Goal: Information Seeking & Learning: Find specific fact

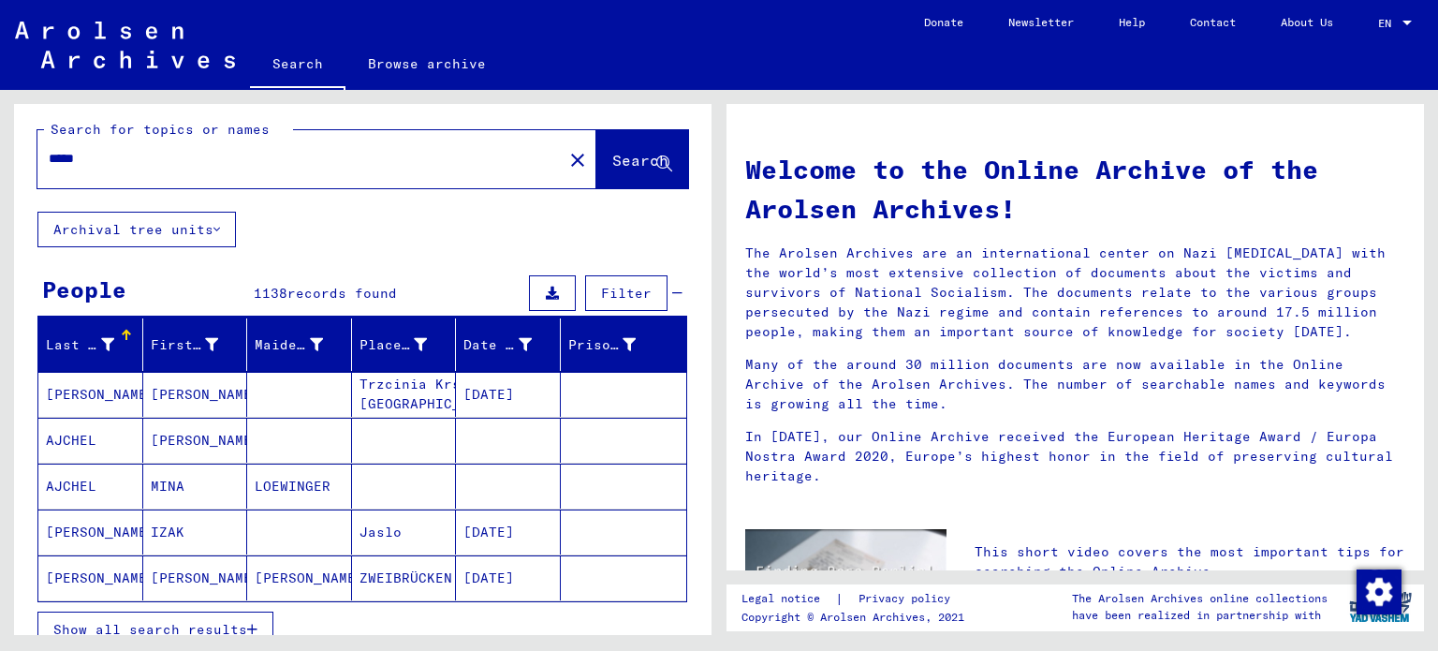
scroll to position [219, 0]
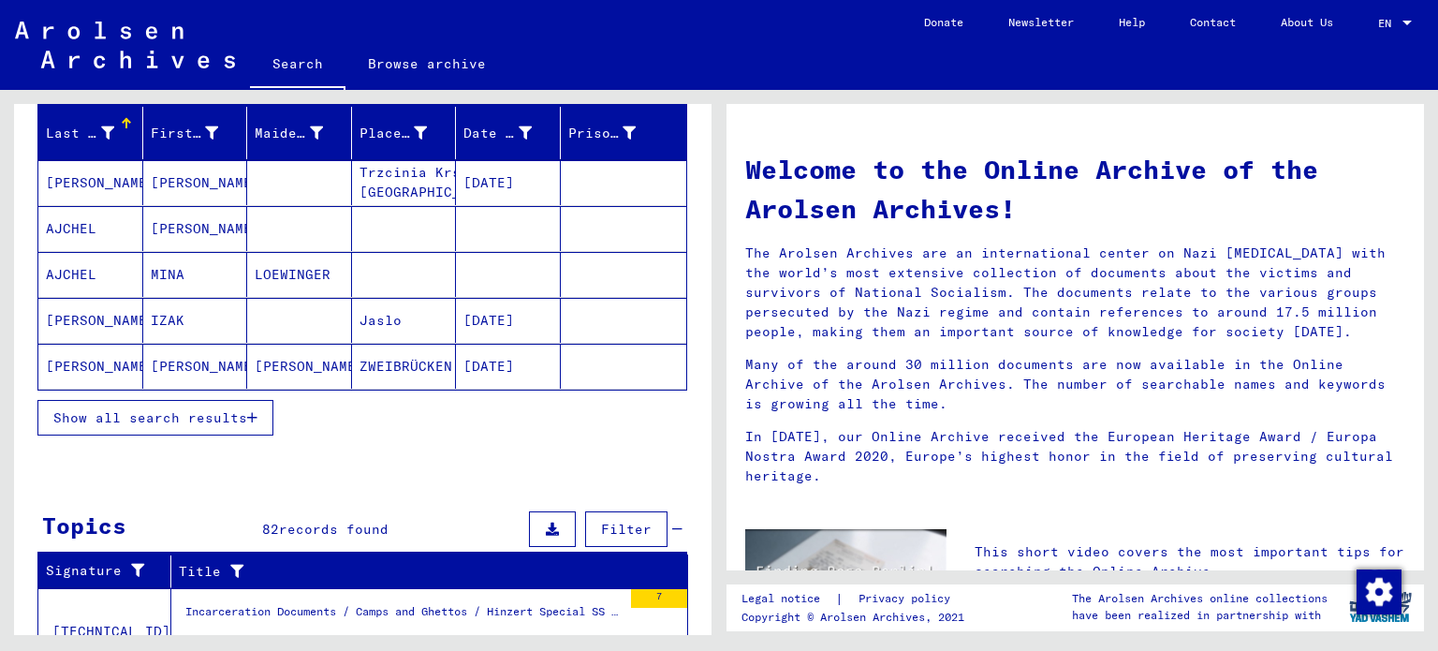
click at [234, 412] on span "Show all search results" at bounding box center [150, 417] width 194 height 17
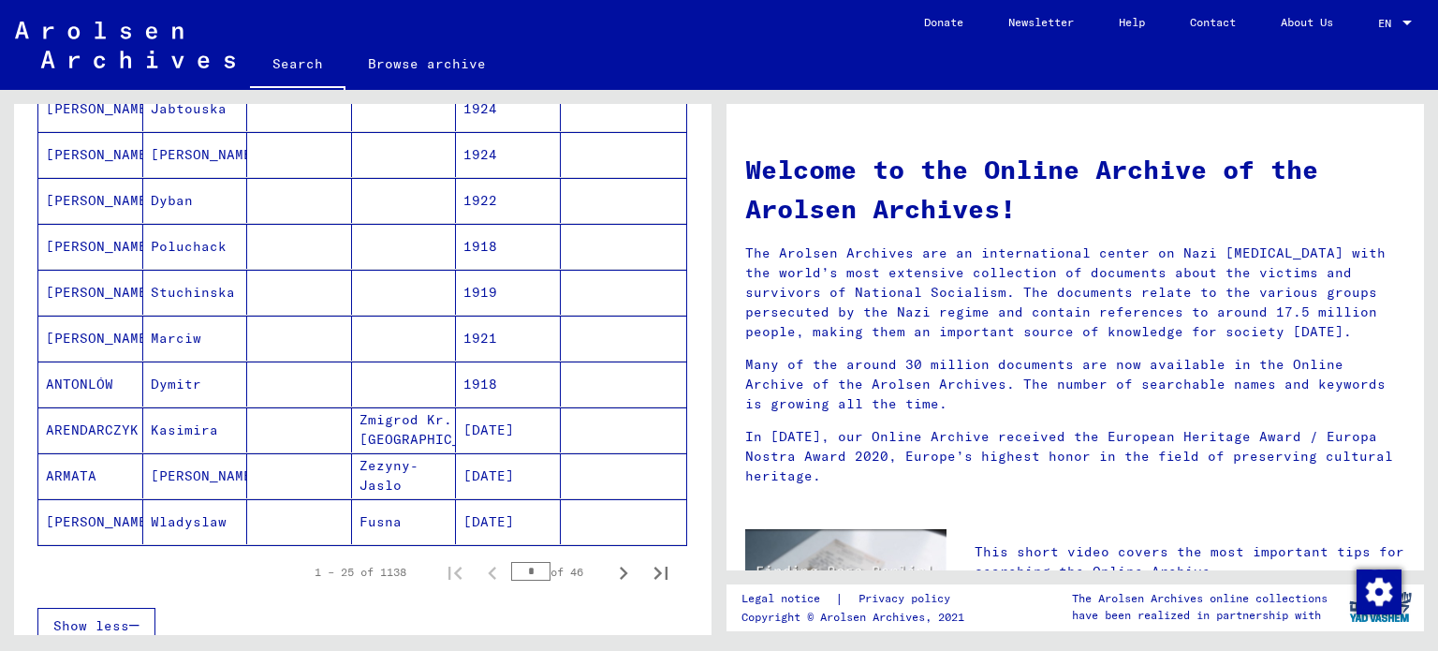
scroll to position [981, 0]
click at [620, 569] on icon "Next page" at bounding box center [624, 572] width 8 height 13
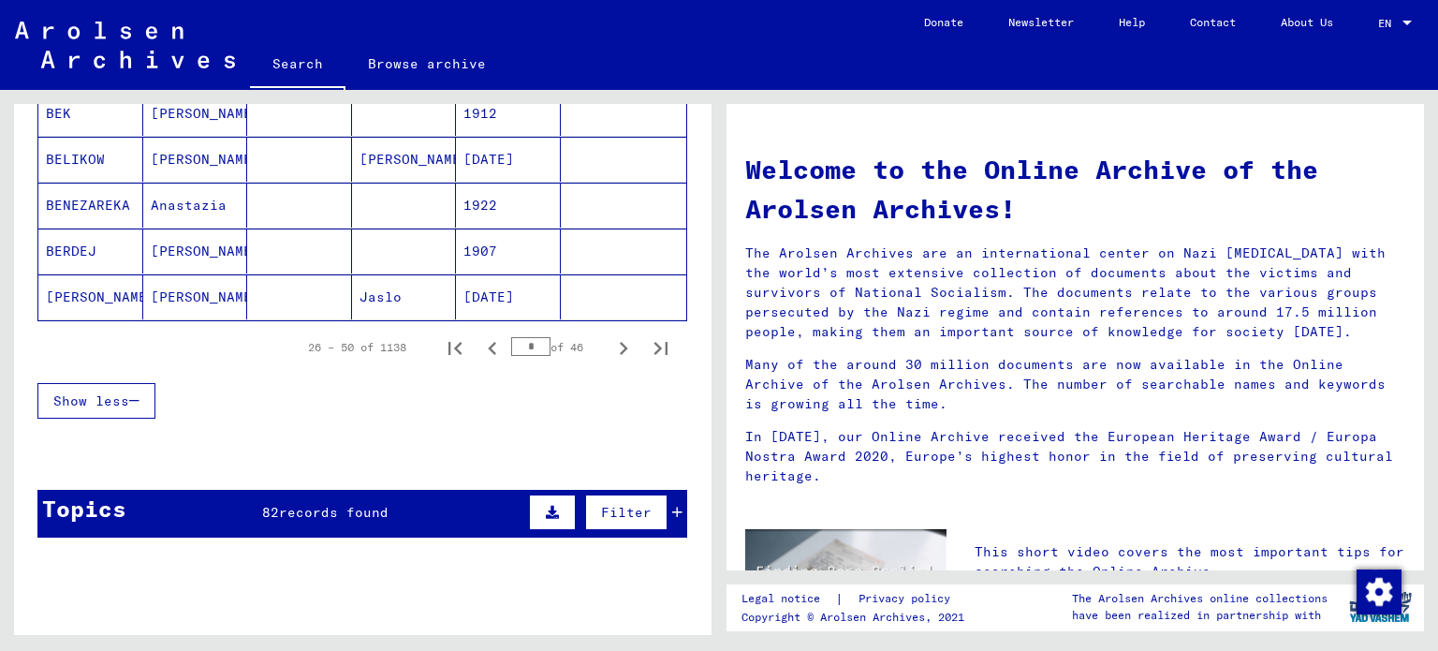
scroll to position [1228, 0]
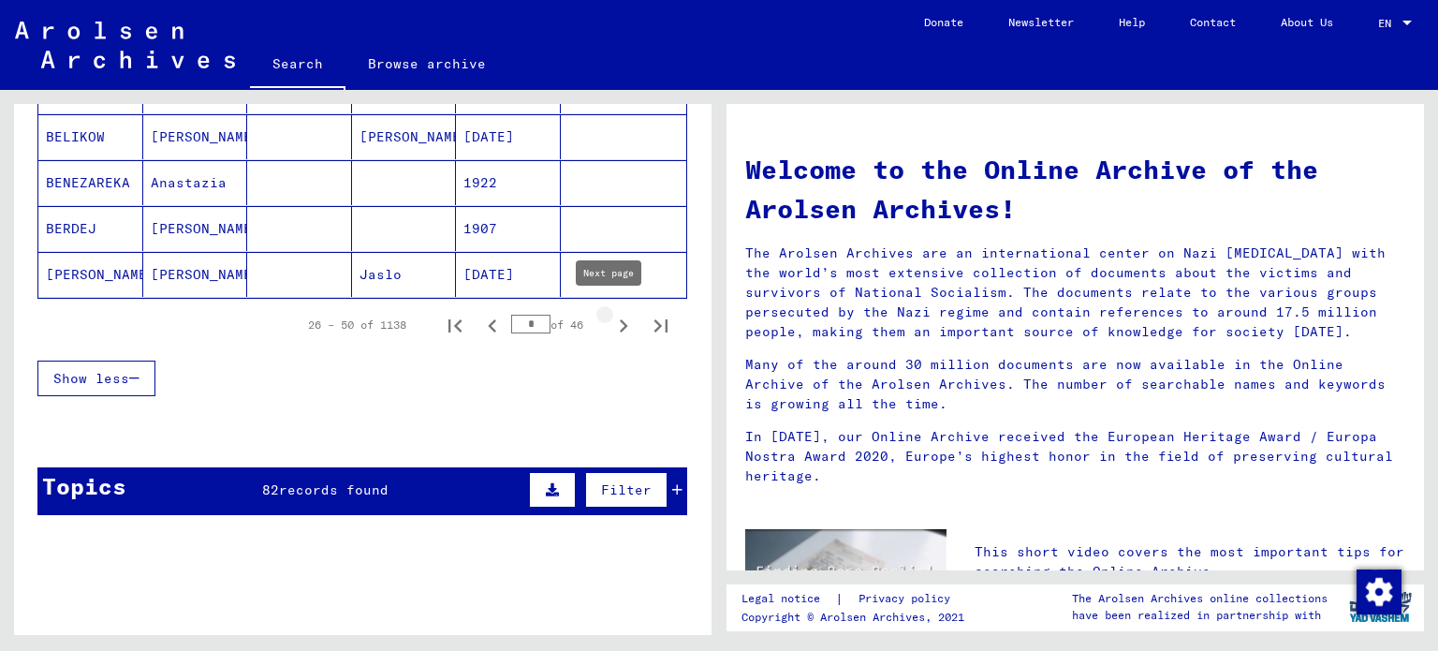
click at [610, 319] on icon "Next page" at bounding box center [623, 326] width 26 height 26
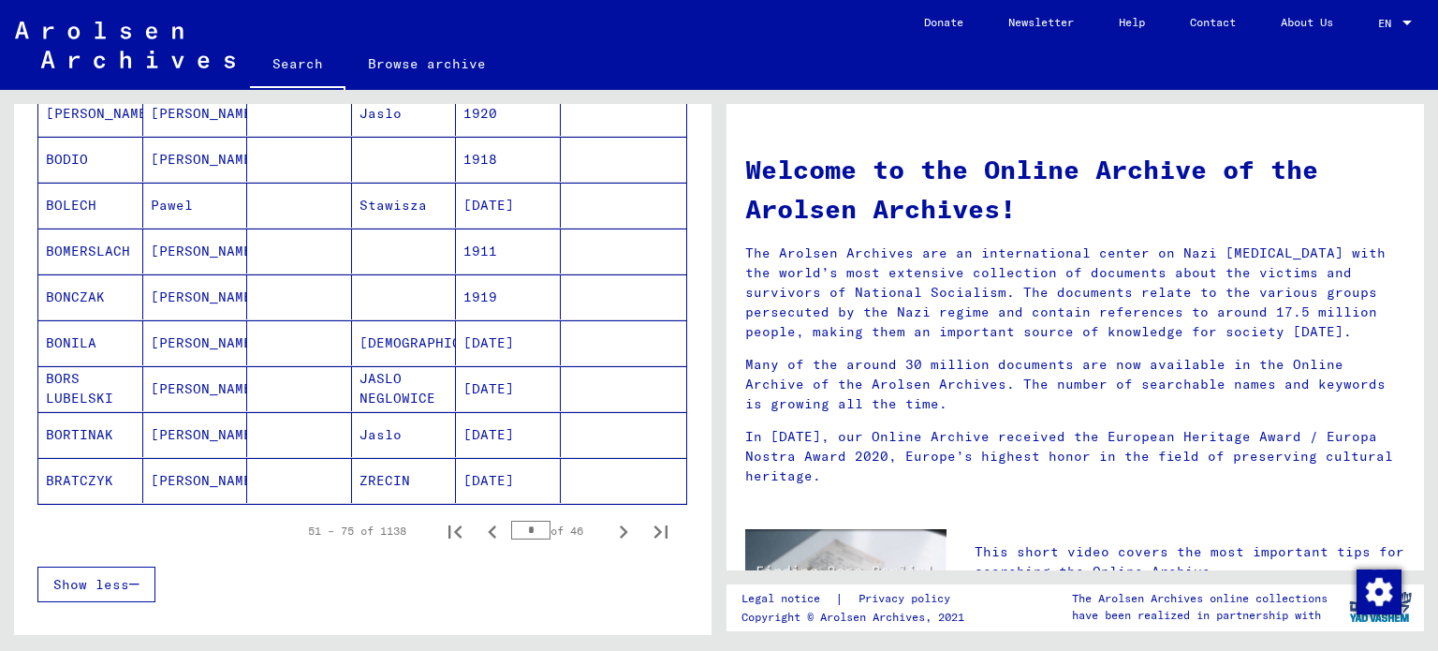
scroll to position [1037, 0]
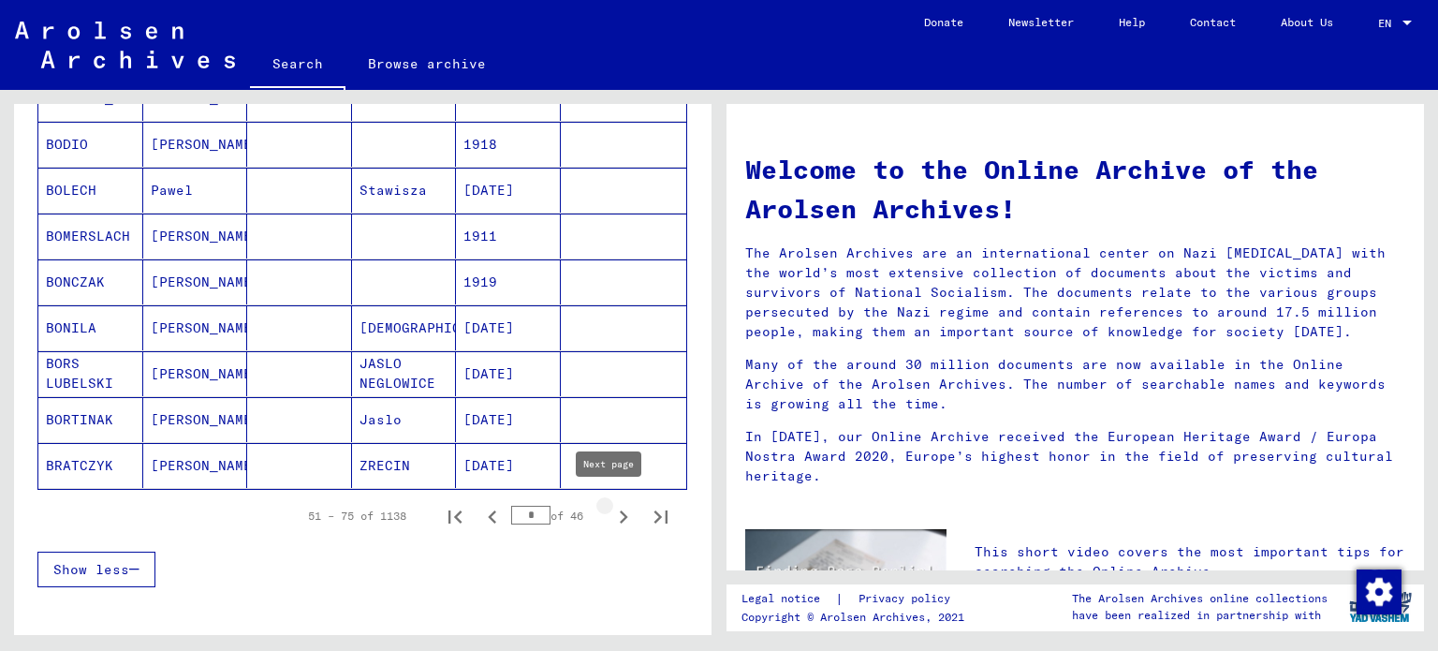
click at [613, 506] on icon "Next page" at bounding box center [623, 517] width 26 height 26
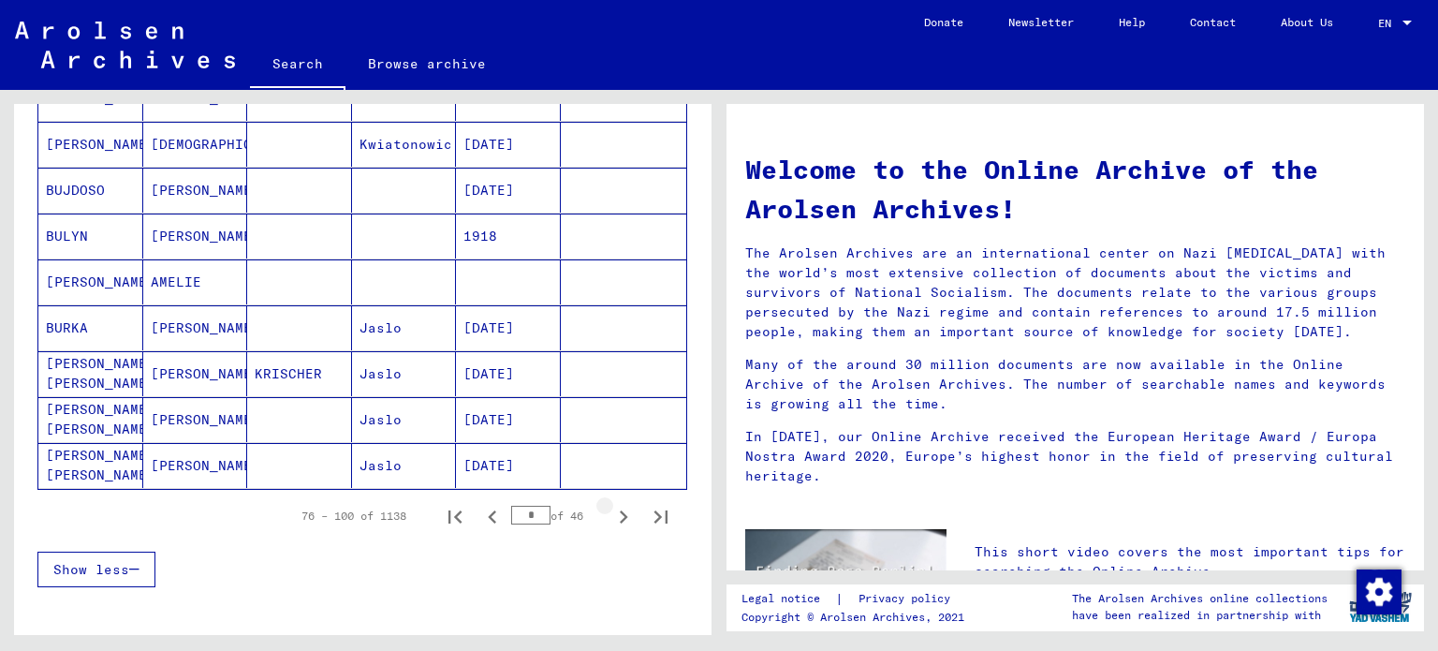
click at [613, 506] on icon "Next page" at bounding box center [623, 517] width 26 height 26
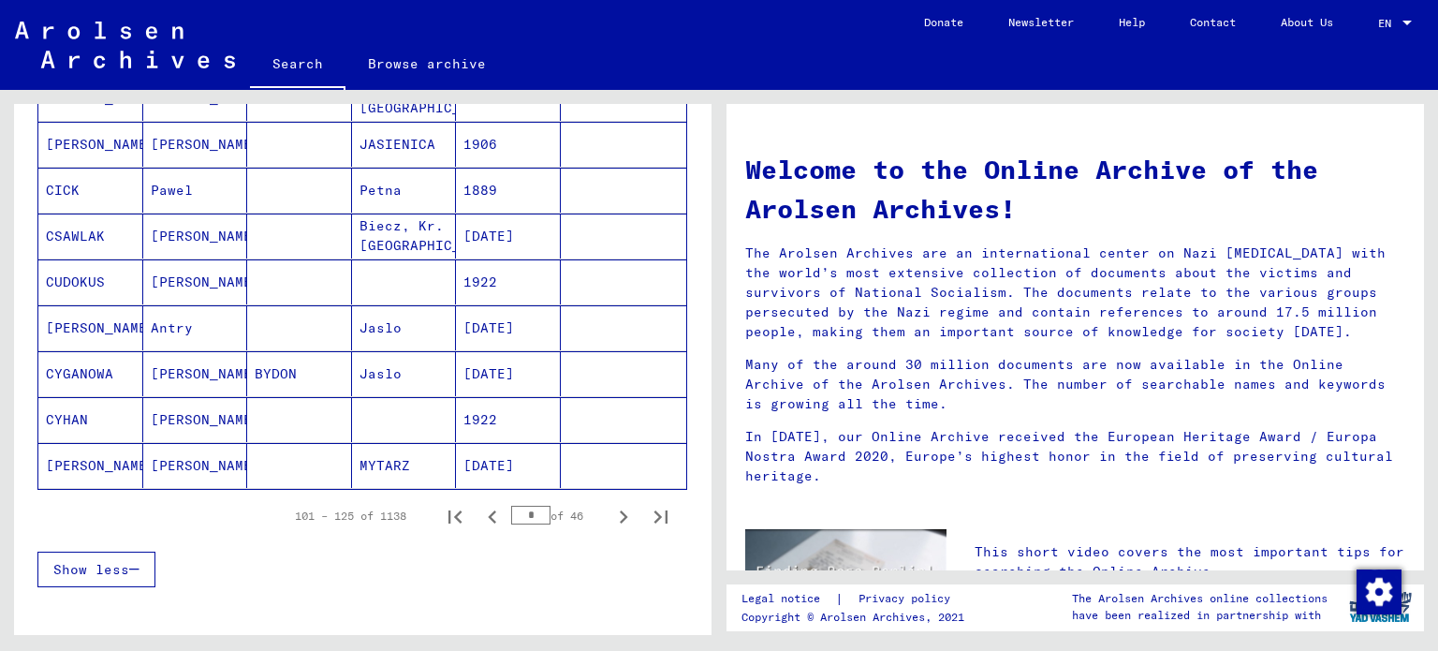
click at [610, 510] on icon "Next page" at bounding box center [623, 517] width 26 height 26
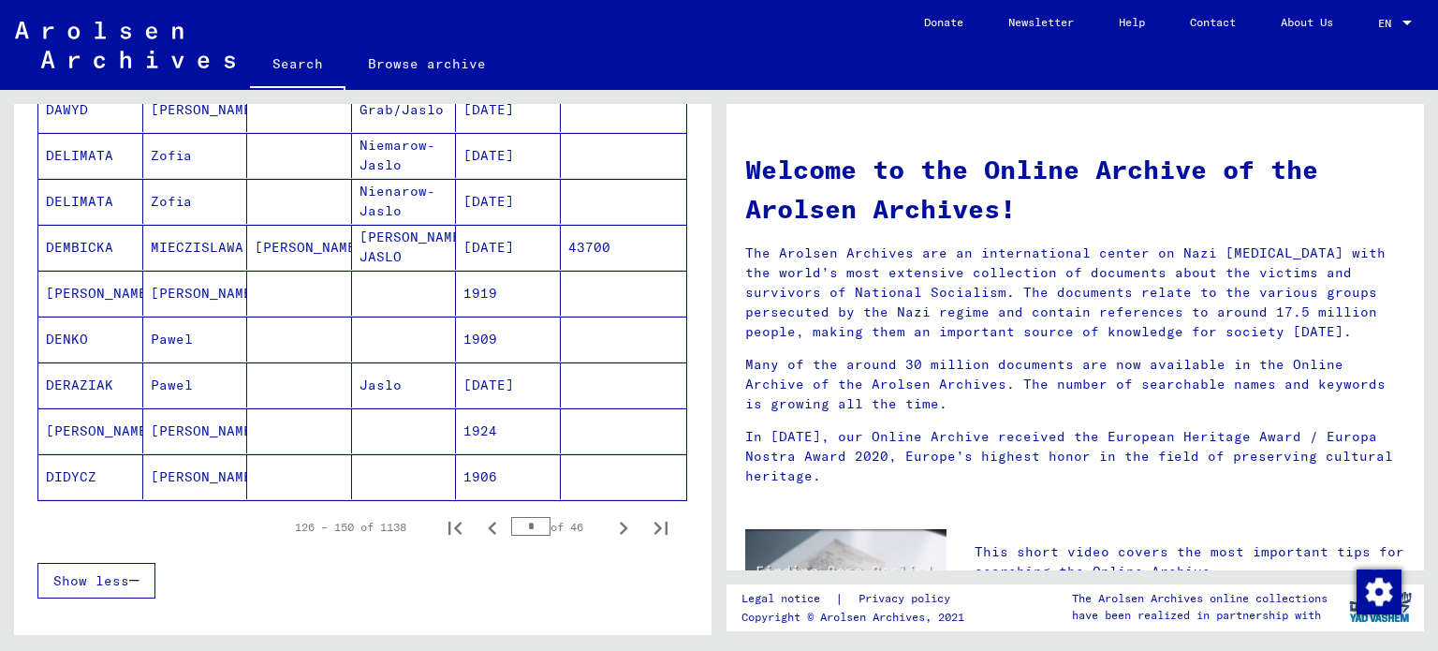
scroll to position [1026, 0]
click at [610, 515] on icon "Next page" at bounding box center [623, 528] width 26 height 26
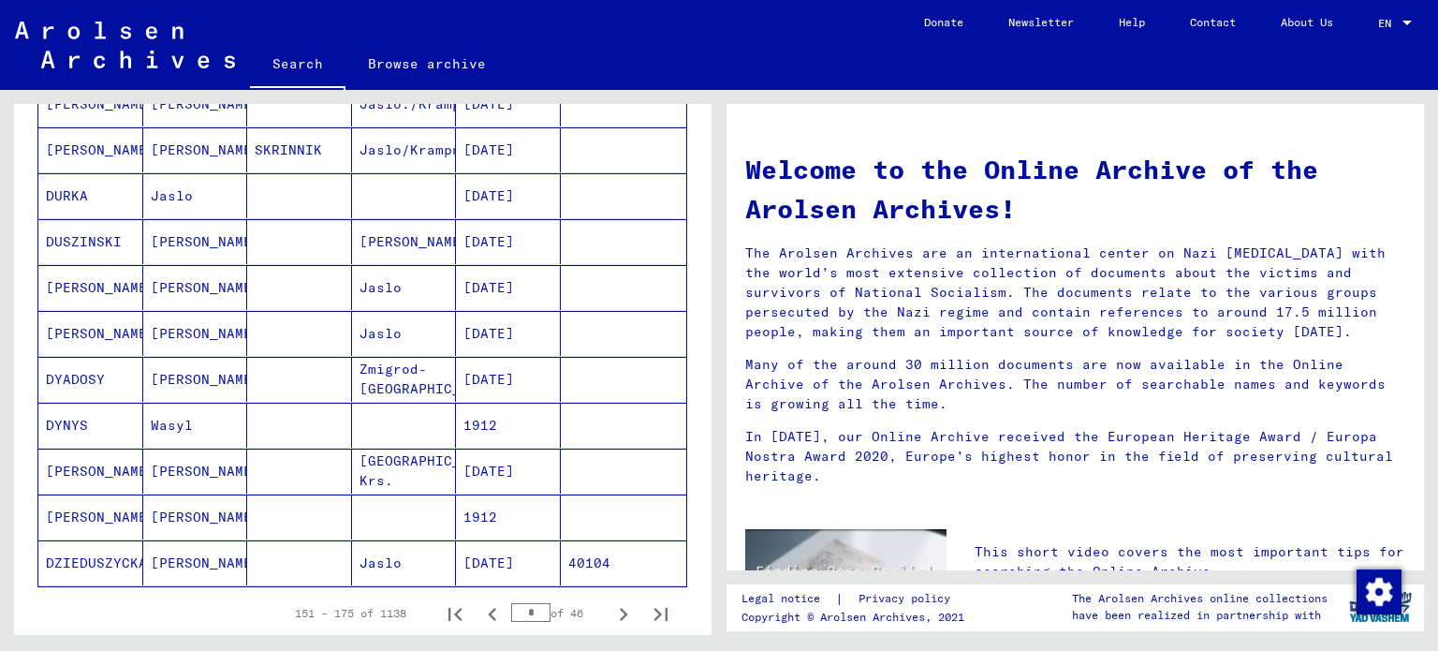
scroll to position [1004, 0]
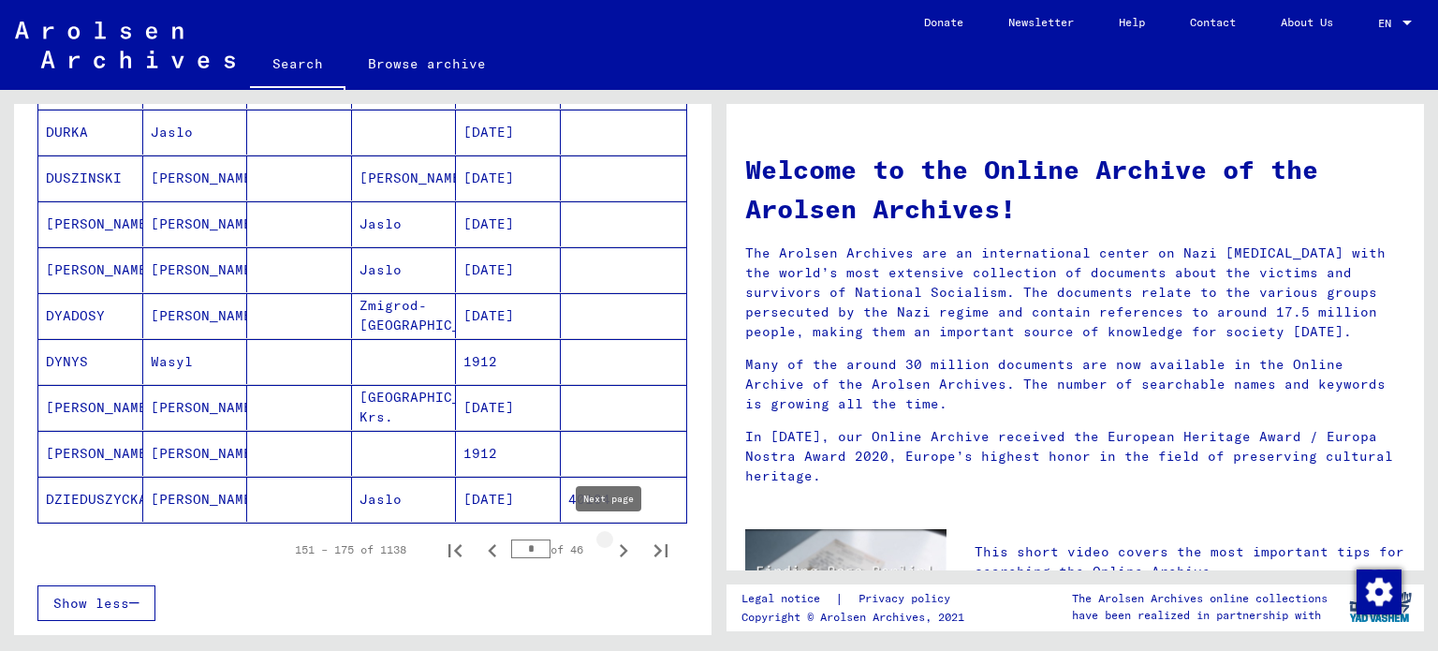
click at [613, 548] on icon "Next page" at bounding box center [623, 550] width 26 height 26
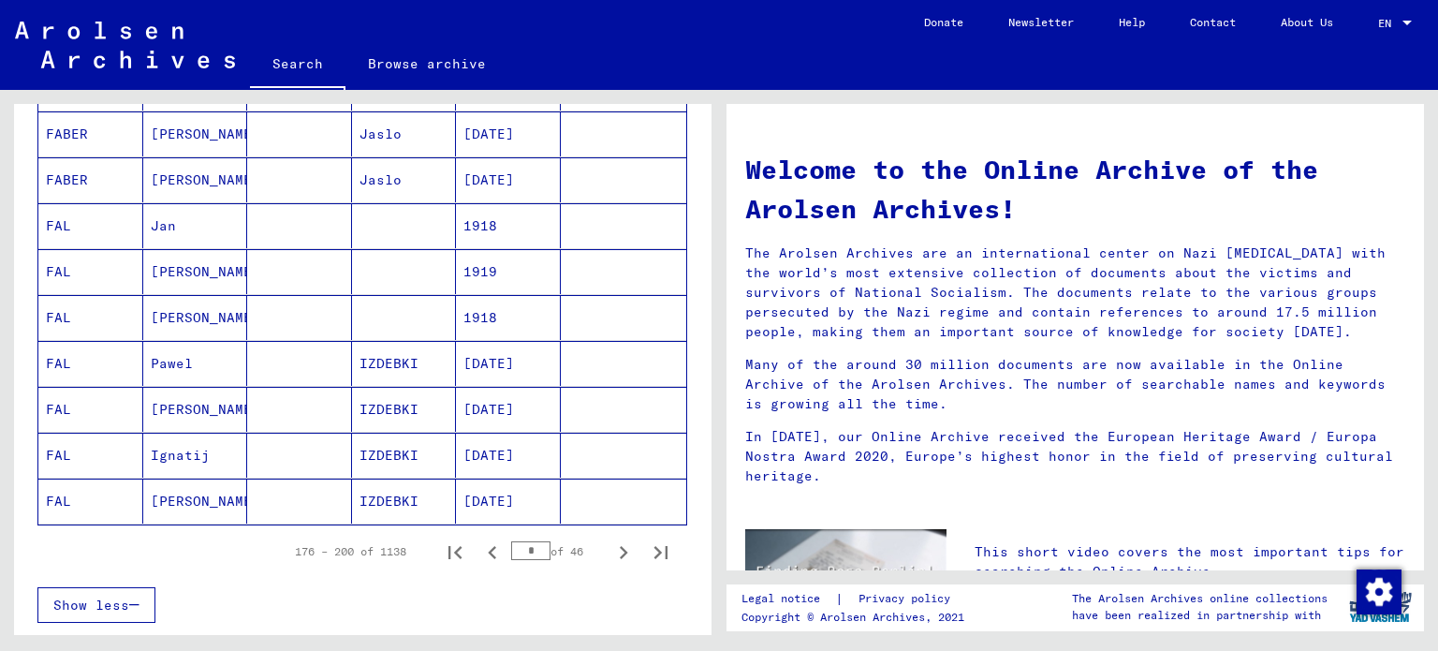
scroll to position [1003, 0]
click at [610, 543] on icon "Next page" at bounding box center [623, 551] width 26 height 26
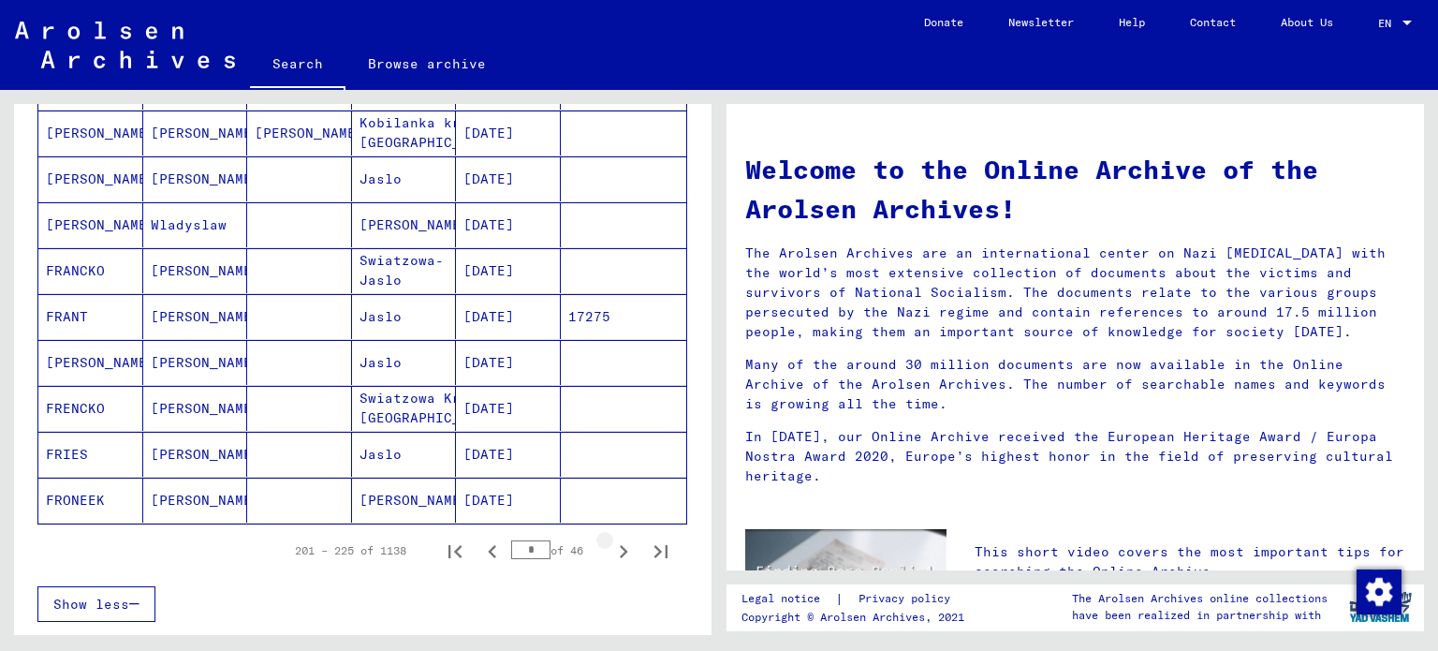
click at [610, 543] on icon "Next page" at bounding box center [623, 551] width 26 height 26
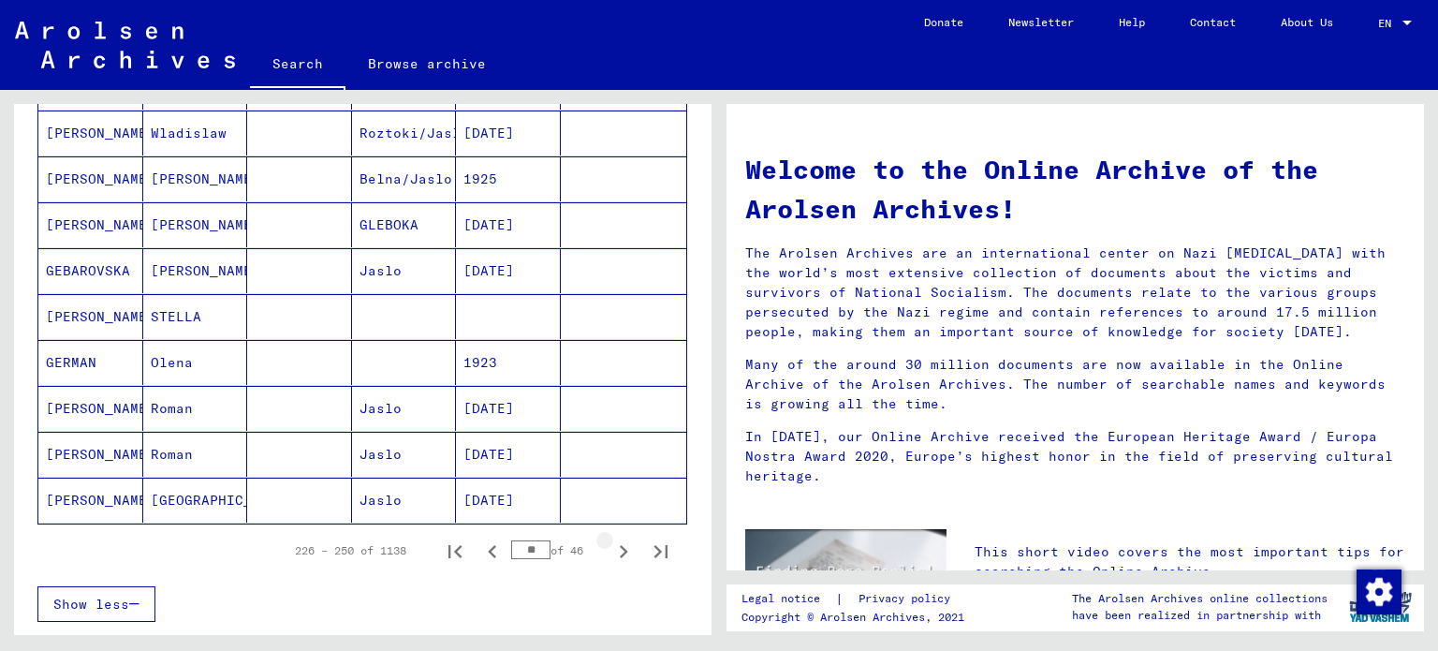
click at [610, 543] on icon "Next page" at bounding box center [623, 551] width 26 height 26
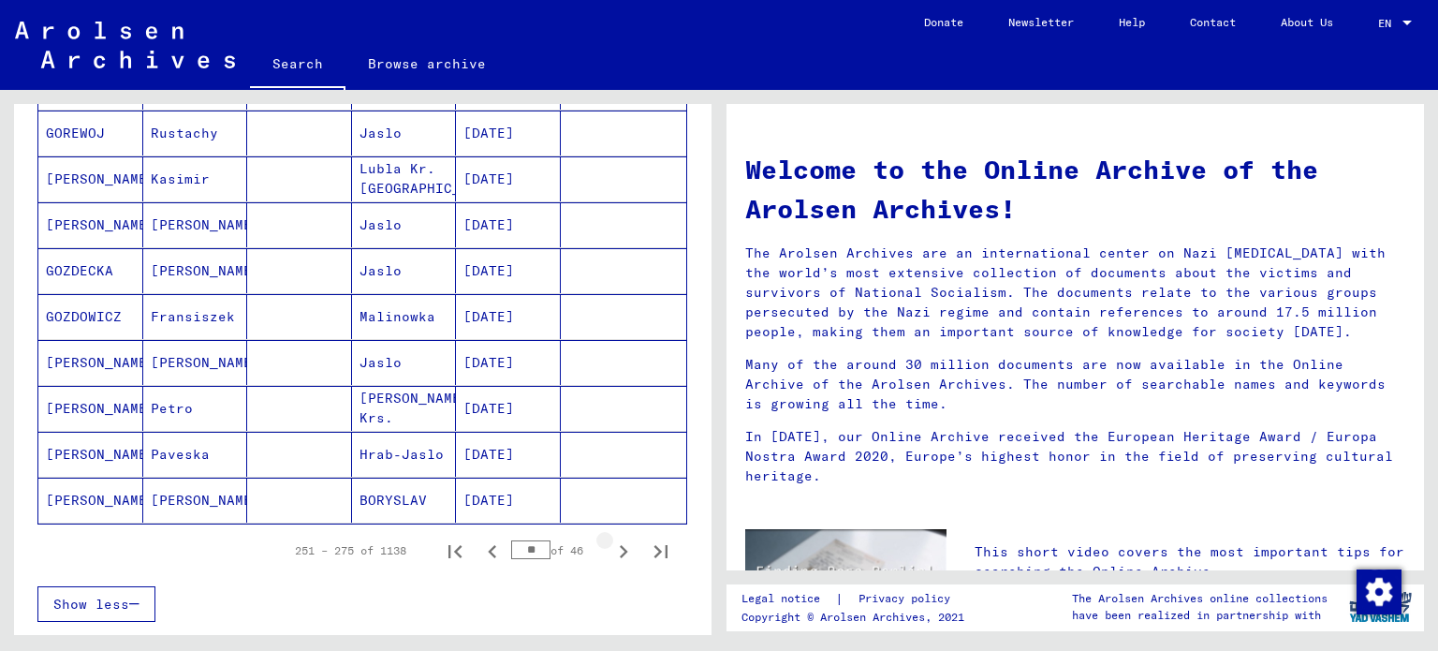
click at [610, 543] on icon "Next page" at bounding box center [623, 551] width 26 height 26
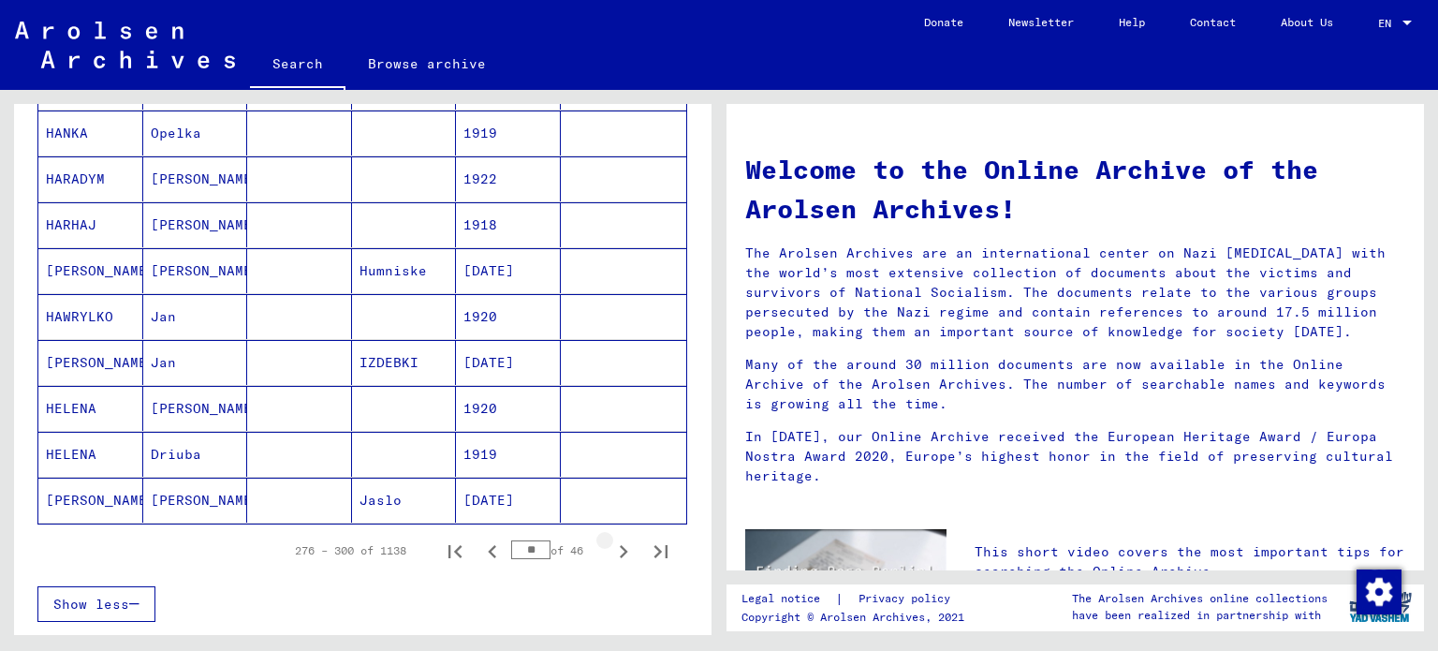
click at [610, 543] on icon "Next page" at bounding box center [623, 551] width 26 height 26
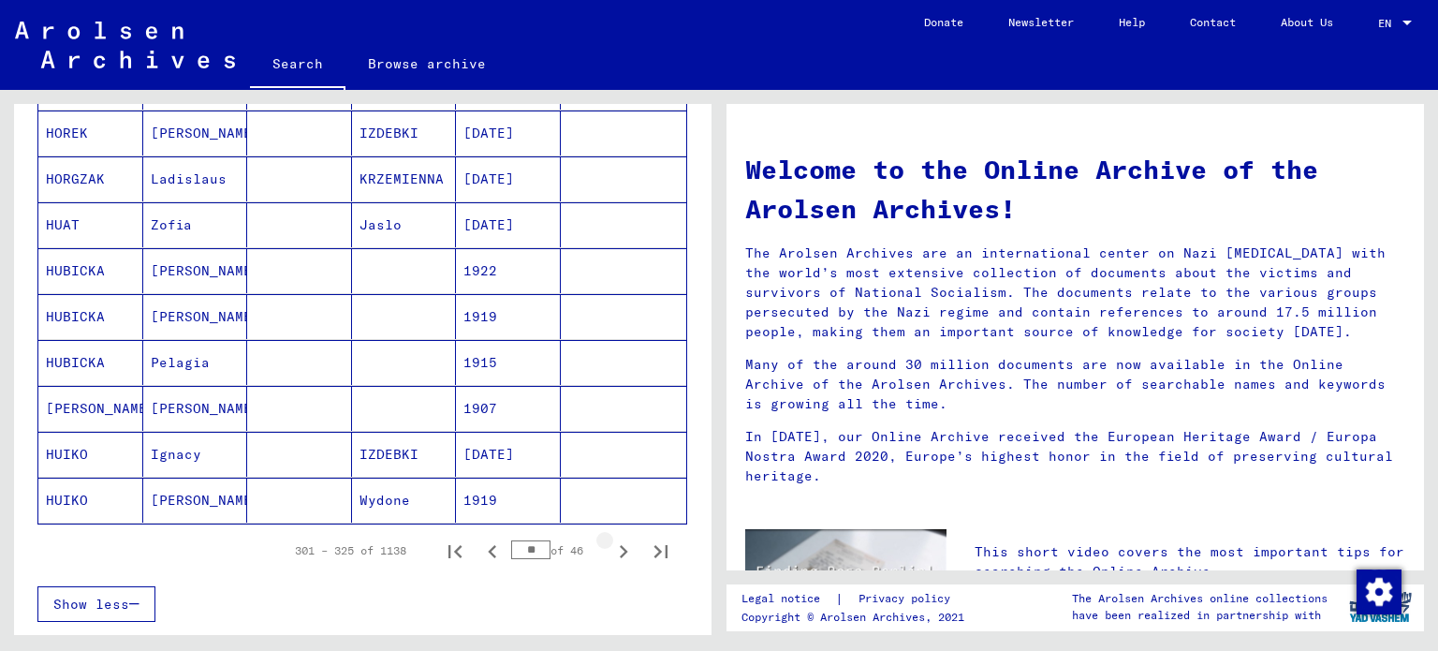
click at [610, 543] on icon "Next page" at bounding box center [623, 551] width 26 height 26
type input "**"
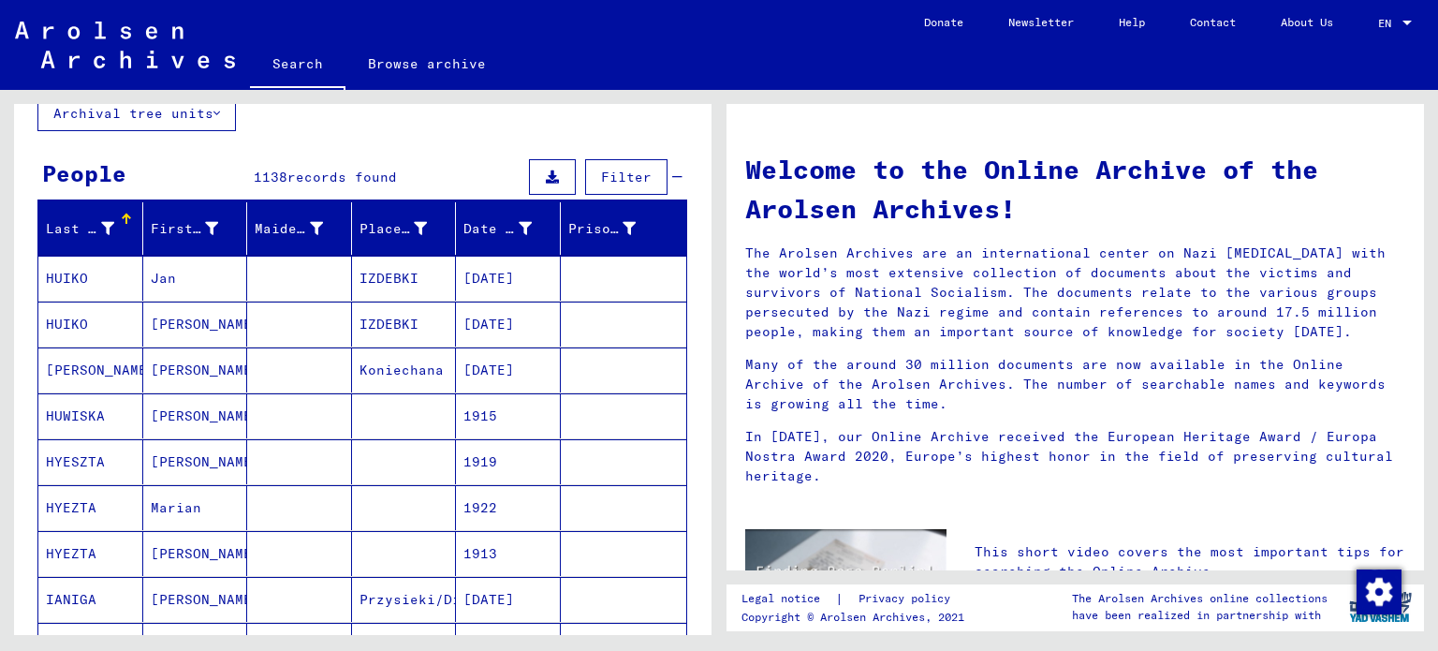
scroll to position [0, 0]
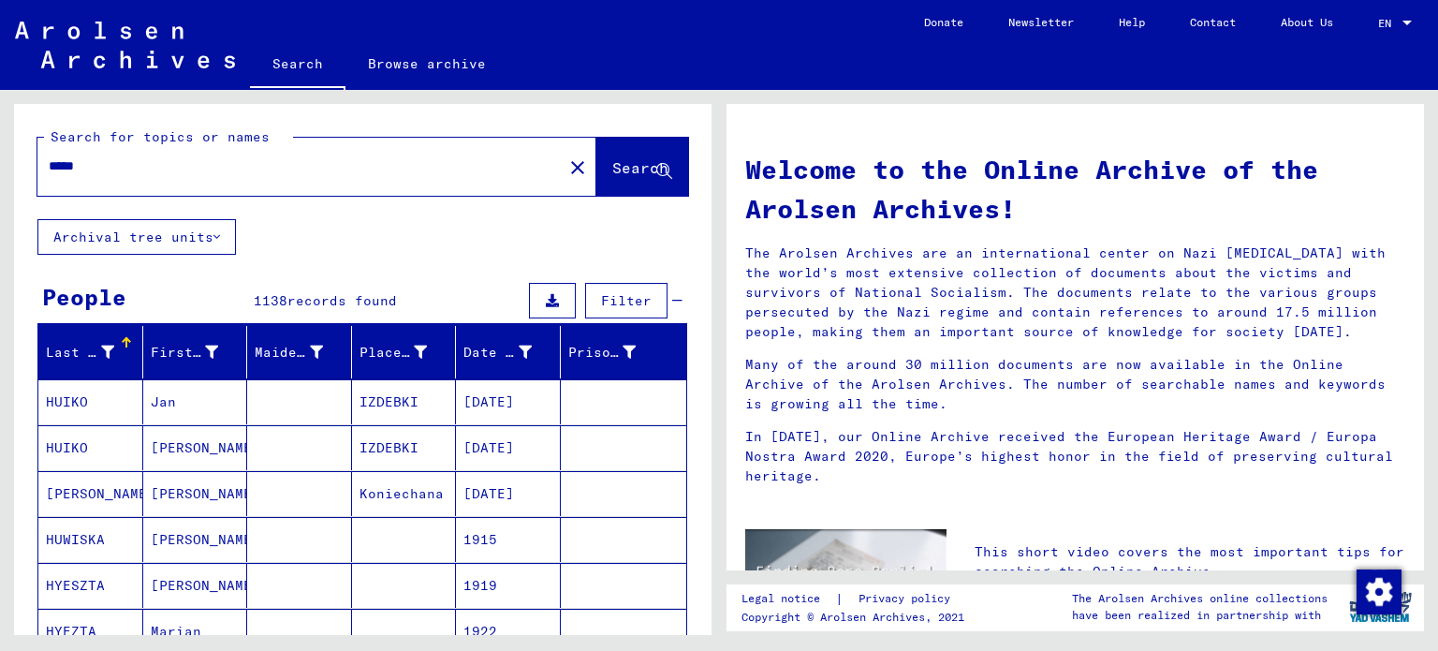
click at [352, 171] on input "*****" at bounding box center [295, 166] width 492 height 20
type input "********"
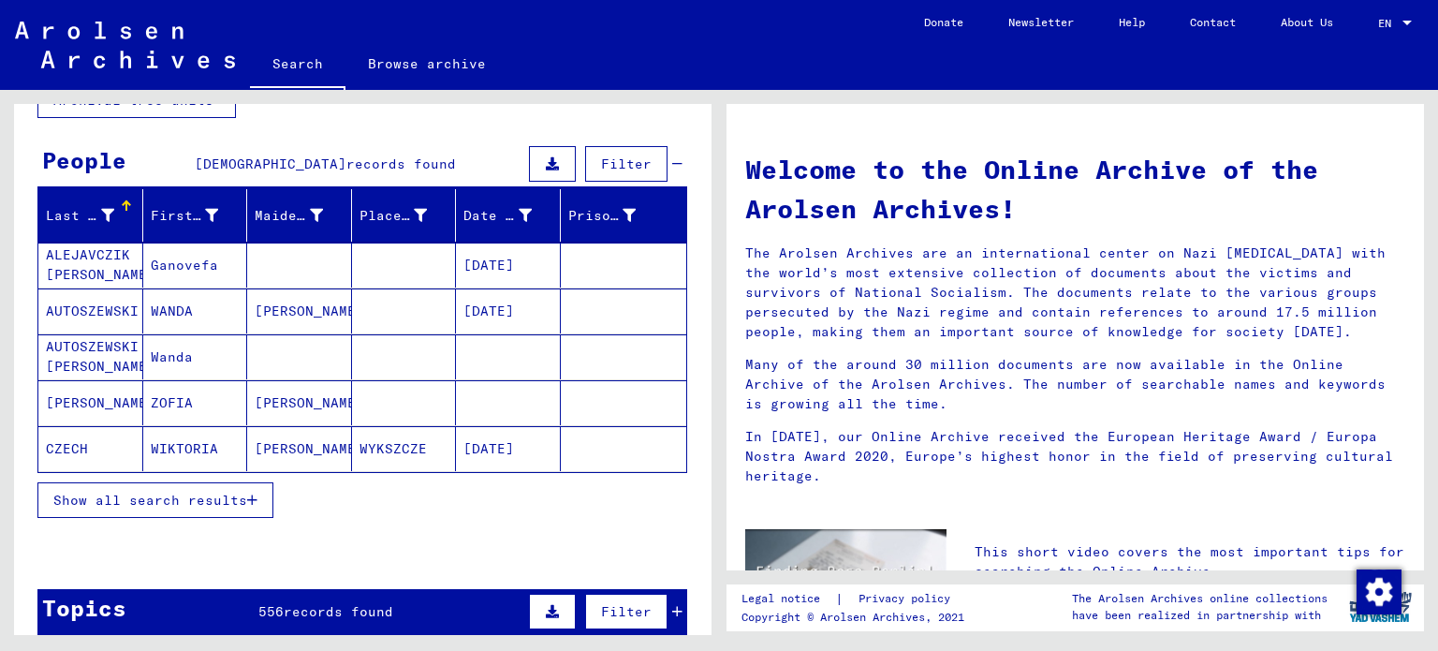
scroll to position [138, 0]
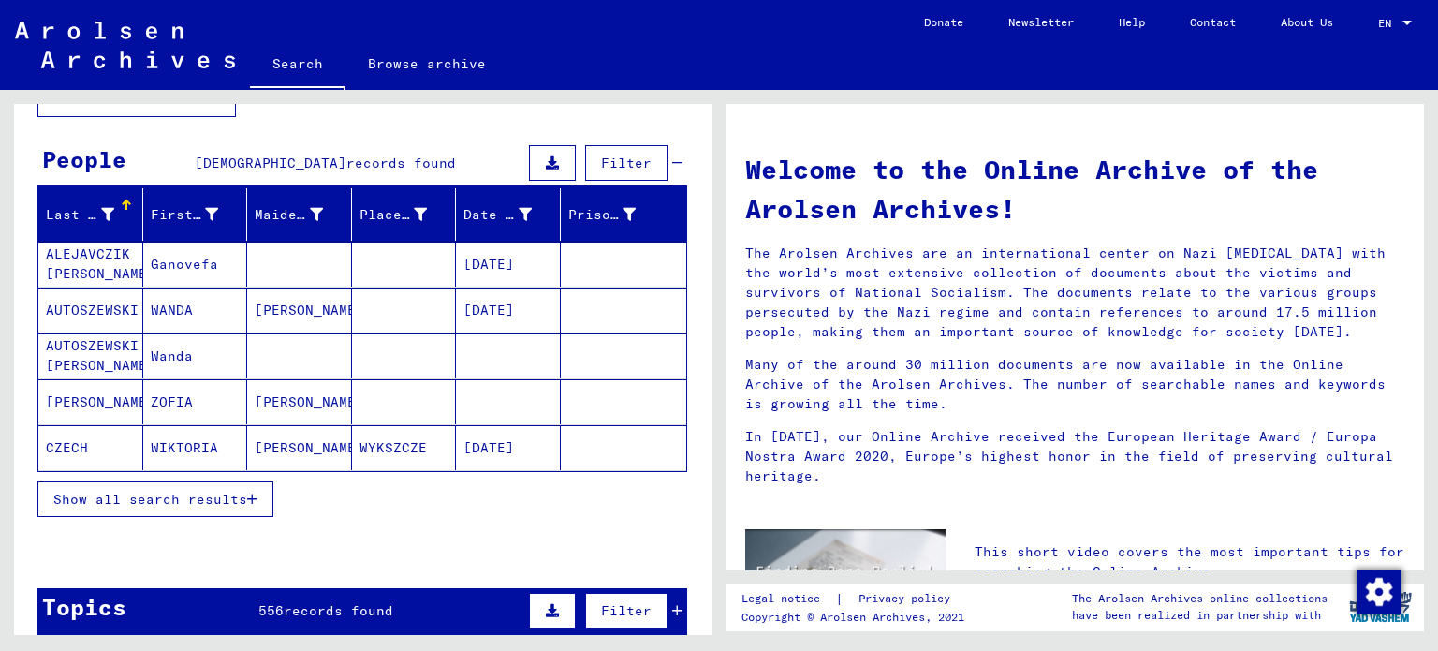
click at [221, 496] on span "Show all search results" at bounding box center [150, 499] width 194 height 17
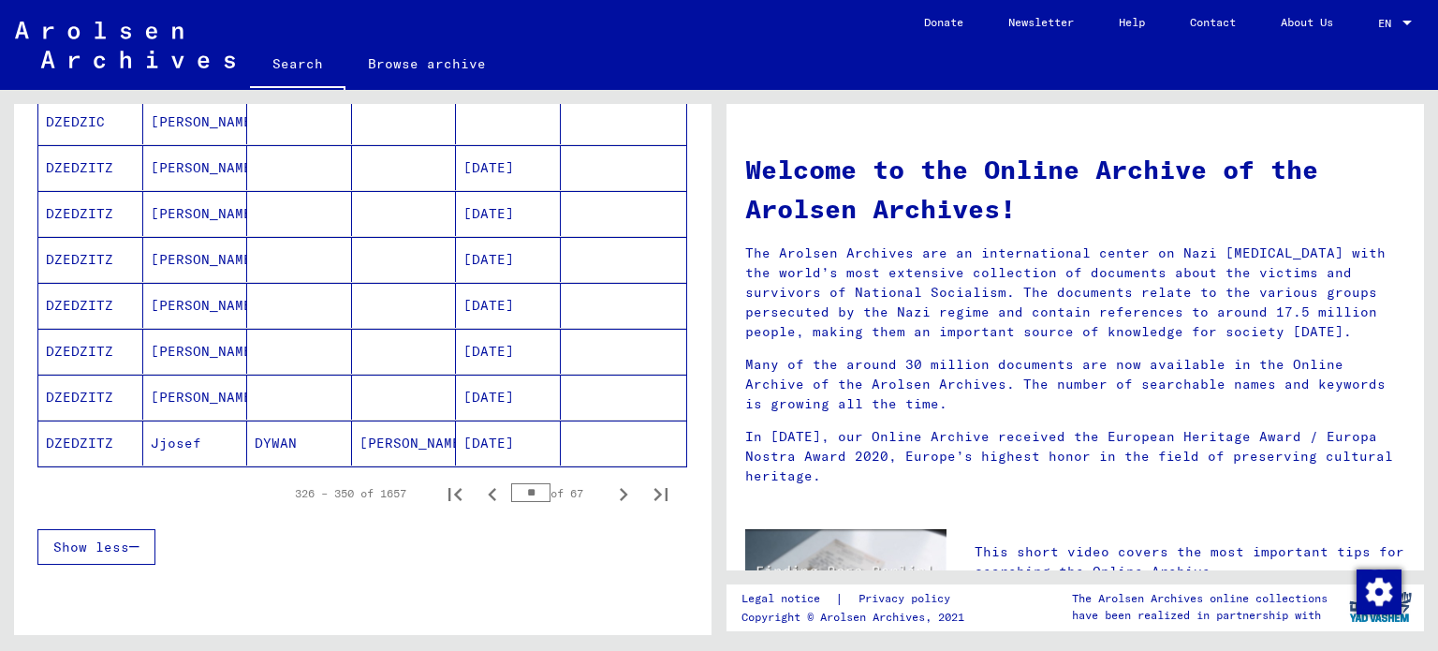
scroll to position [1067, 0]
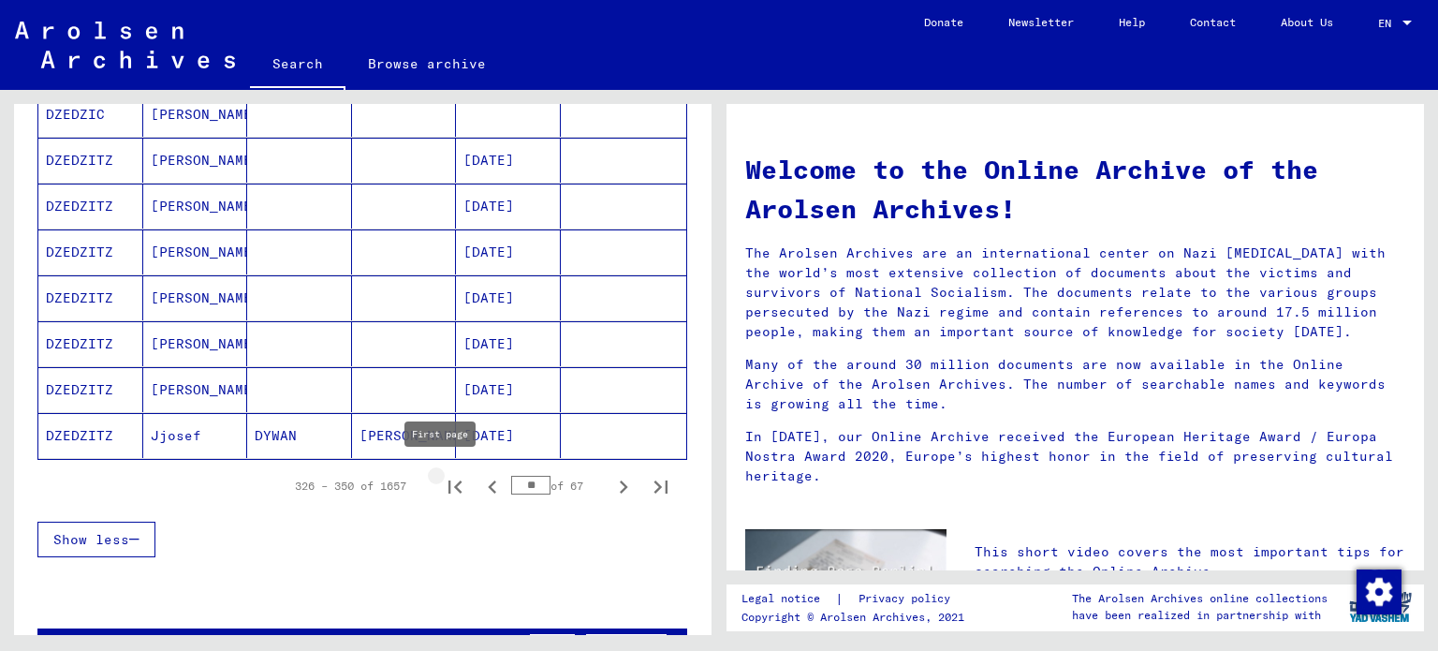
click at [452, 475] on icon "First page" at bounding box center [455, 487] width 26 height 26
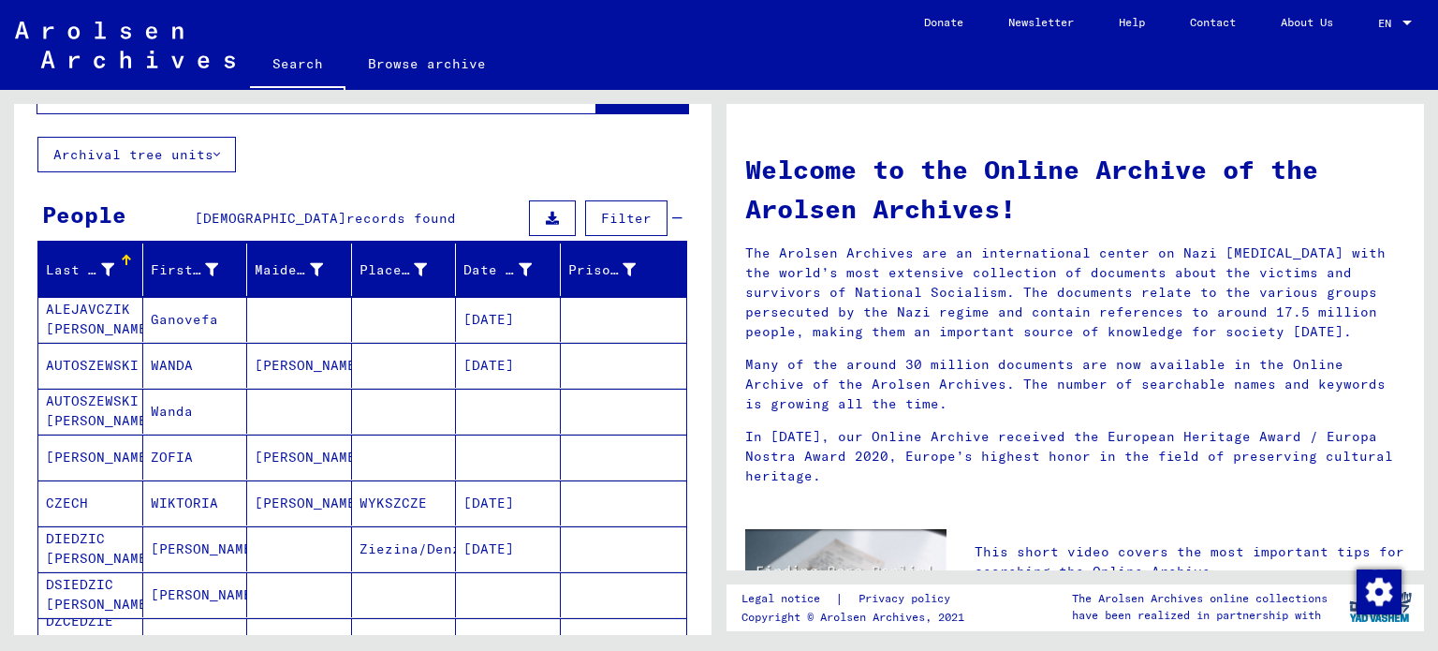
scroll to position [0, 0]
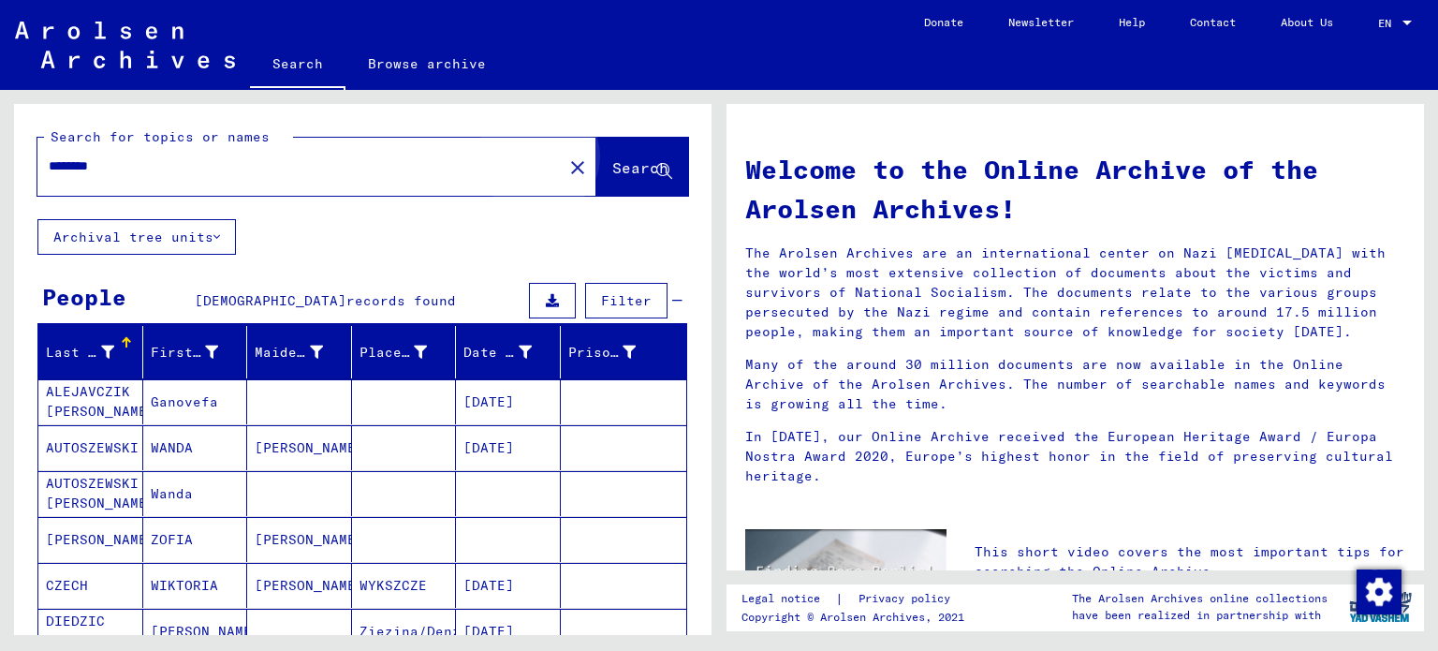
click at [612, 179] on span "Search" at bounding box center [642, 169] width 60 height 20
click at [627, 179] on span "Search" at bounding box center [642, 169] width 60 height 20
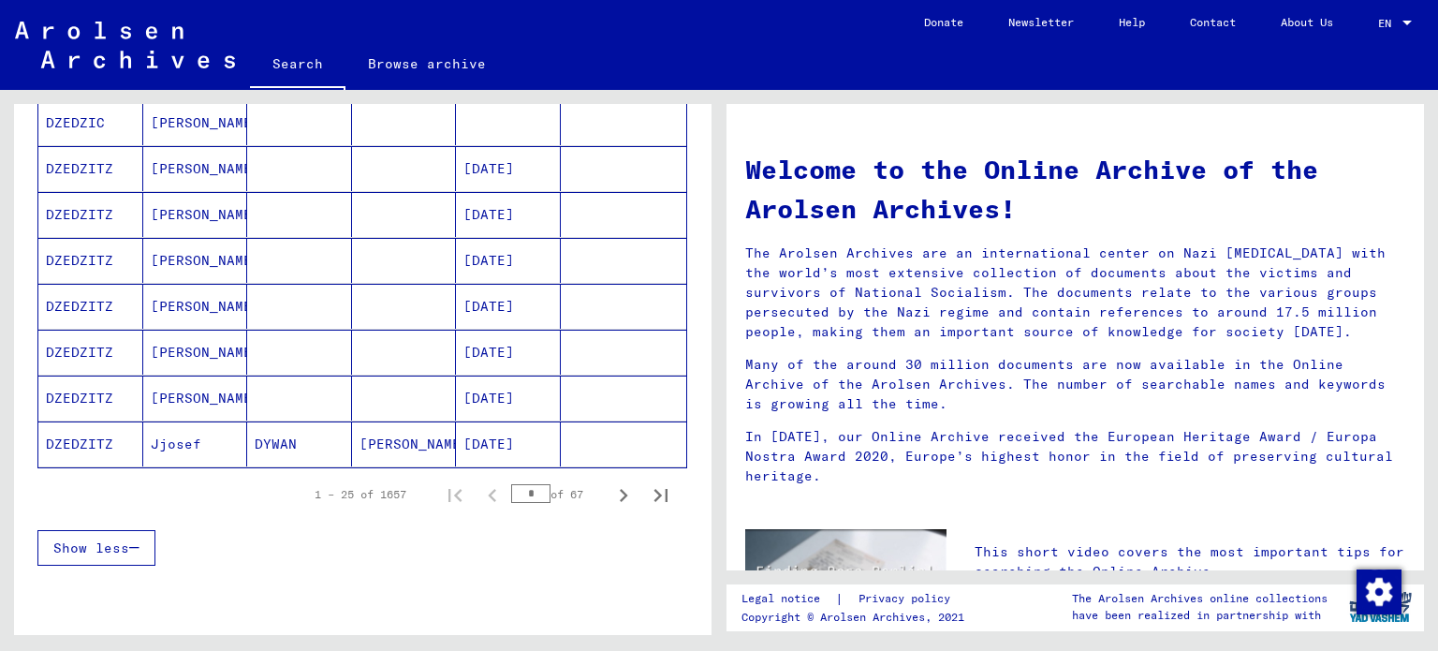
scroll to position [1058, 0]
click at [610, 494] on icon "Next page" at bounding box center [623, 496] width 26 height 26
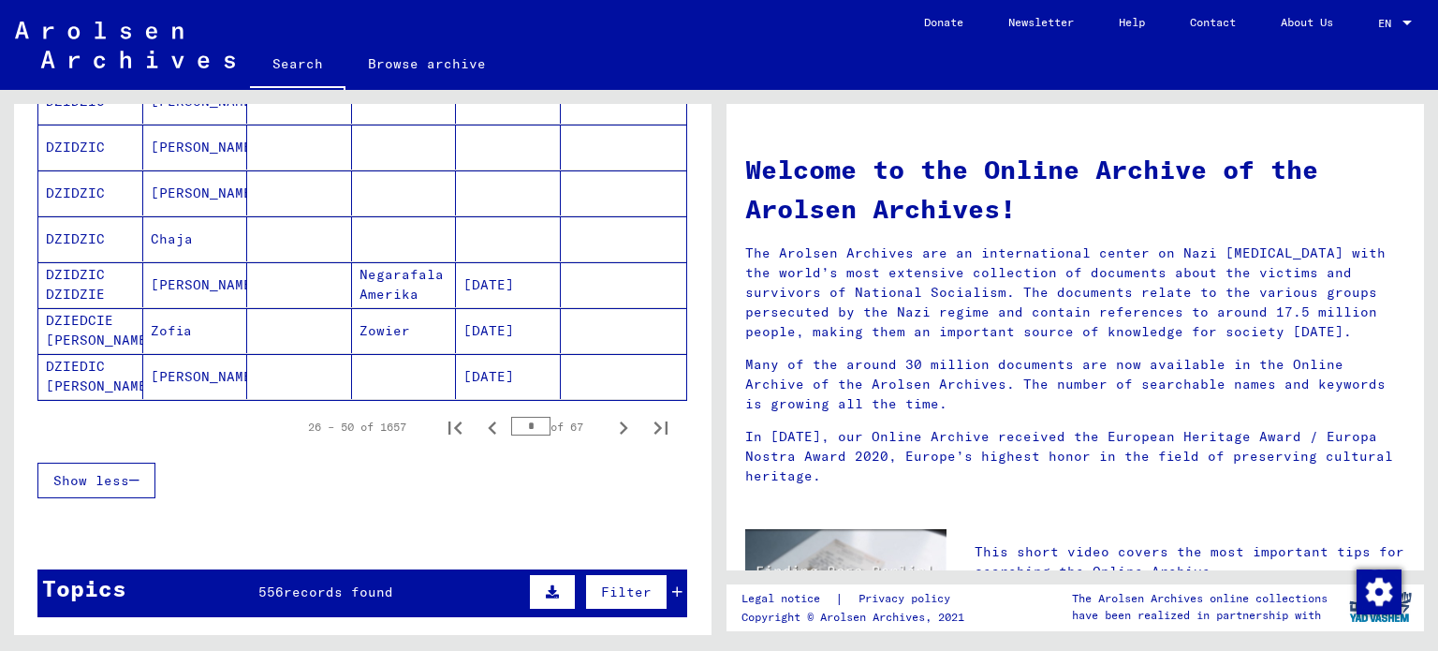
scroll to position [1129, 0]
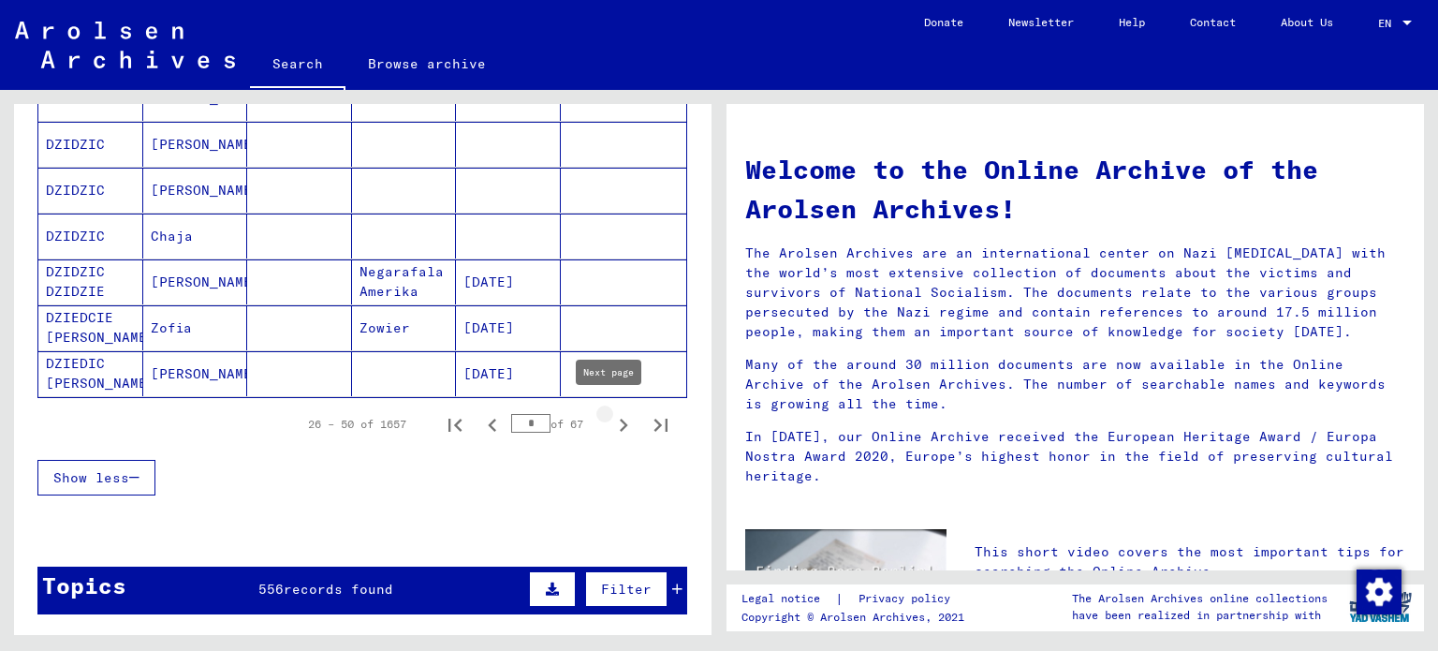
click at [614, 413] on icon "Next page" at bounding box center [623, 425] width 26 height 26
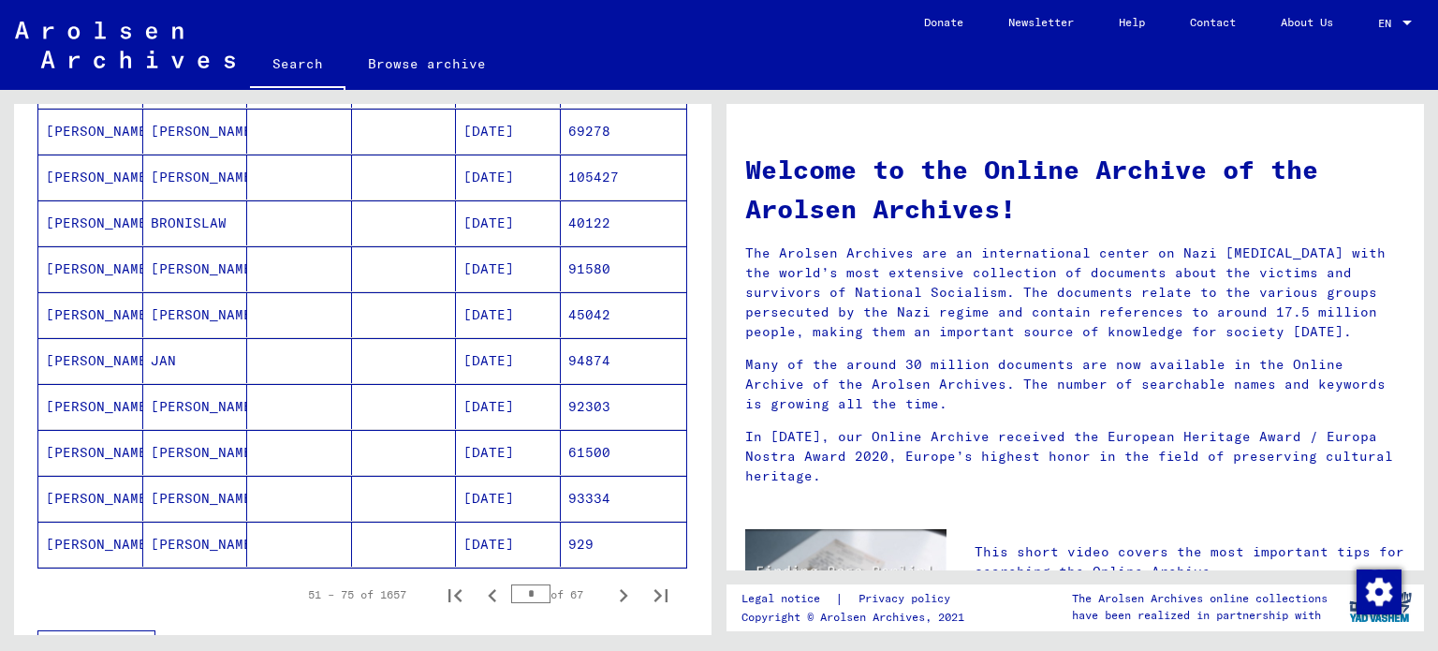
scroll to position [994, 0]
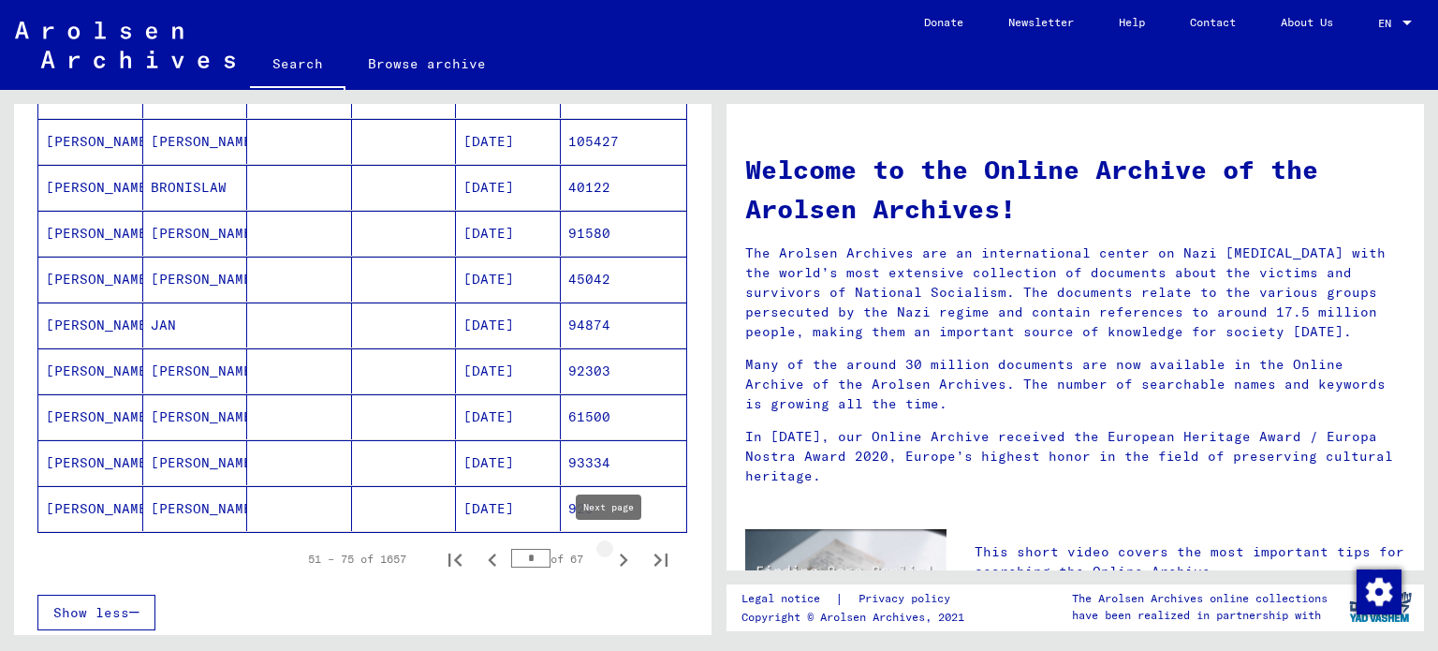
click at [610, 553] on icon "Next page" at bounding box center [623, 560] width 26 height 26
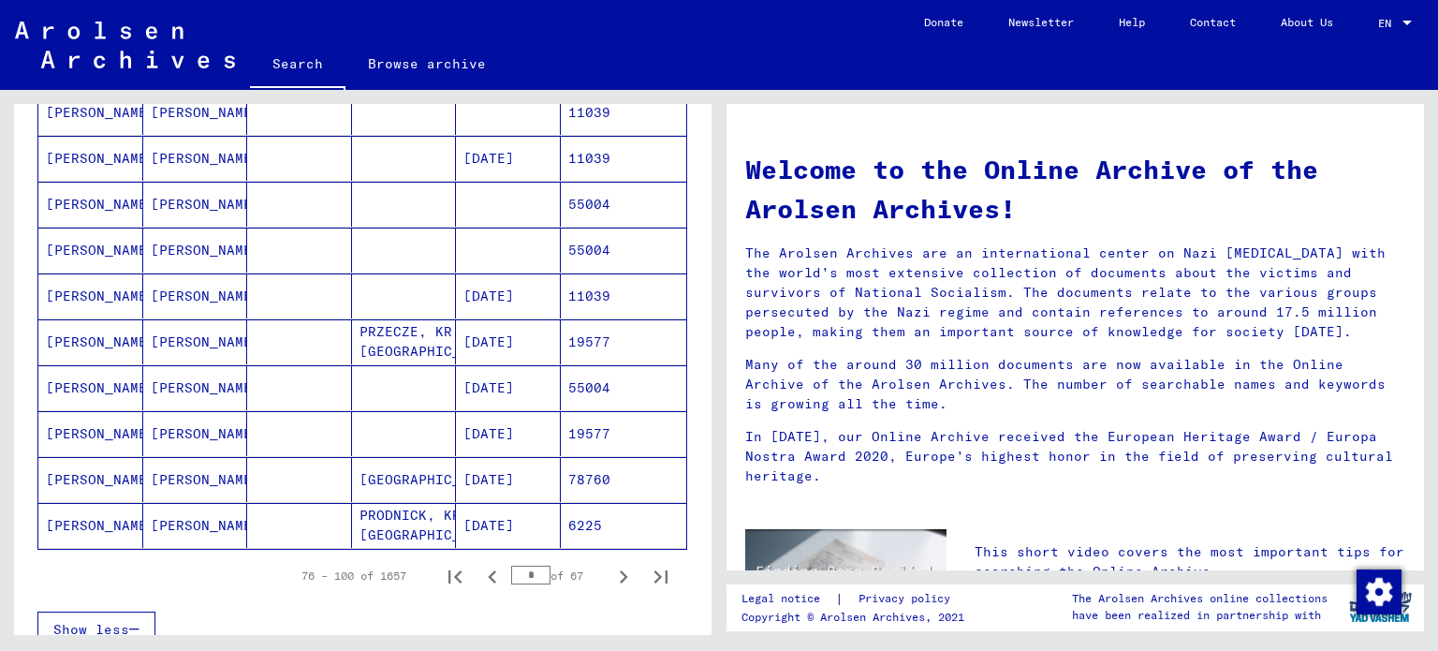
scroll to position [979, 0]
click at [610, 562] on icon "Next page" at bounding box center [623, 575] width 26 height 26
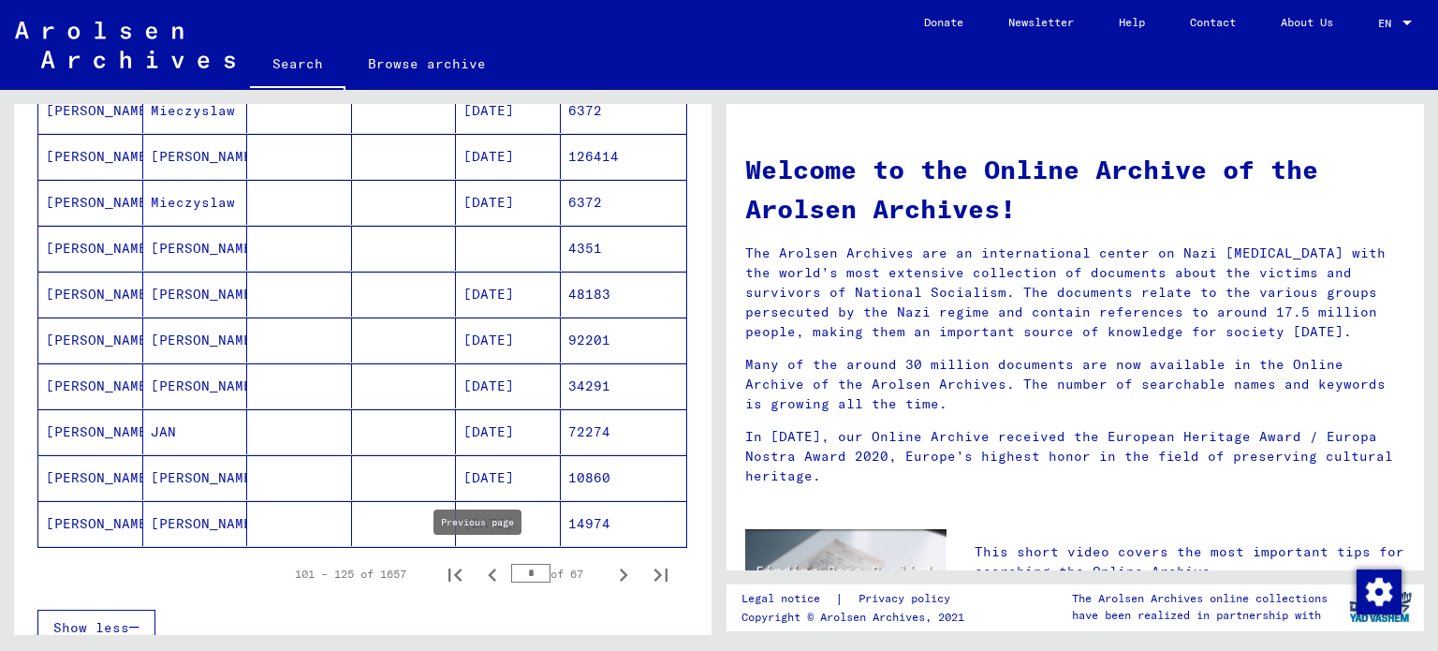
click at [480, 566] on icon "Previous page" at bounding box center [492, 575] width 26 height 26
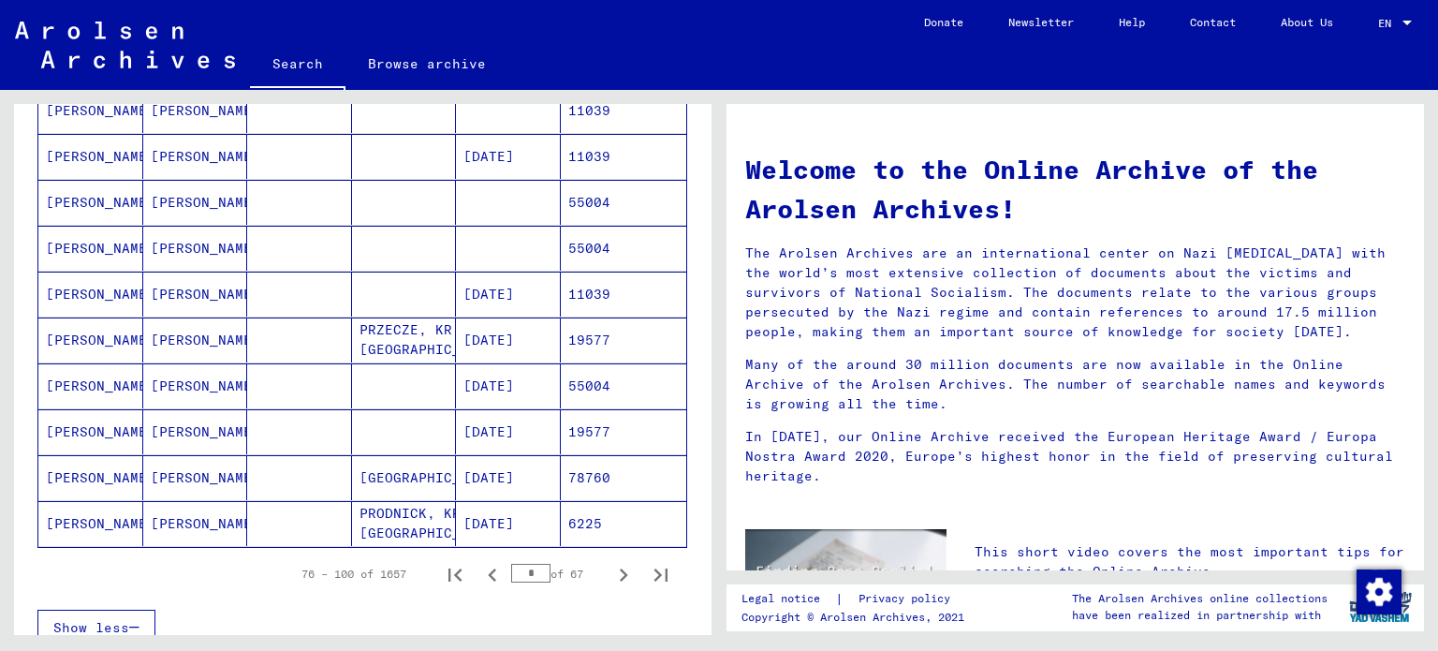
click at [402, 336] on mat-cell "PRZECZE, KR. [GEOGRAPHIC_DATA]" at bounding box center [404, 339] width 105 height 45
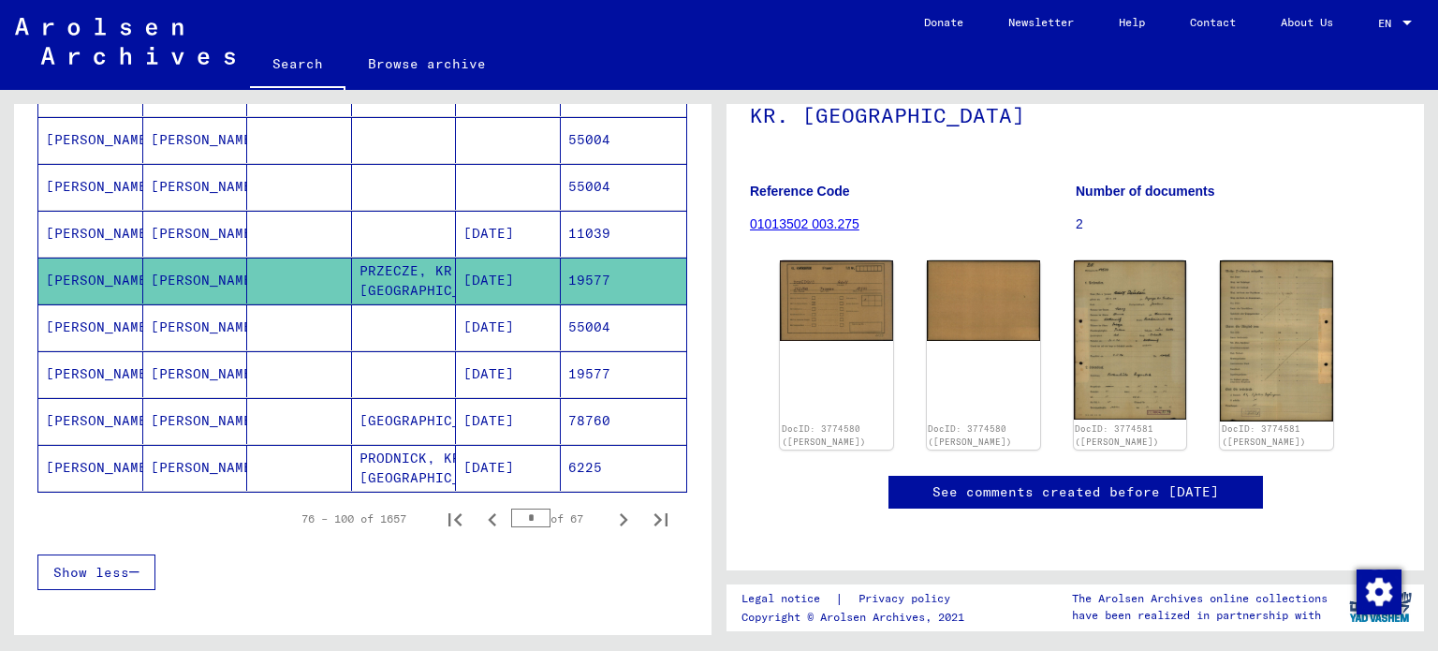
scroll to position [1150, 0]
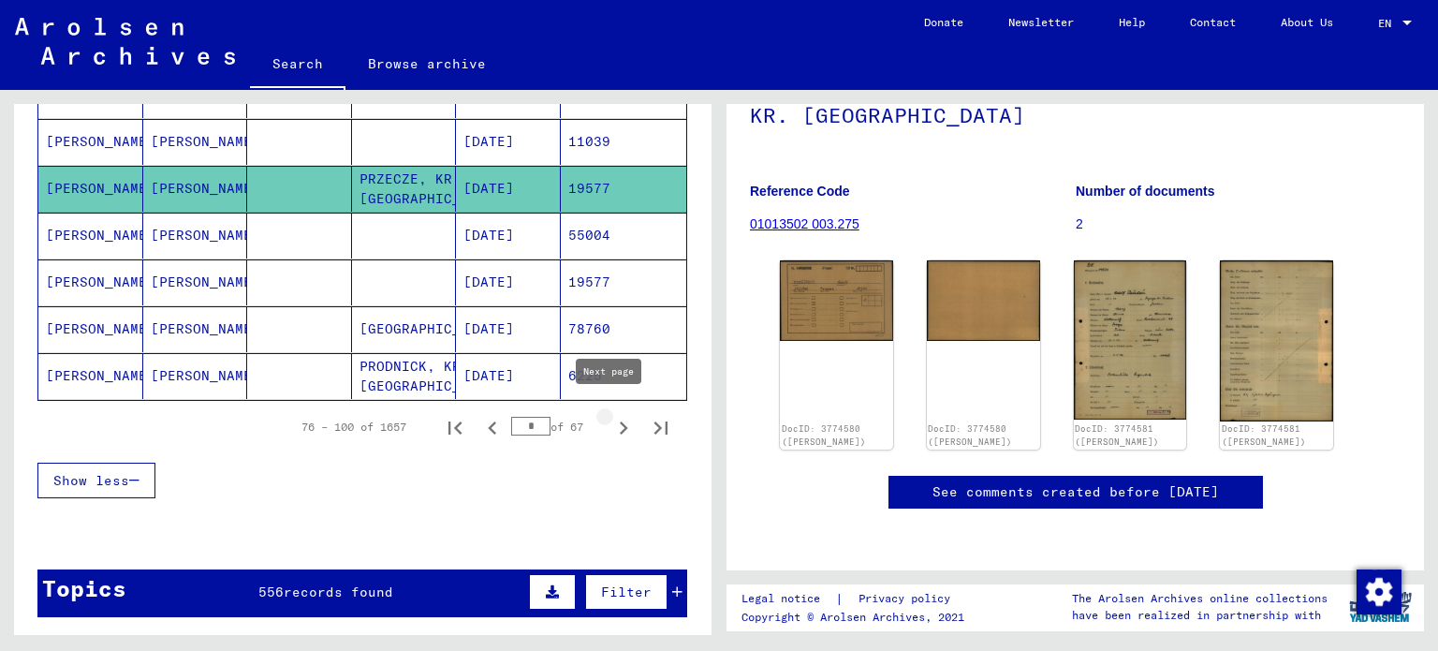
click at [610, 415] on icon "Next page" at bounding box center [623, 428] width 26 height 26
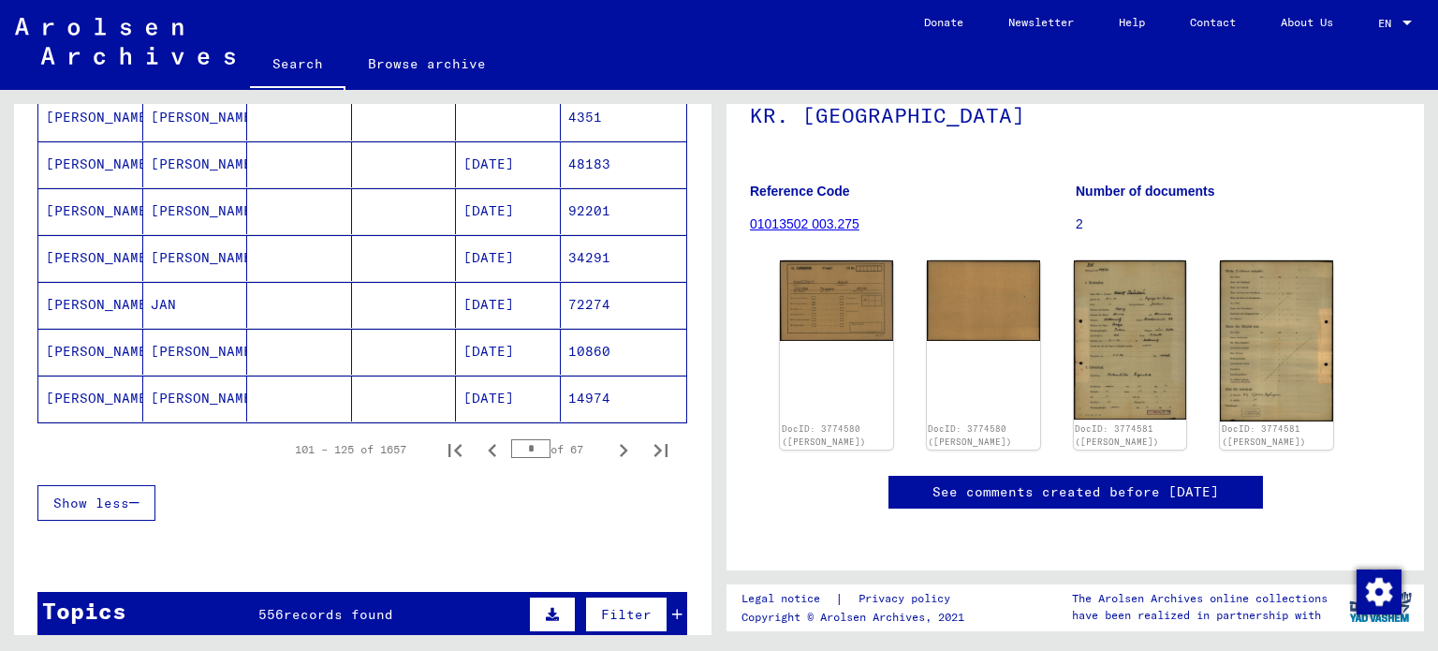
scroll to position [1138, 0]
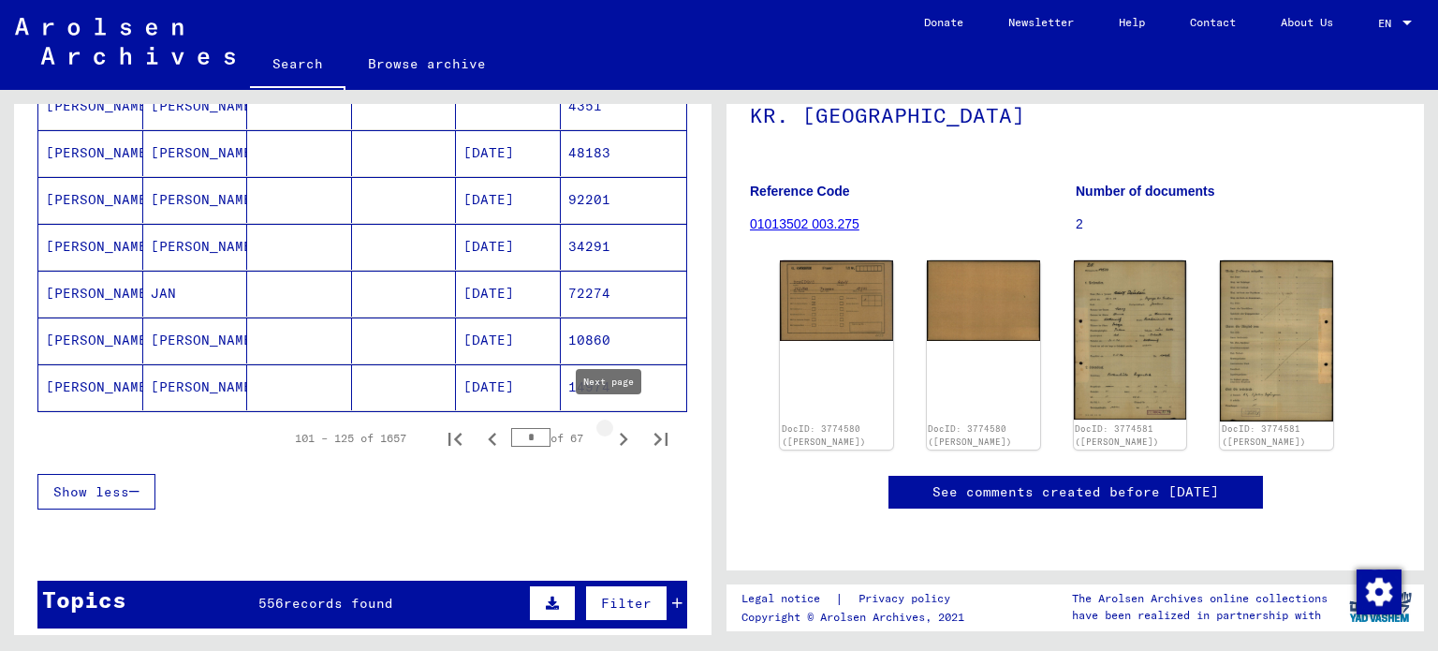
click at [614, 443] on button "Next page" at bounding box center [623, 437] width 37 height 37
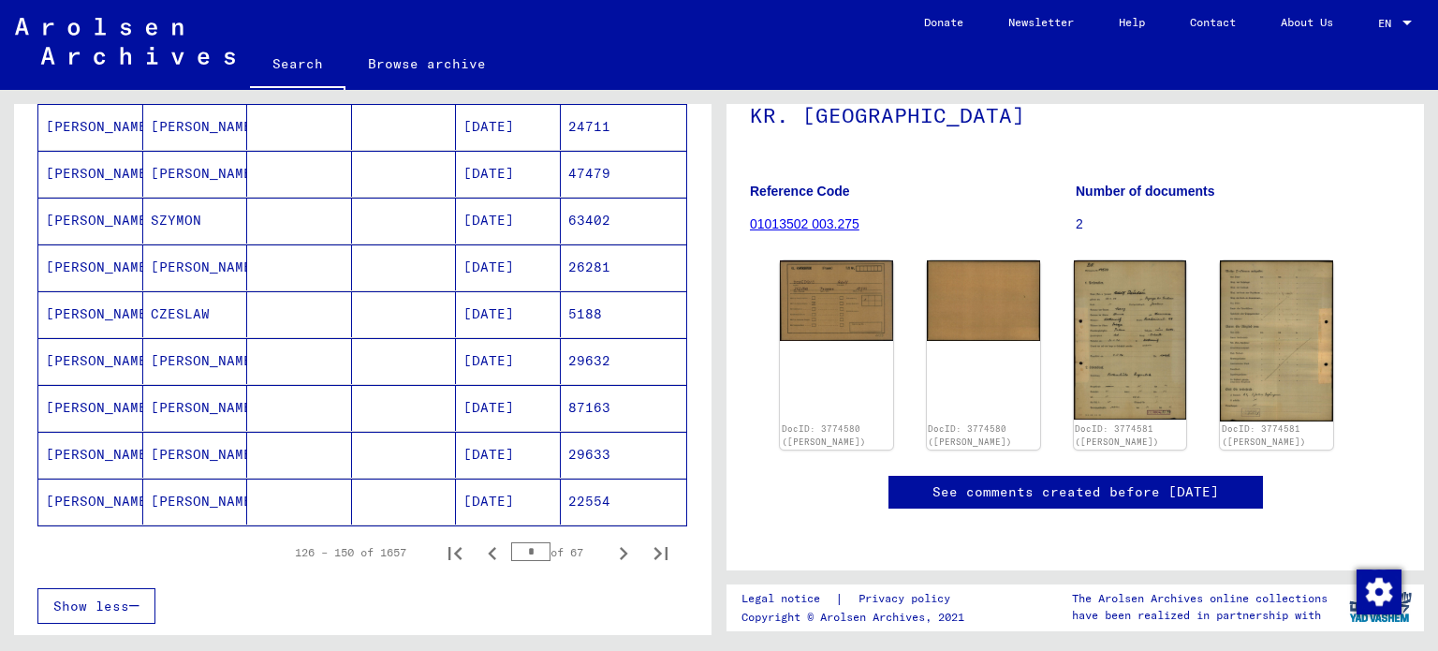
scroll to position [1114, 0]
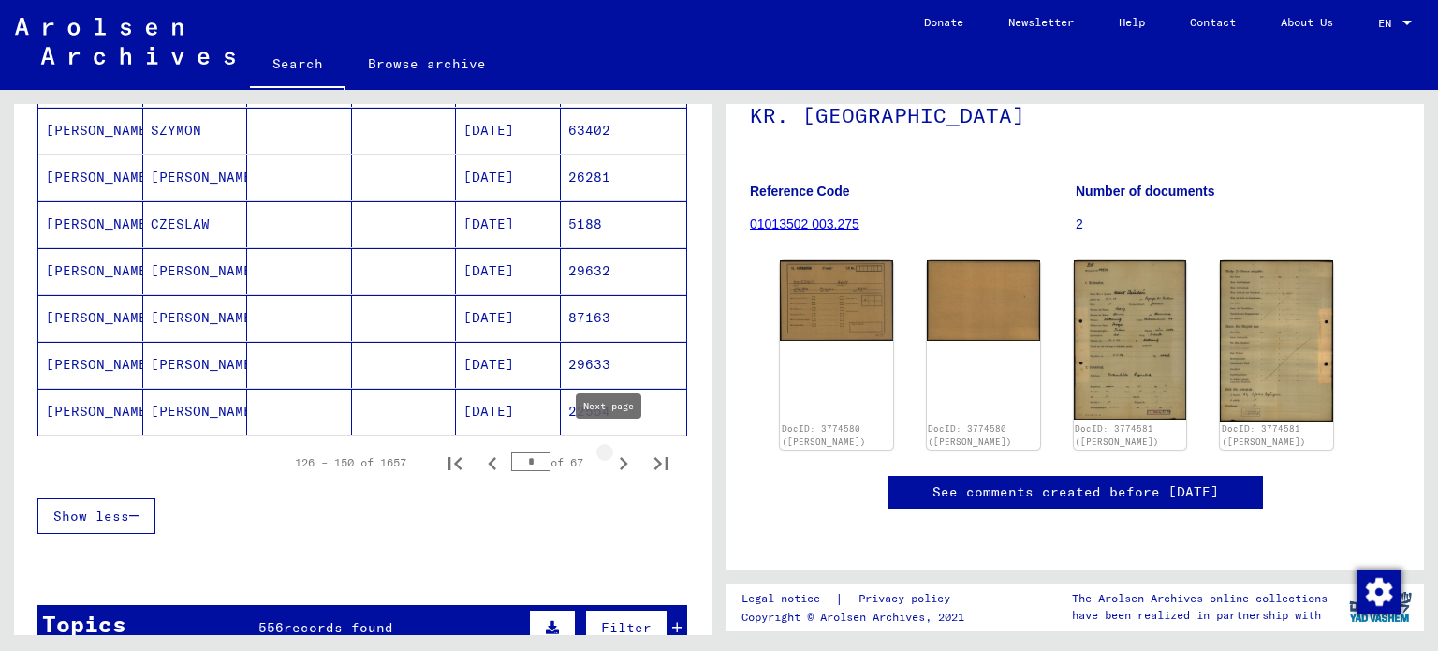
click at [614, 450] on icon "Next page" at bounding box center [623, 463] width 26 height 26
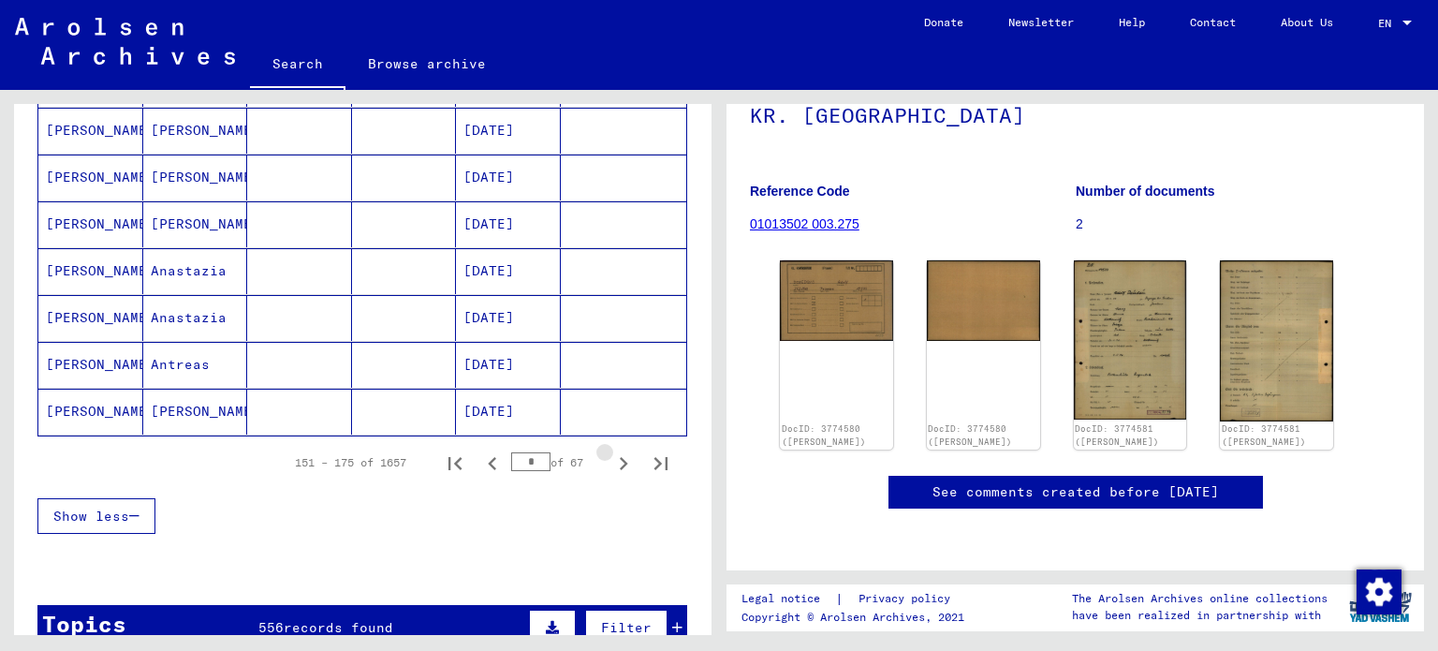
click at [614, 450] on icon "Next page" at bounding box center [623, 463] width 26 height 26
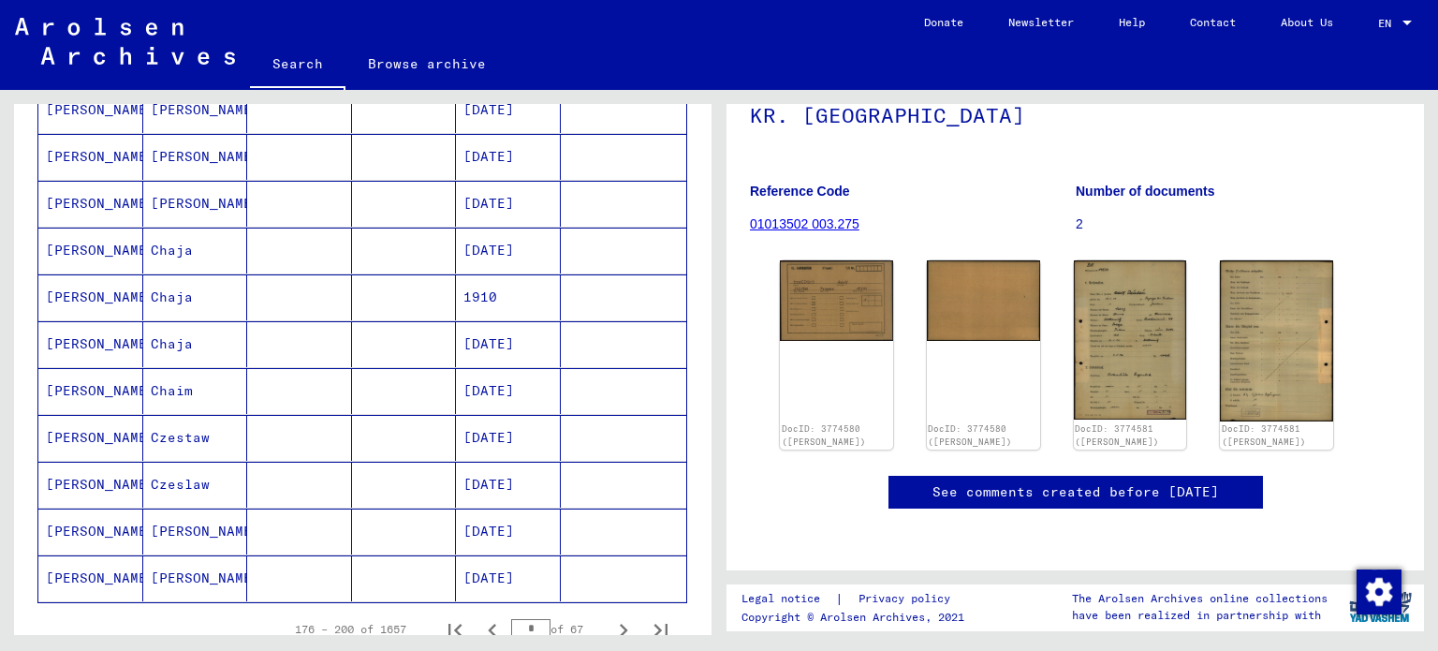
scroll to position [1030, 0]
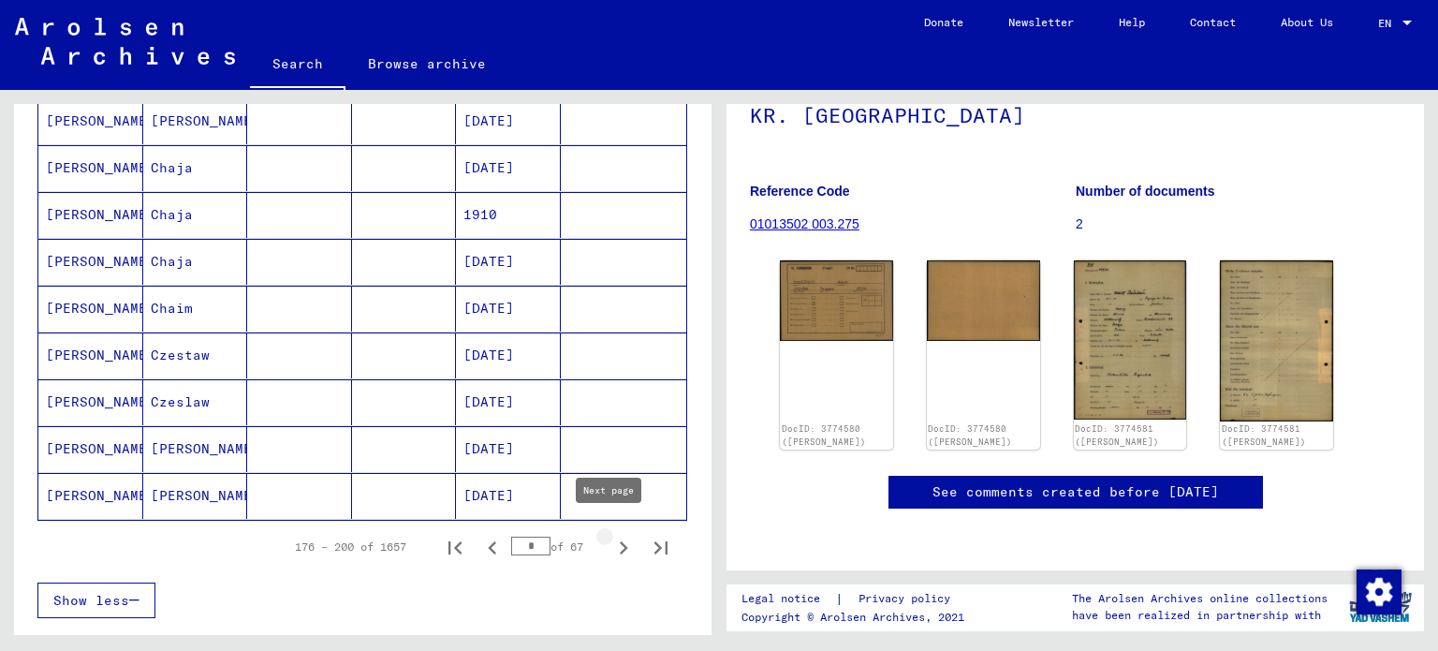
click at [610, 540] on icon "Next page" at bounding box center [623, 548] width 26 height 26
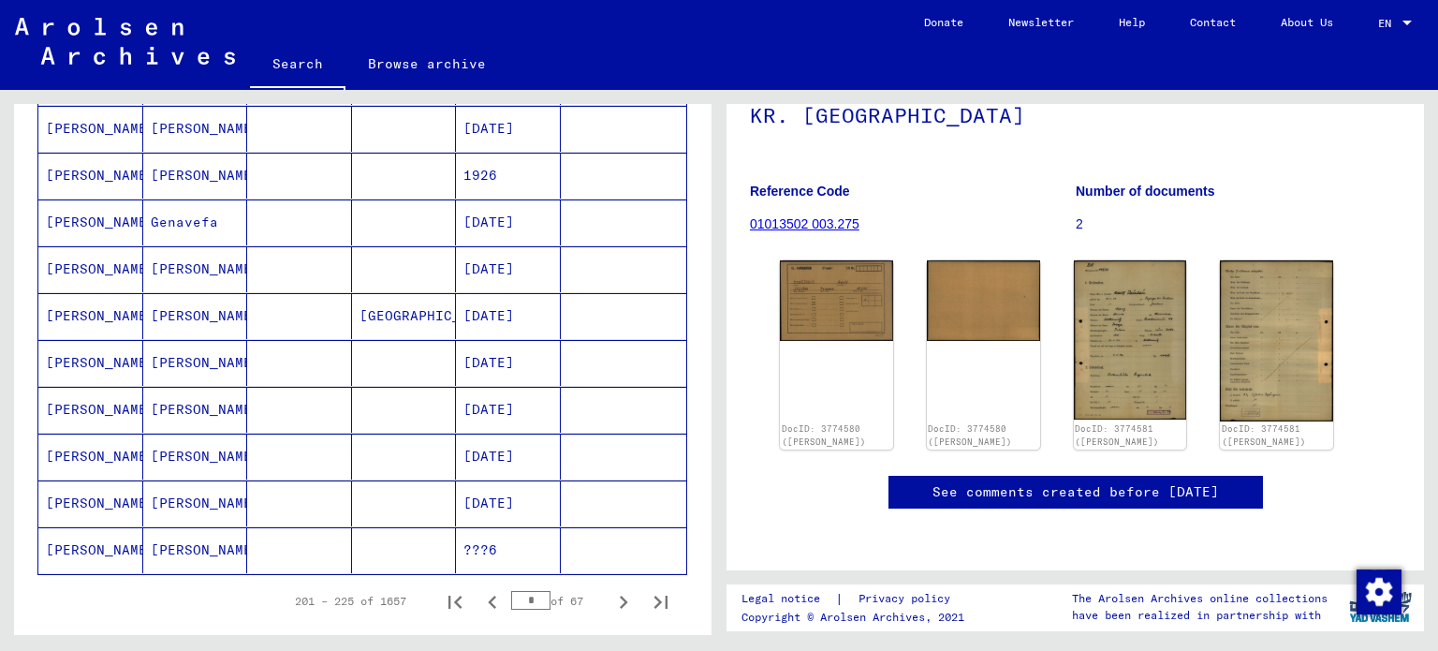
scroll to position [1056, 0]
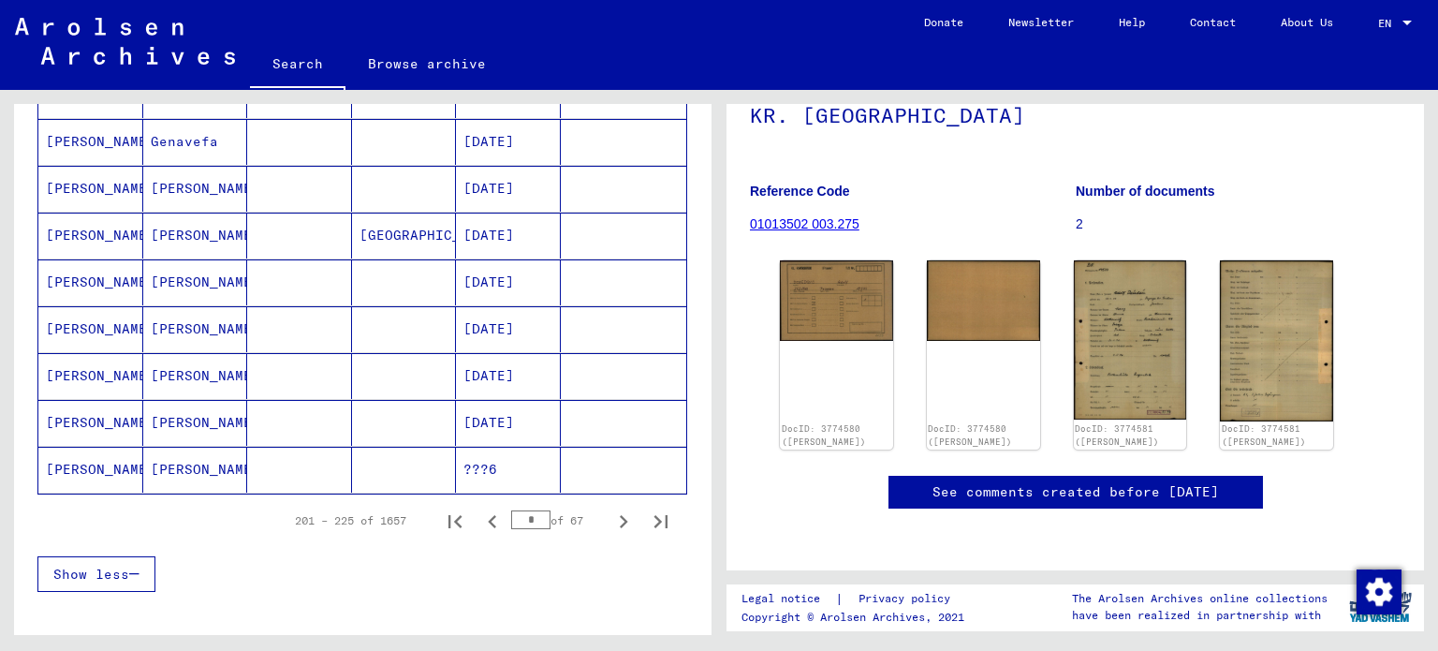
click at [518, 387] on mat-cell "[DATE]" at bounding box center [508, 376] width 105 height 46
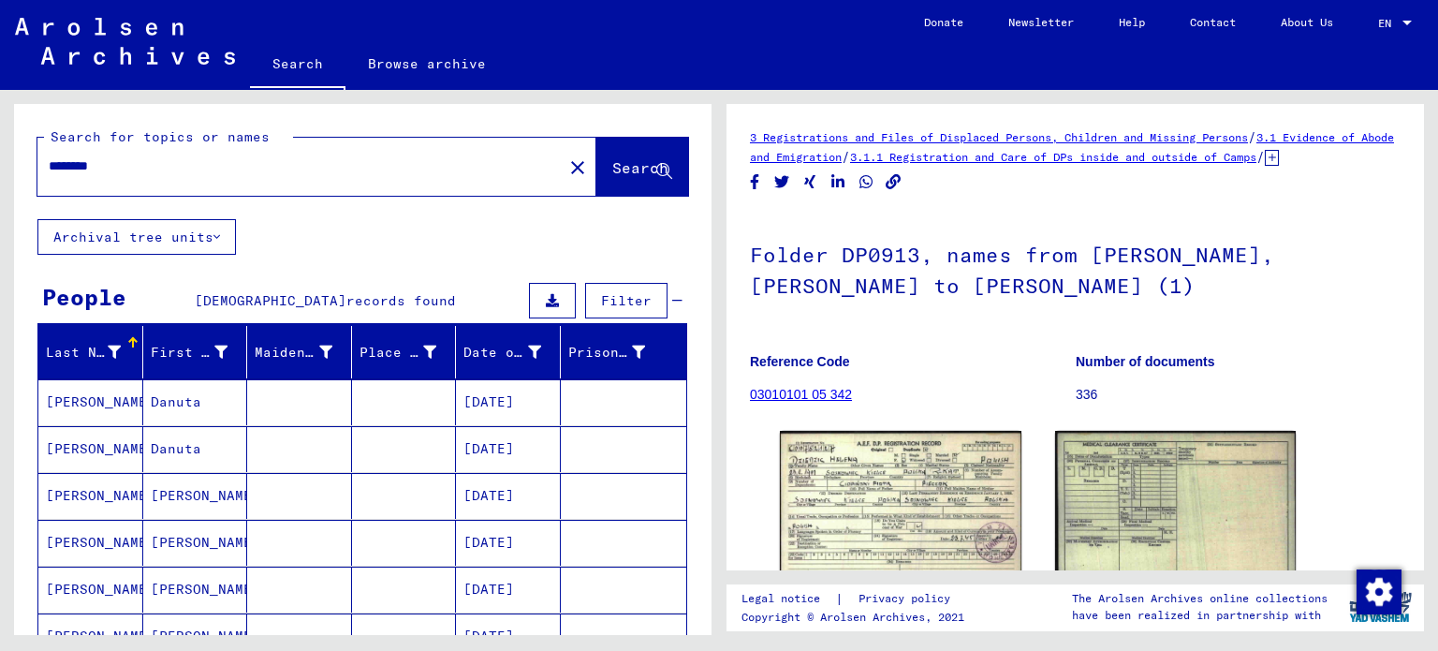
click at [463, 410] on mat-cell "[DATE]" at bounding box center [508, 402] width 105 height 46
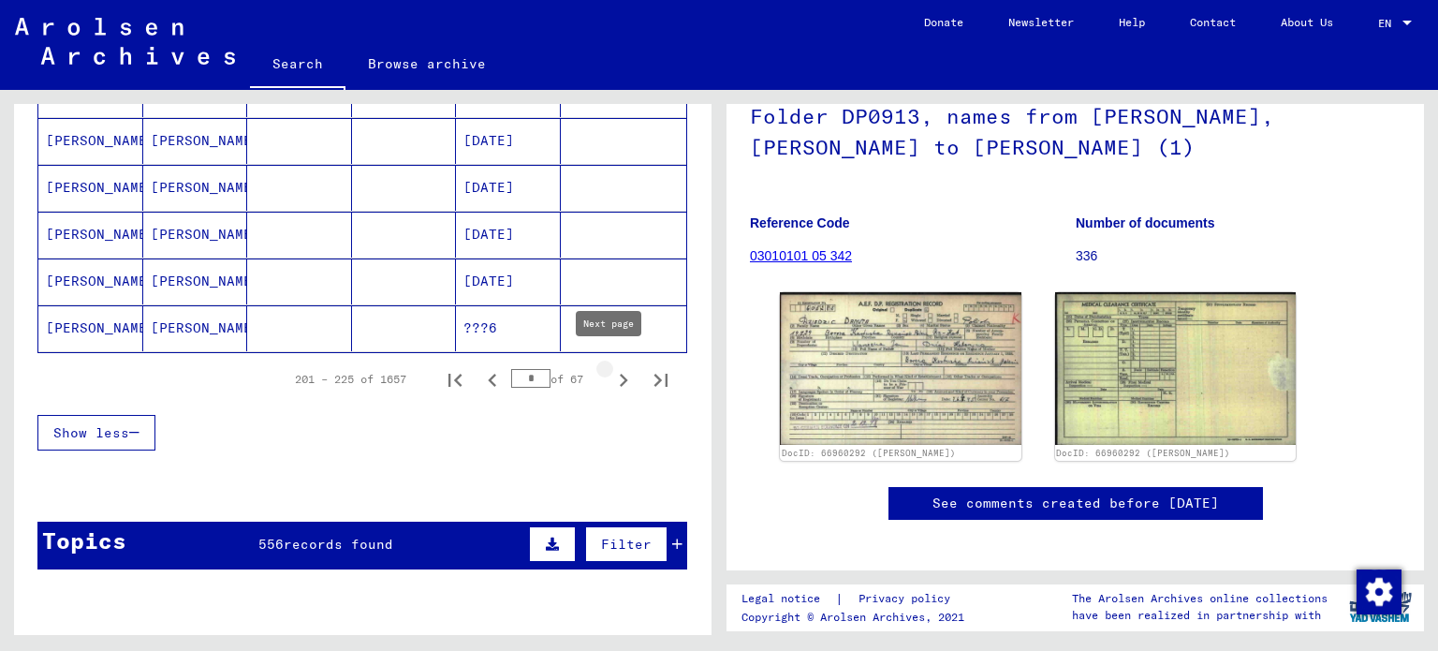
click at [612, 367] on icon "Next page" at bounding box center [623, 380] width 26 height 26
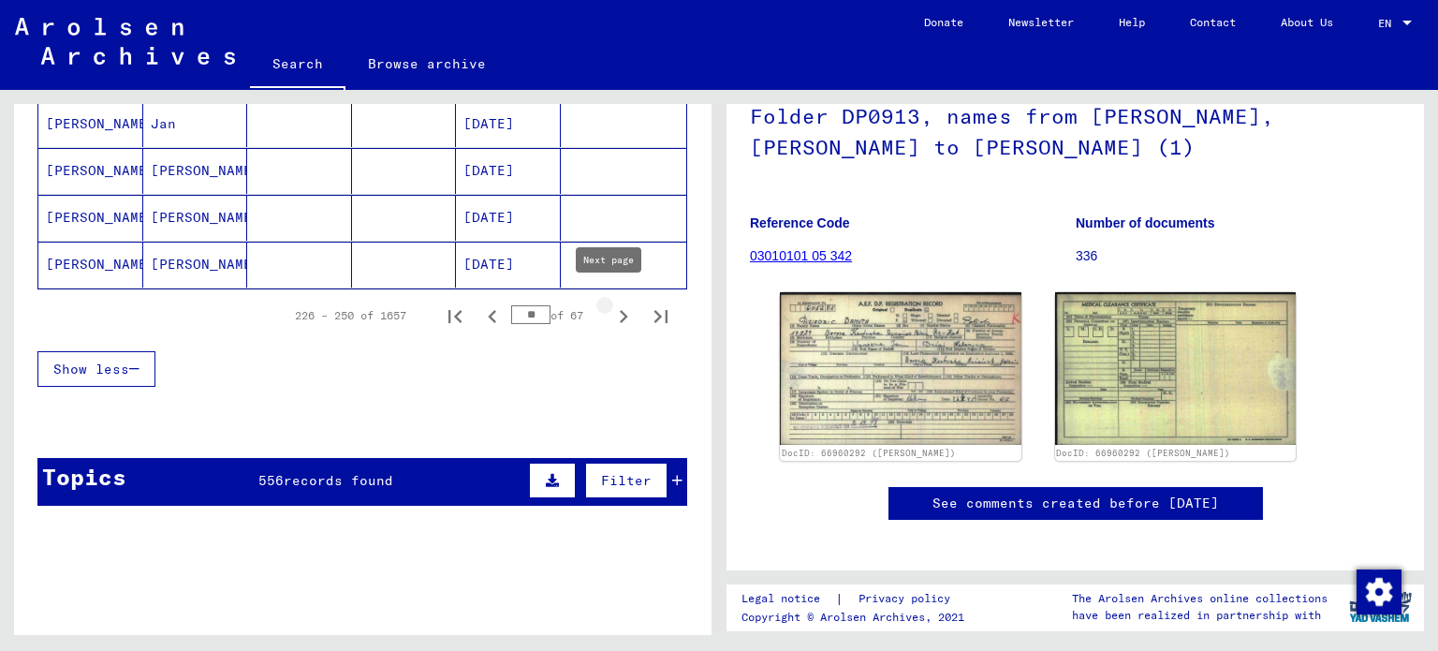
click at [610, 313] on icon "Next page" at bounding box center [623, 316] width 26 height 26
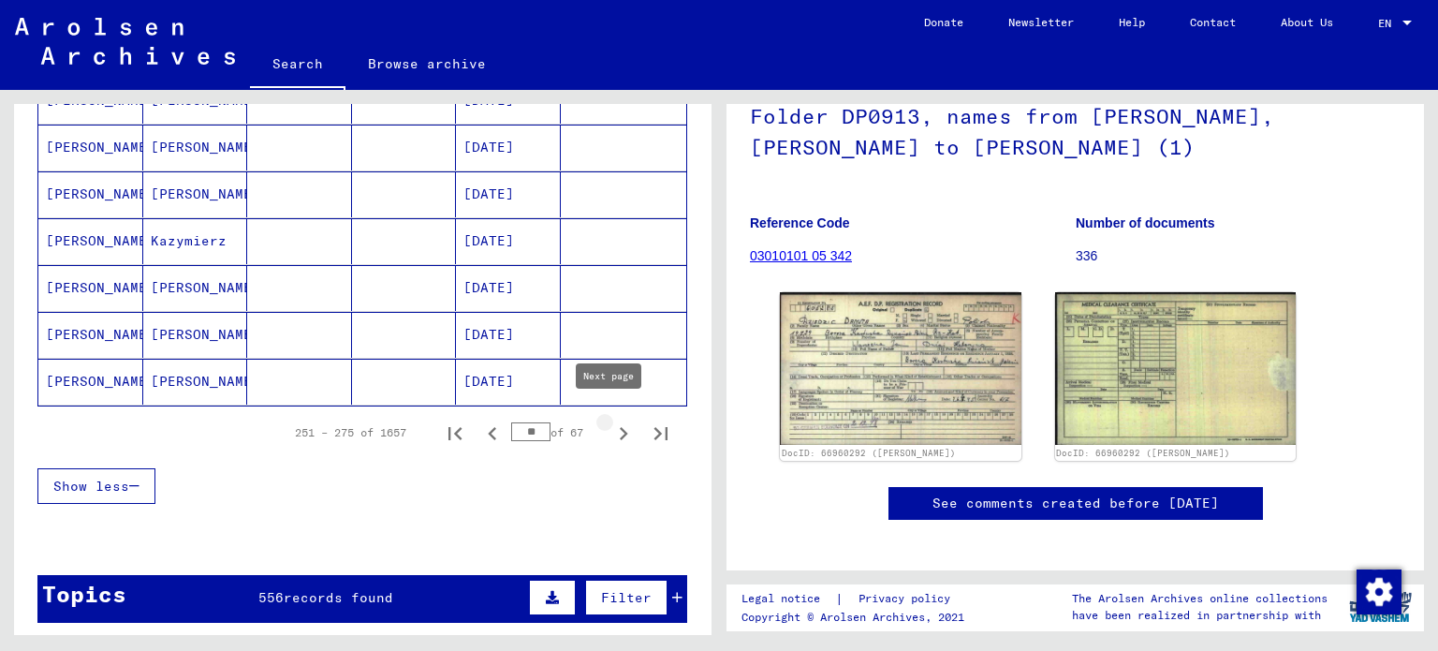
click at [610, 424] on icon "Next page" at bounding box center [623, 433] width 26 height 26
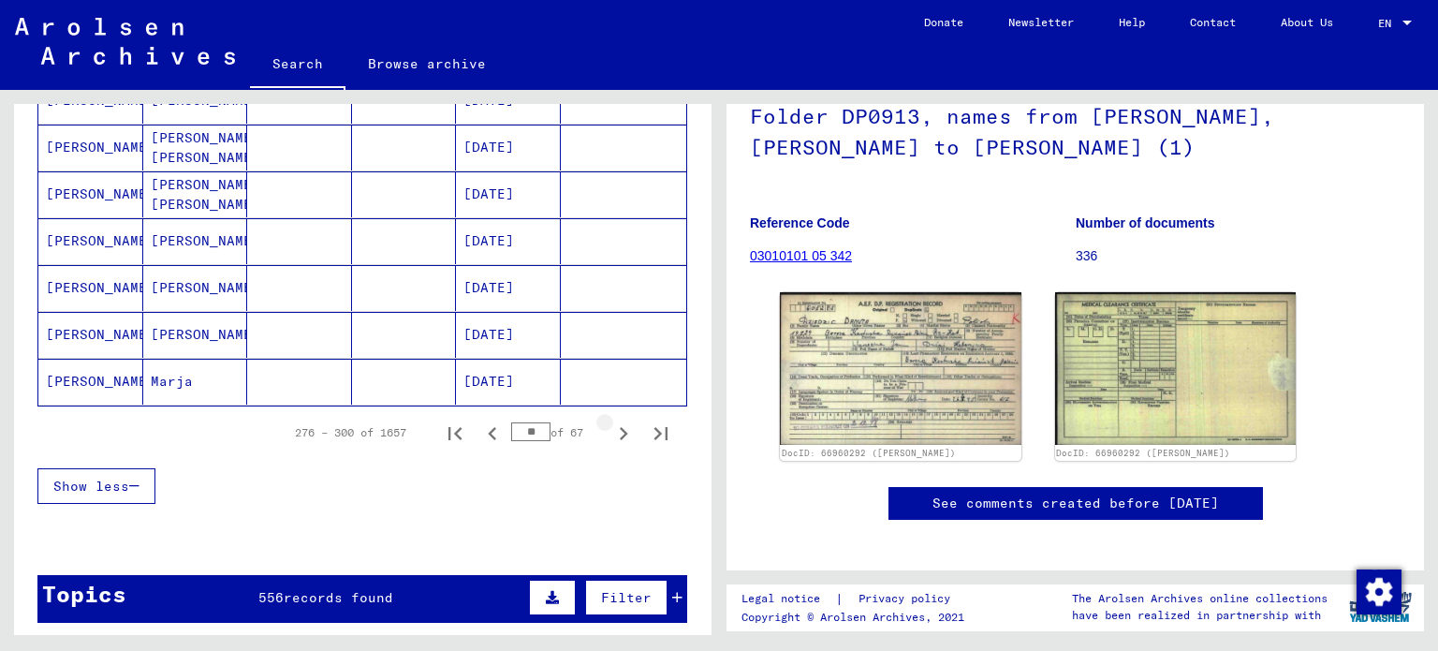
click at [610, 424] on icon "Next page" at bounding box center [623, 433] width 26 height 26
click at [620, 427] on icon "Next page" at bounding box center [624, 433] width 8 height 13
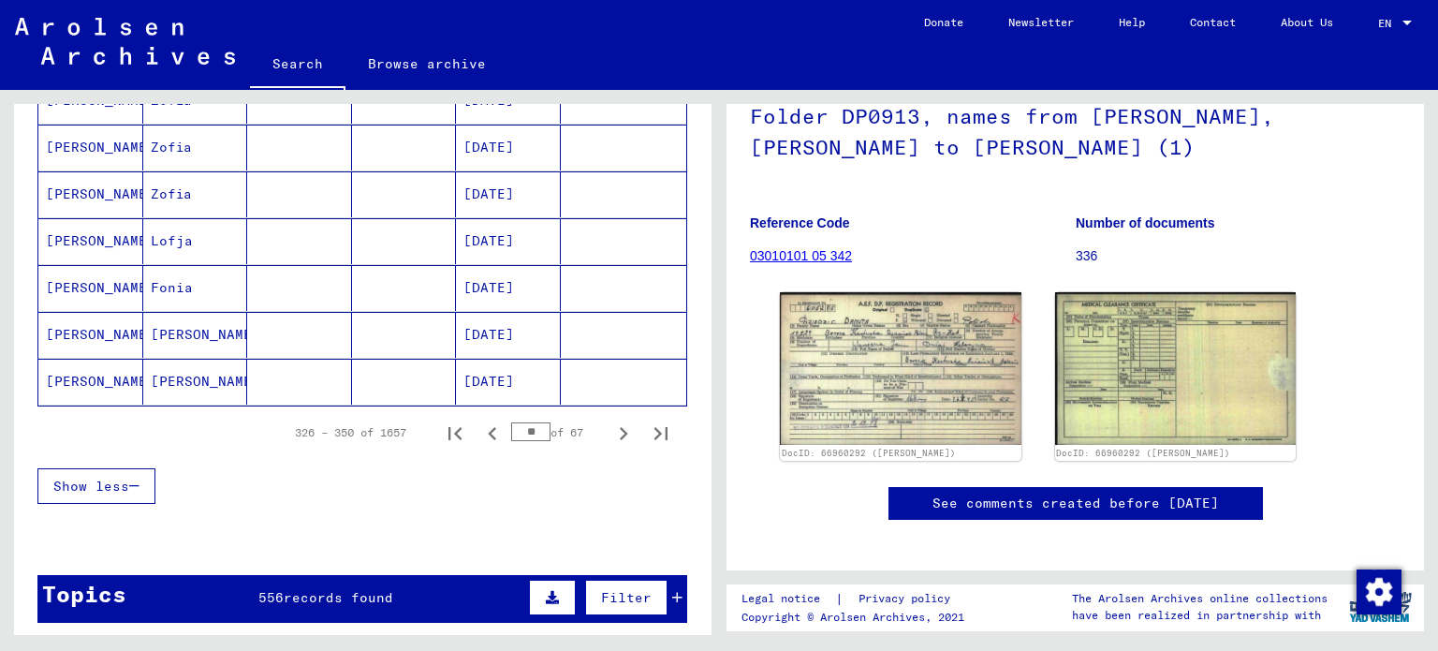
click at [172, 385] on mat-cell "[PERSON_NAME]" at bounding box center [195, 382] width 105 height 46
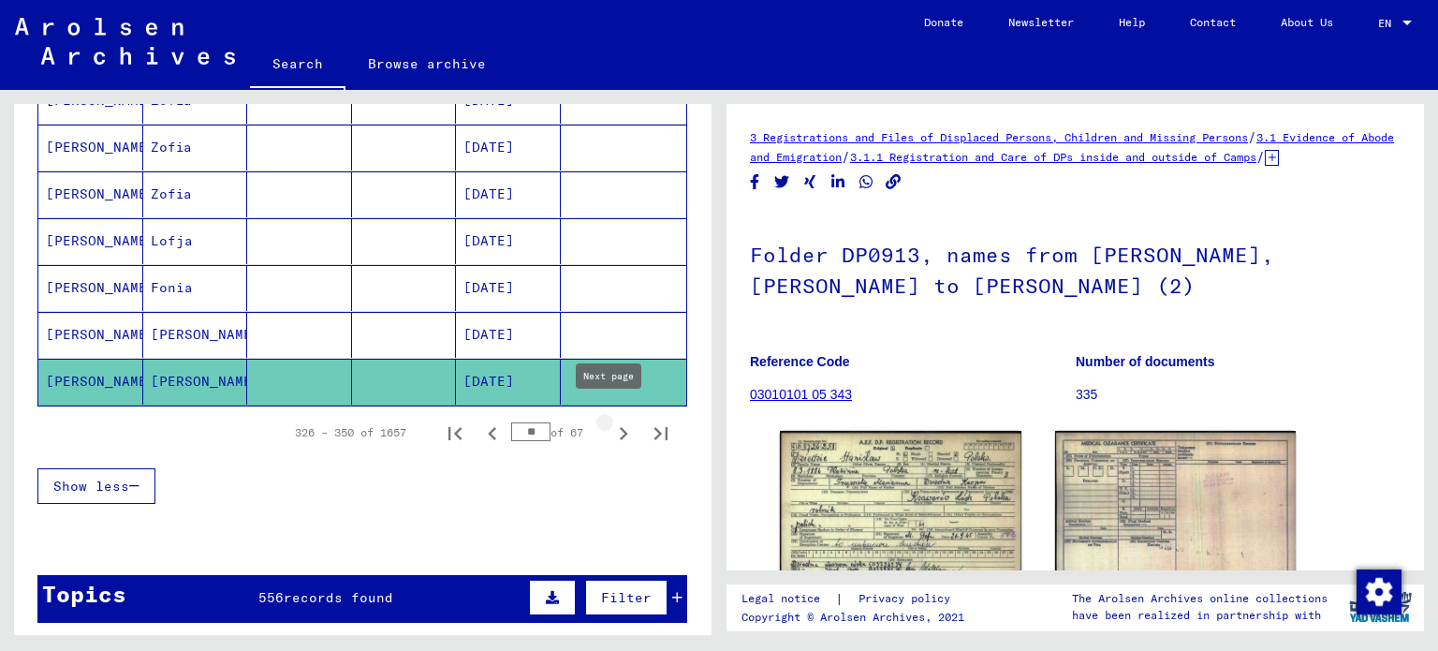
click at [610, 422] on icon "Next page" at bounding box center [623, 433] width 26 height 26
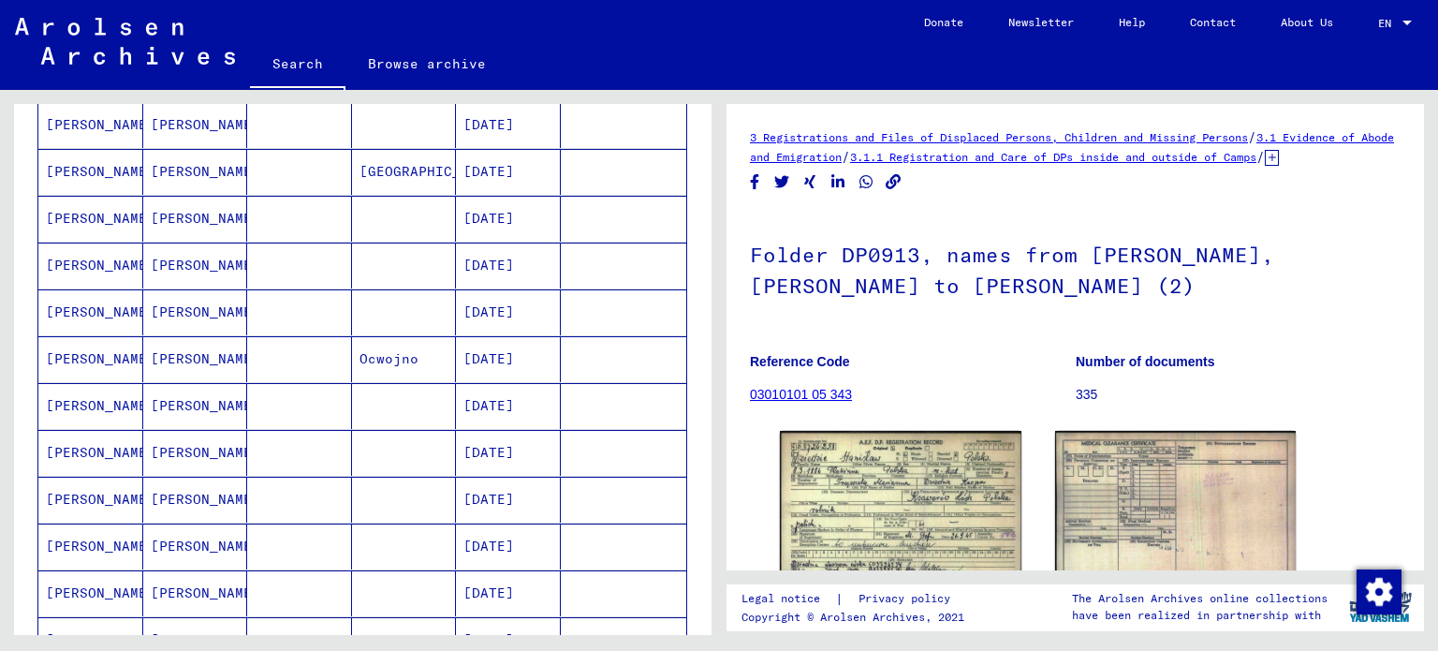
click at [504, 411] on mat-cell "[DATE]" at bounding box center [508, 406] width 105 height 46
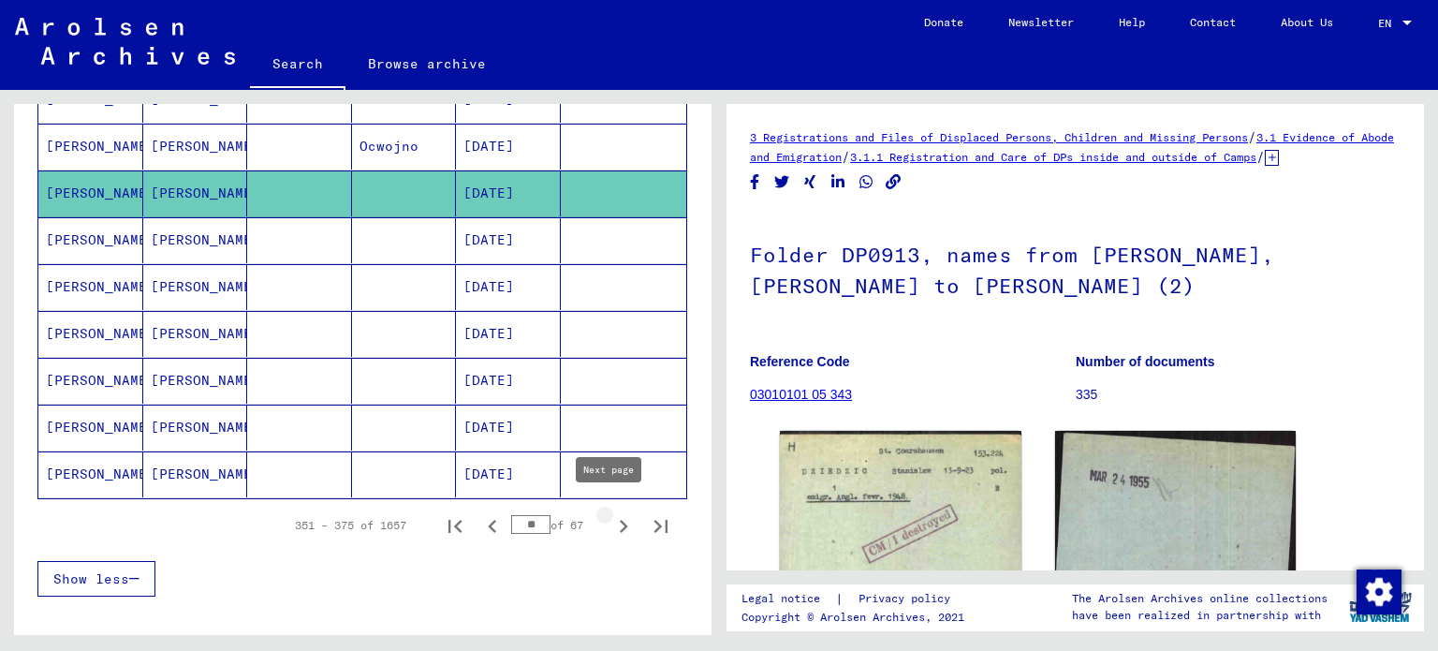
click at [620, 520] on icon "Next page" at bounding box center [624, 526] width 8 height 13
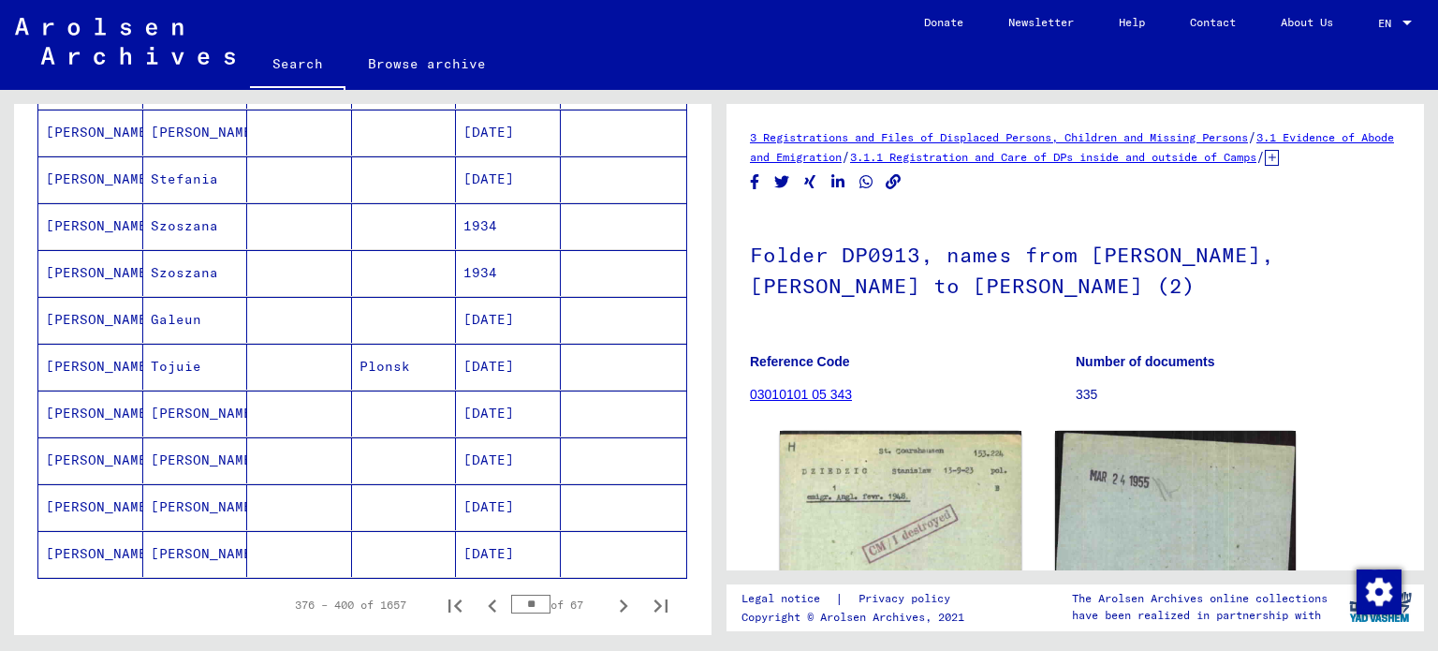
scroll to position [1060, 0]
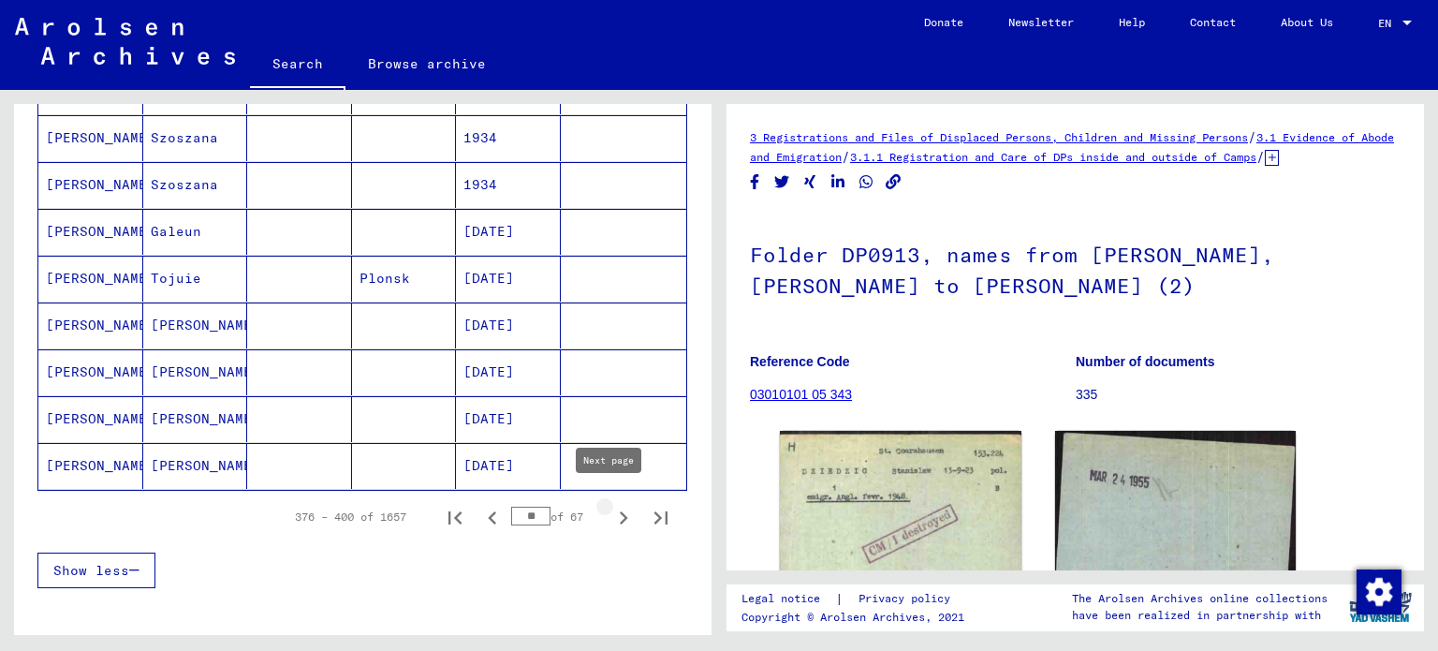
click at [611, 505] on icon "Next page" at bounding box center [623, 518] width 26 height 26
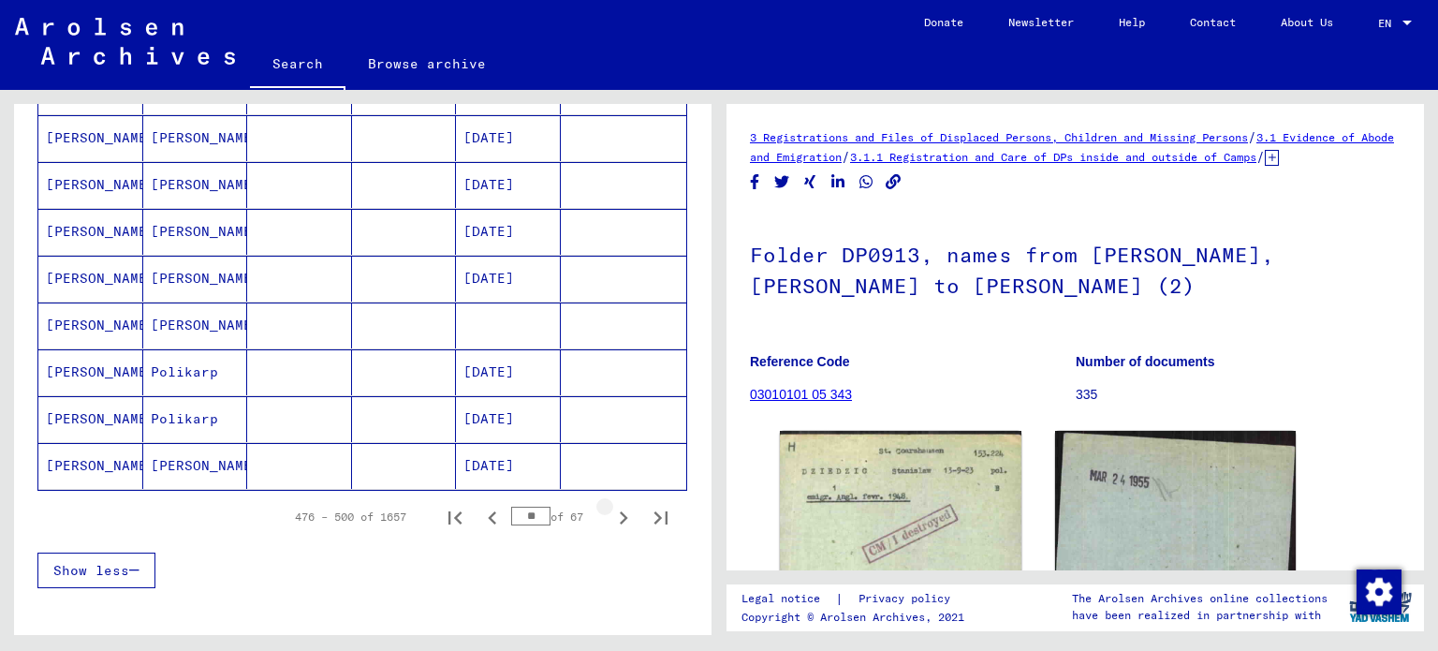
click at [611, 505] on icon "Next page" at bounding box center [623, 518] width 26 height 26
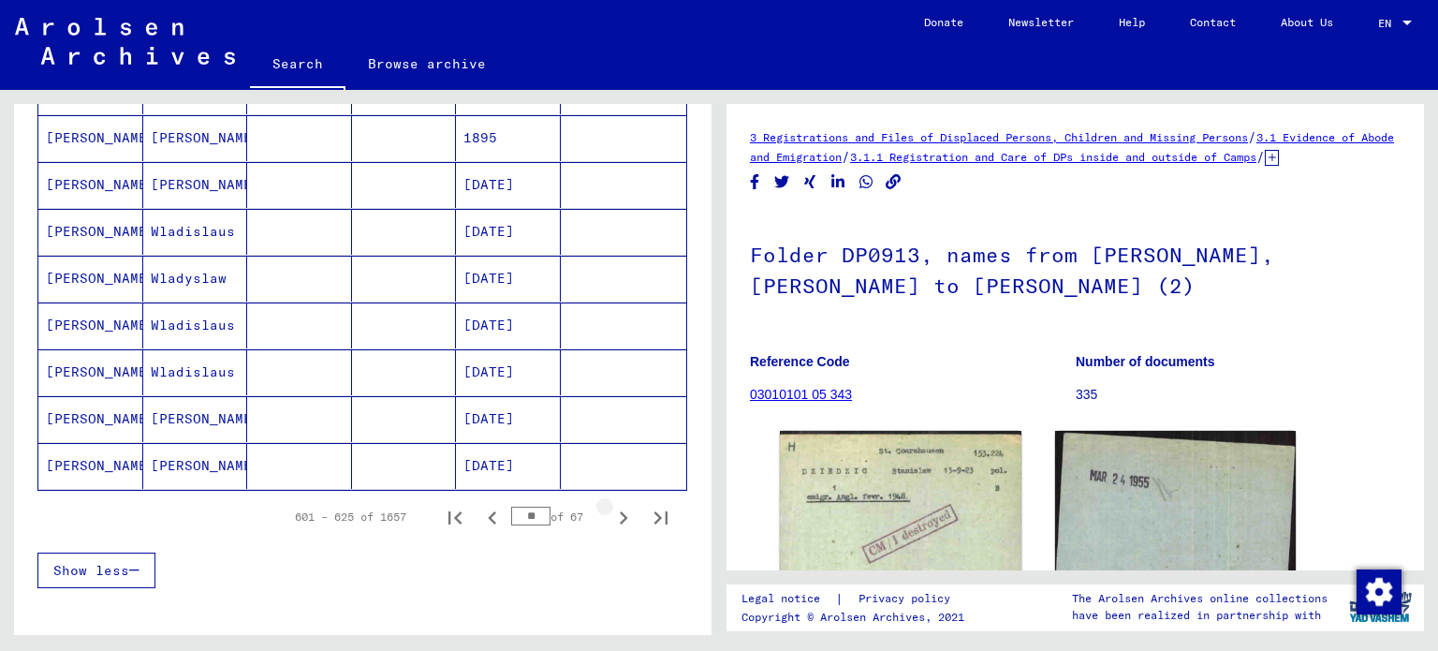
click at [611, 505] on icon "Next page" at bounding box center [623, 518] width 26 height 26
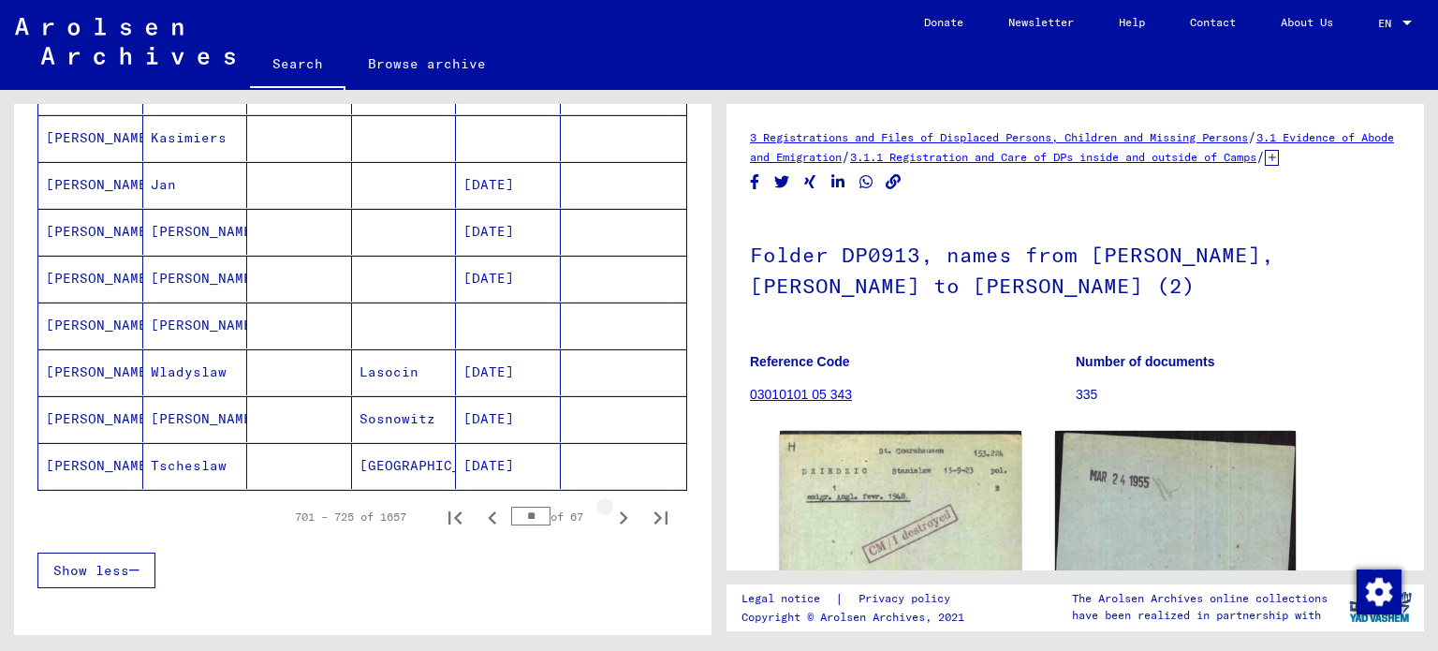
click at [611, 505] on icon "Next page" at bounding box center [623, 518] width 26 height 26
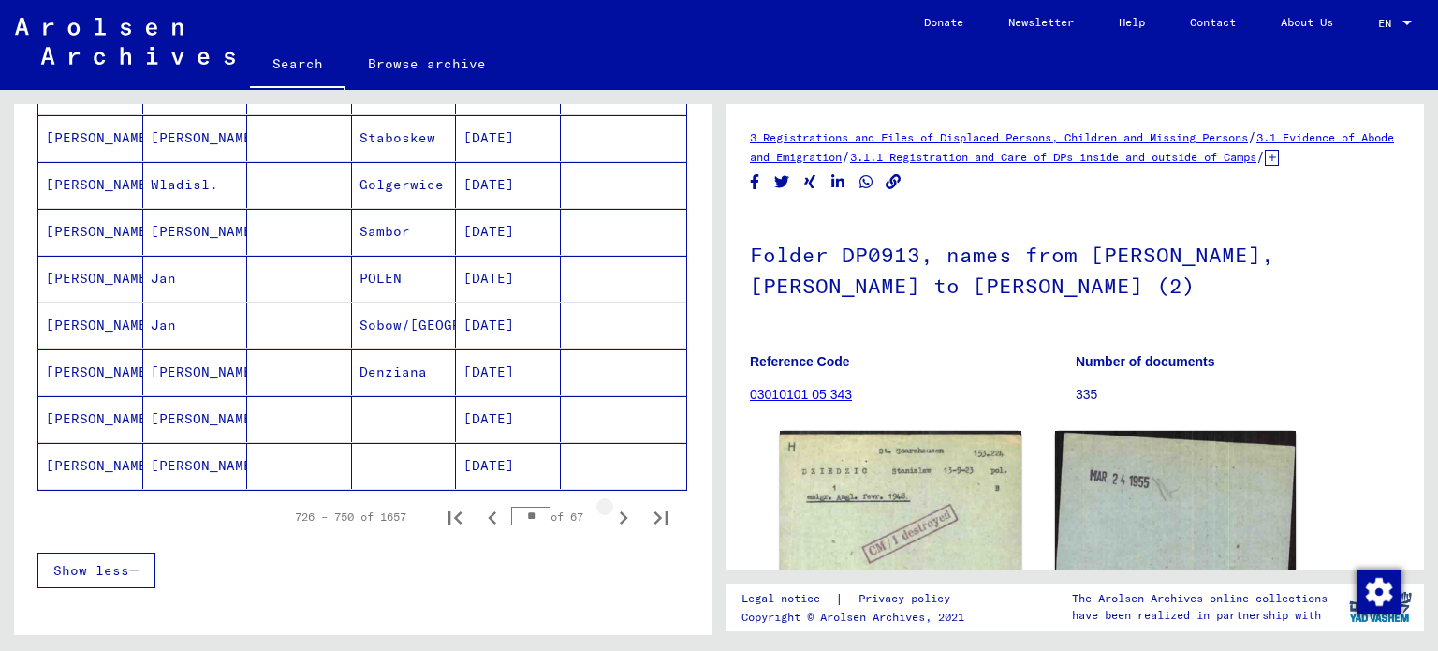
click at [611, 505] on icon "Next page" at bounding box center [623, 518] width 26 height 26
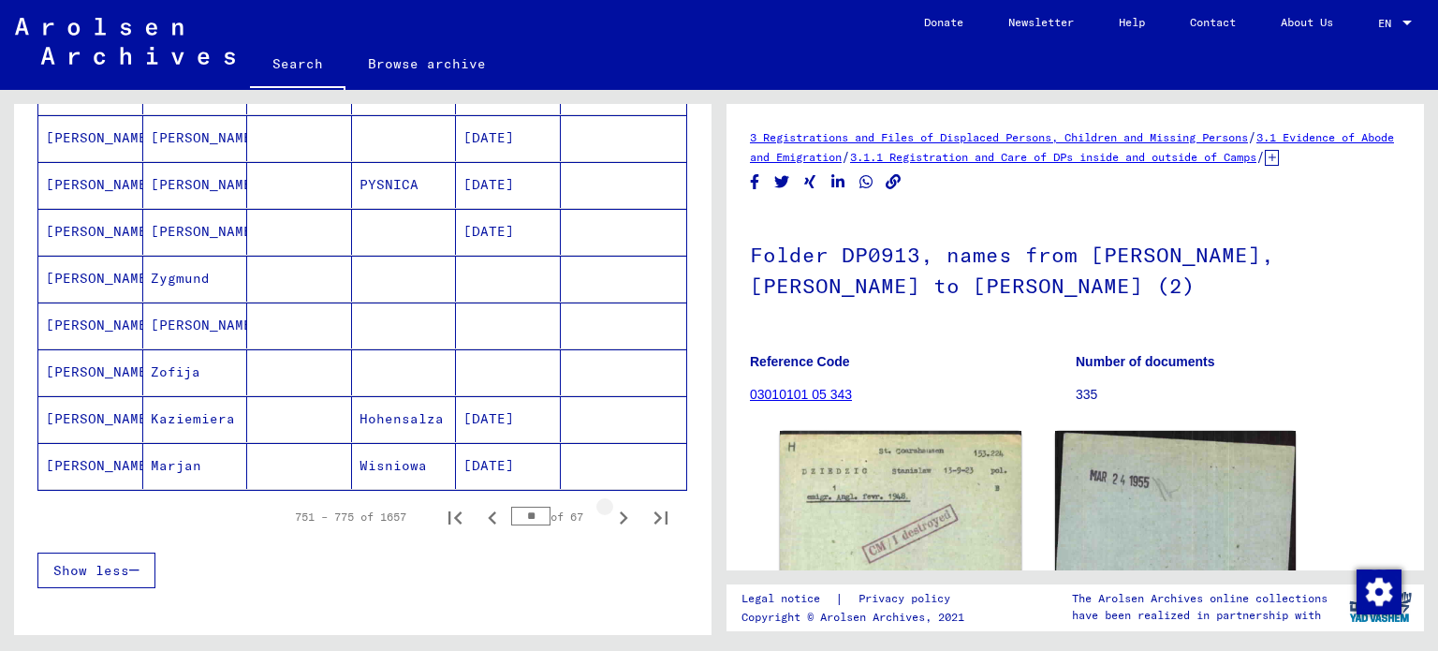
click at [611, 505] on icon "Next page" at bounding box center [623, 518] width 26 height 26
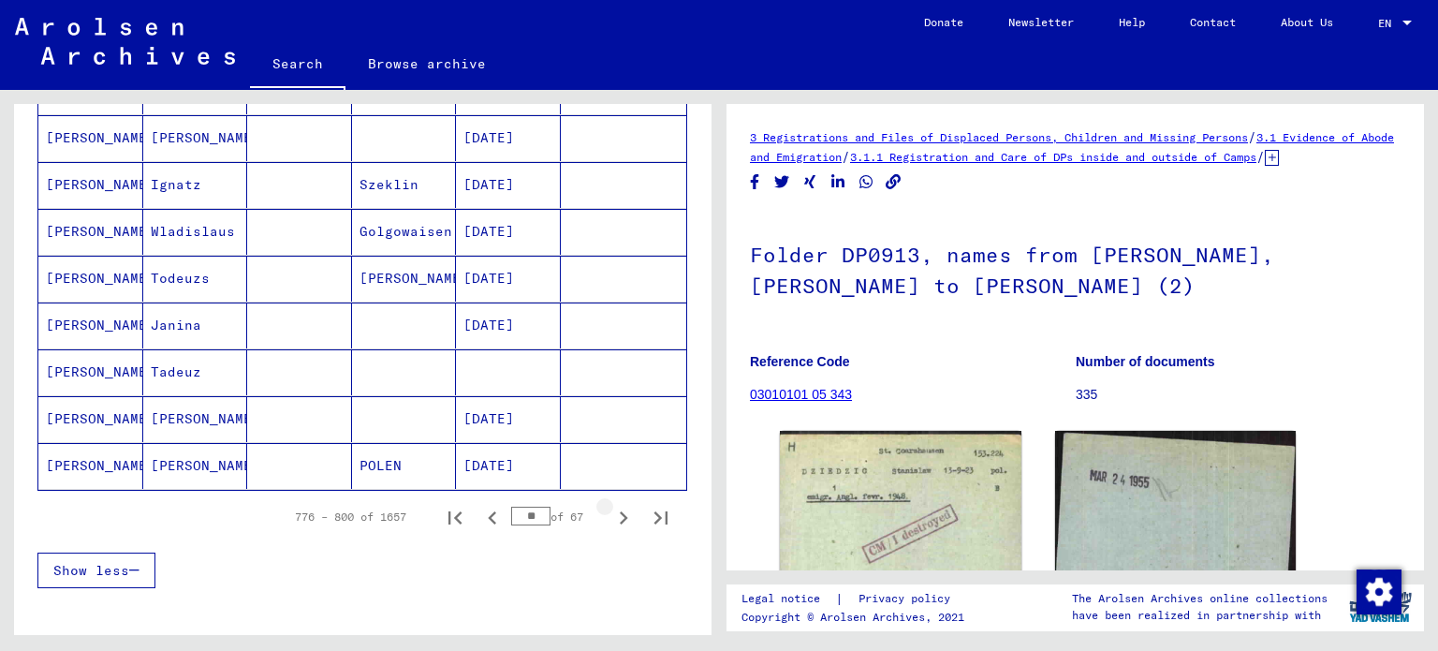
click at [611, 505] on icon "Next page" at bounding box center [623, 518] width 26 height 26
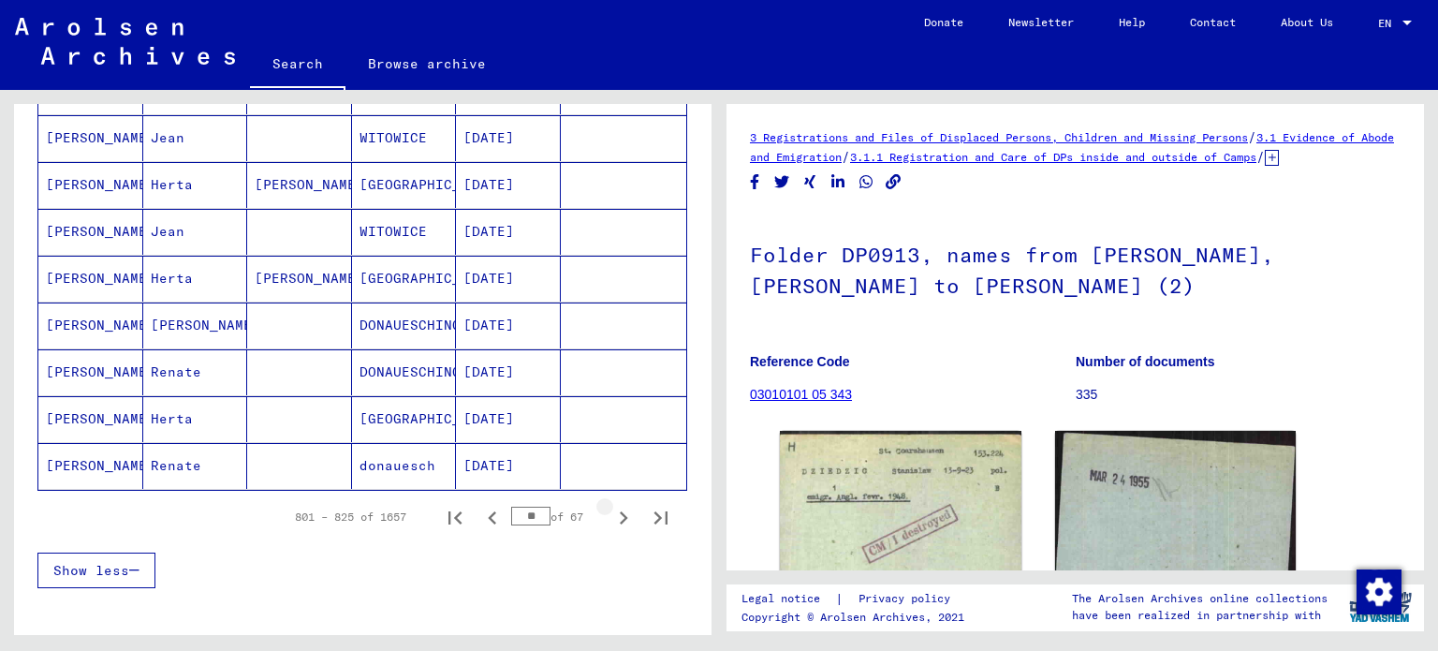
click at [611, 505] on icon "Next page" at bounding box center [623, 518] width 26 height 26
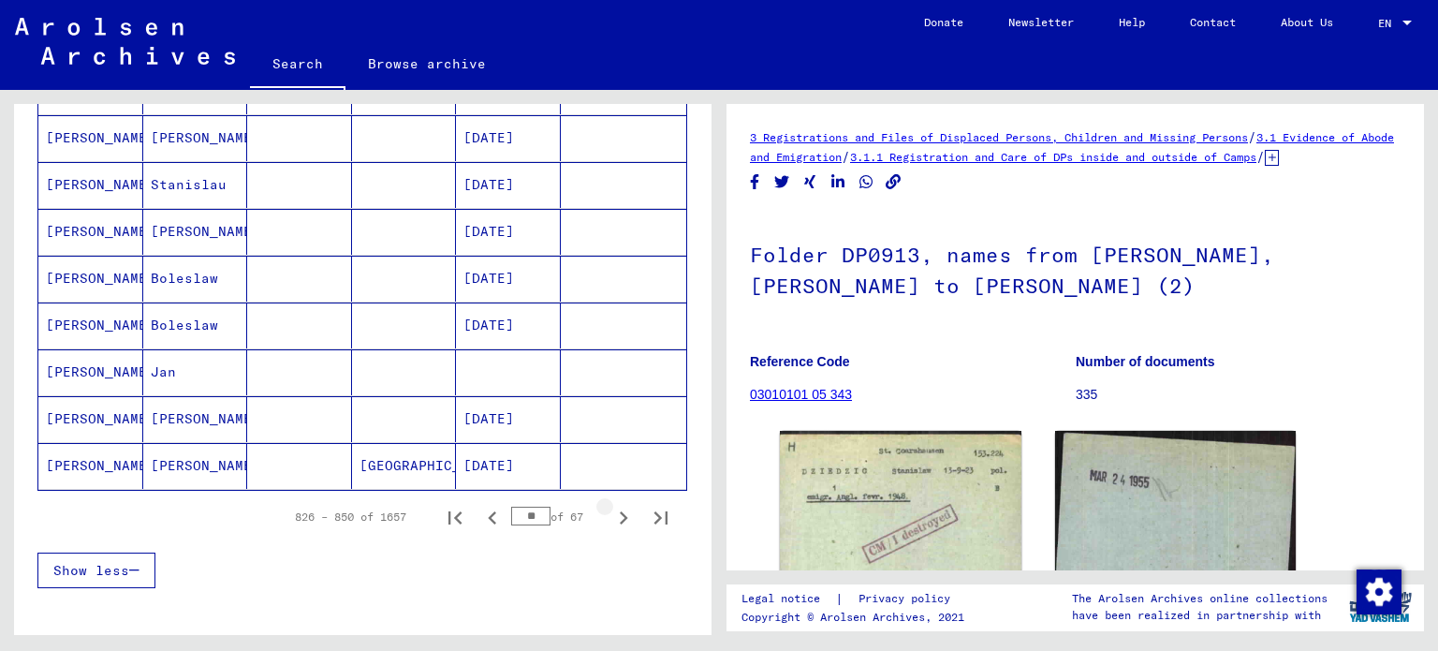
click at [611, 505] on icon "Next page" at bounding box center [623, 518] width 26 height 26
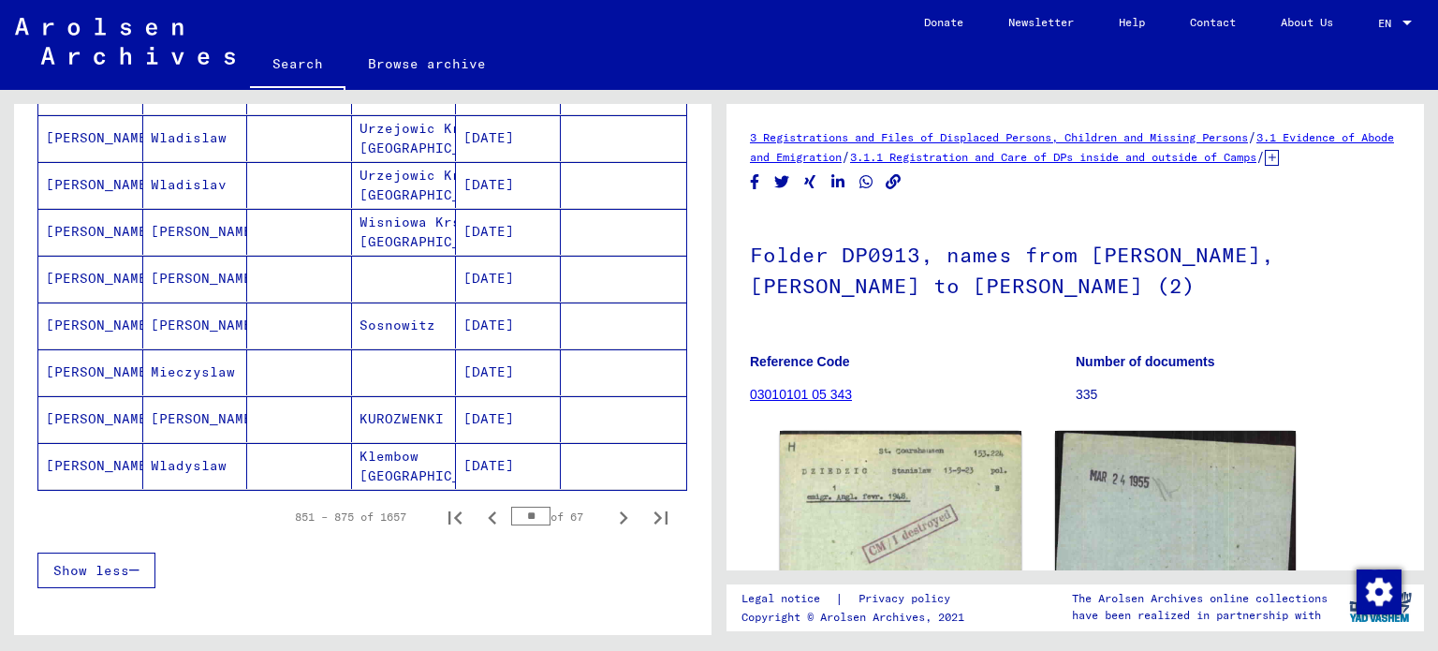
click at [611, 505] on icon "Next page" at bounding box center [623, 518] width 26 height 26
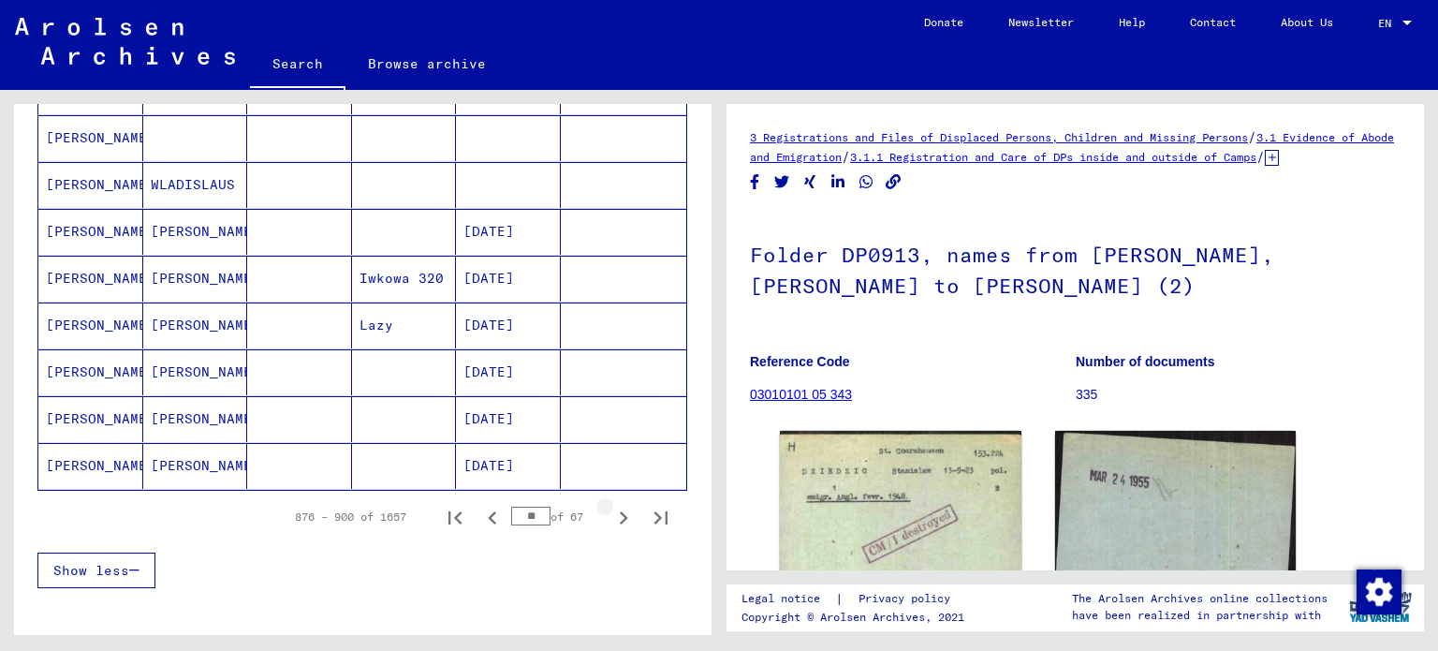
click at [611, 505] on icon "Next page" at bounding box center [623, 518] width 26 height 26
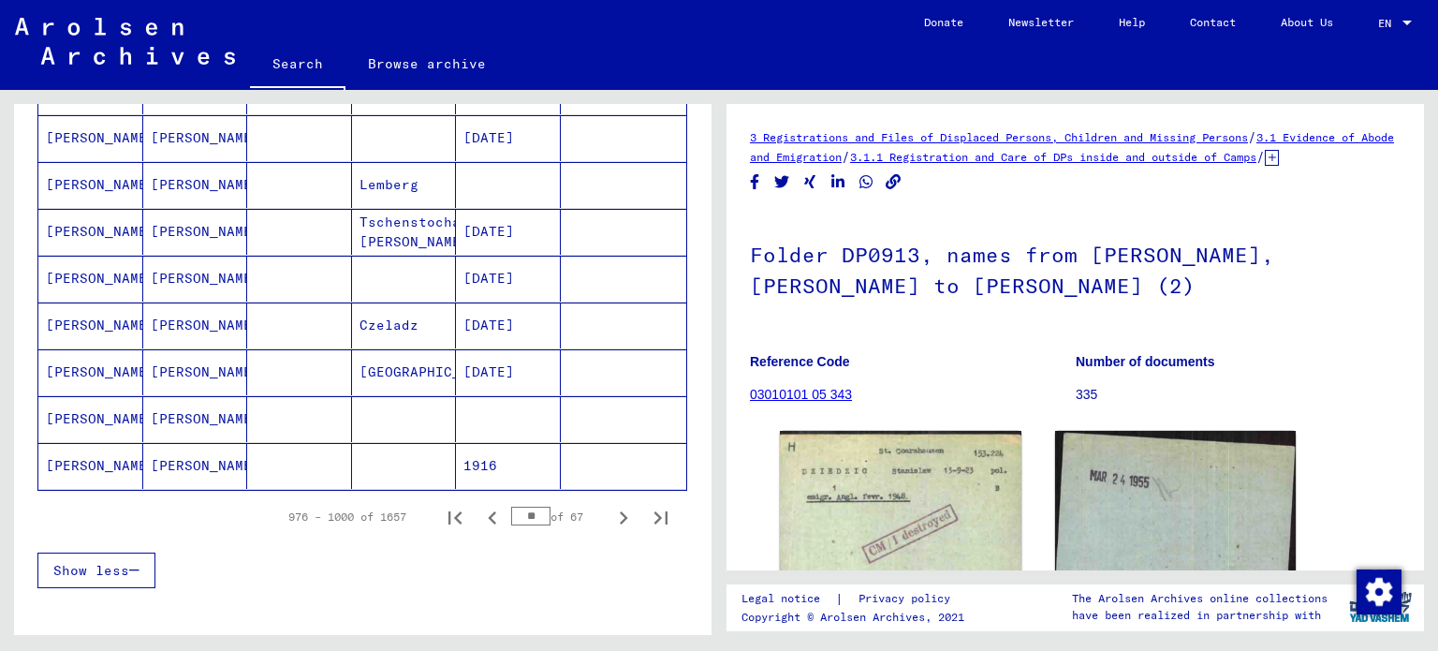
click at [611, 505] on icon "Next page" at bounding box center [623, 518] width 26 height 26
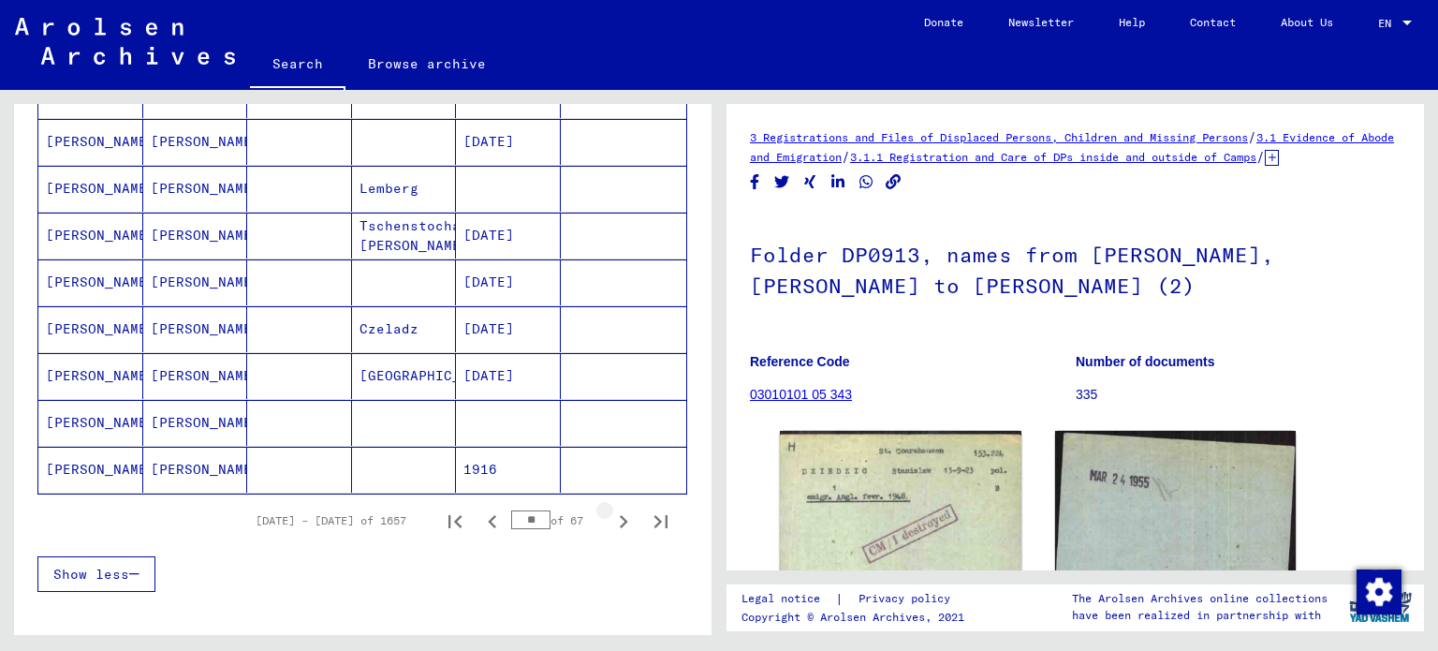
scroll to position [1064, 0]
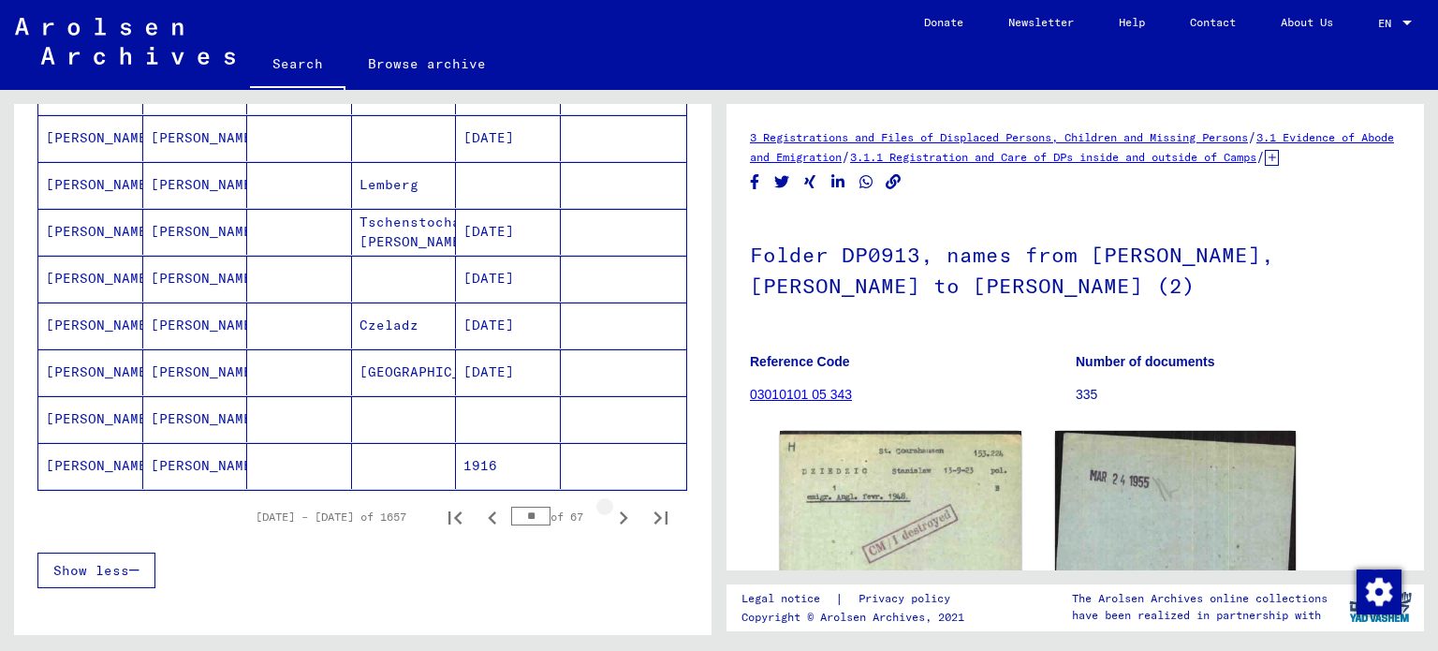
click at [611, 505] on icon "Next page" at bounding box center [623, 518] width 26 height 26
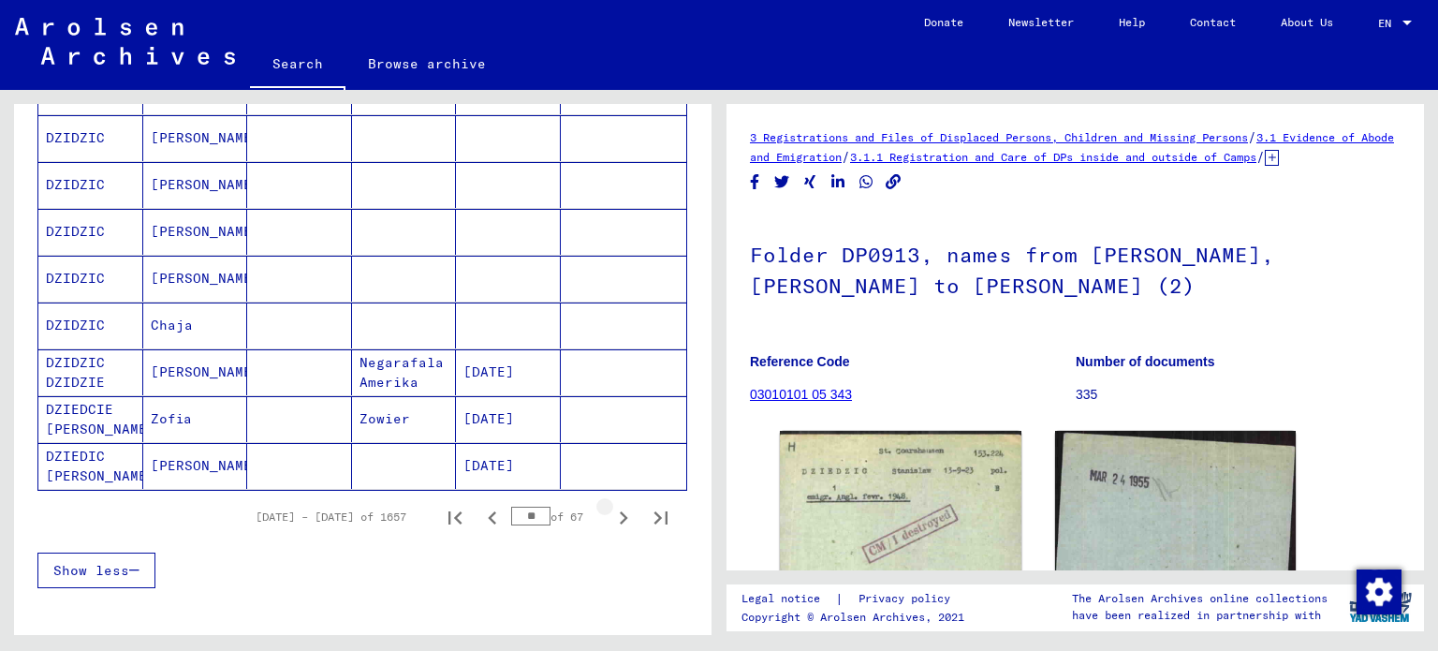
click at [611, 505] on icon "Next page" at bounding box center [623, 518] width 26 height 26
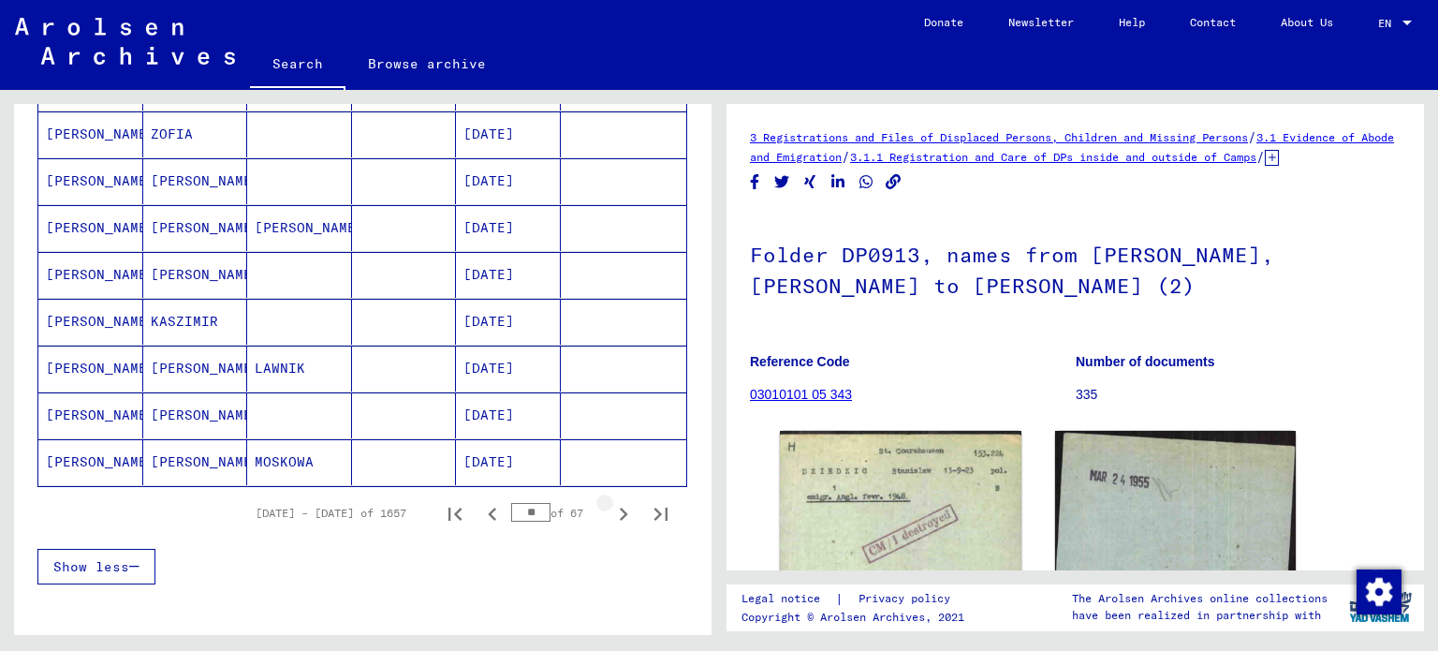
scroll to position [1060, 0]
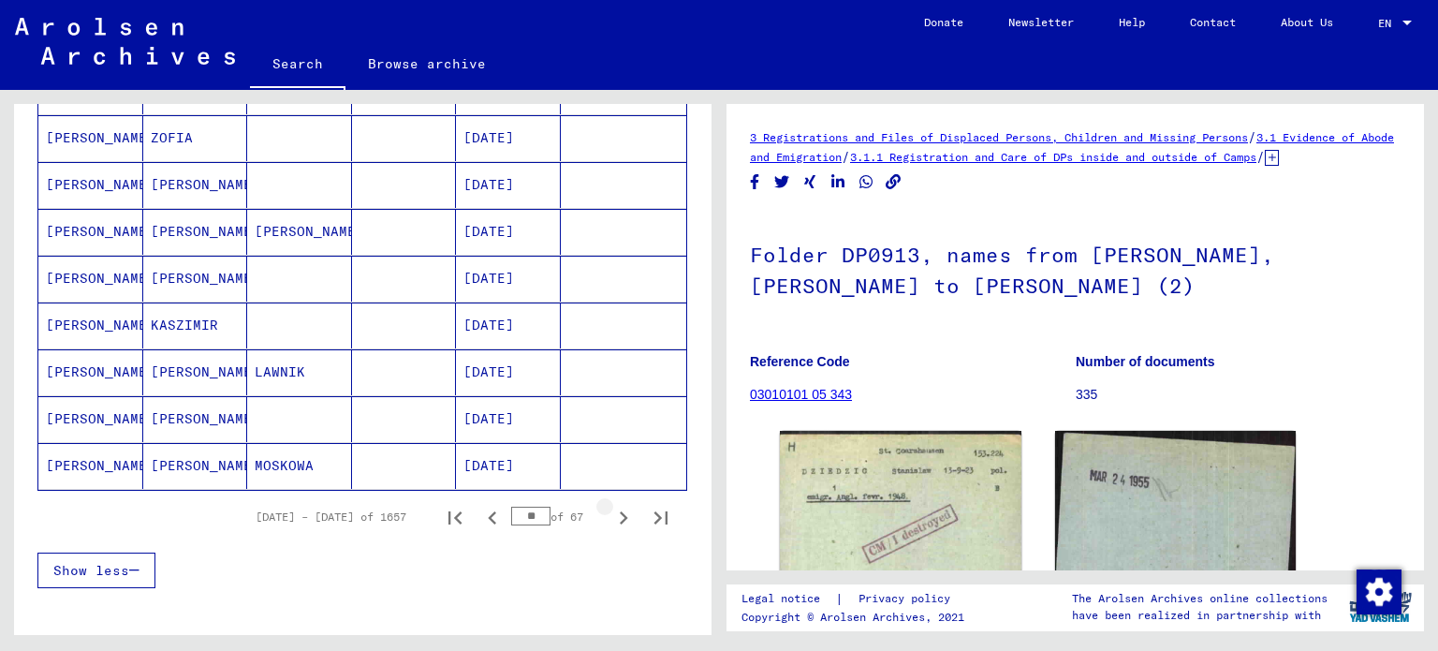
click at [611, 505] on icon "Next page" at bounding box center [623, 518] width 26 height 26
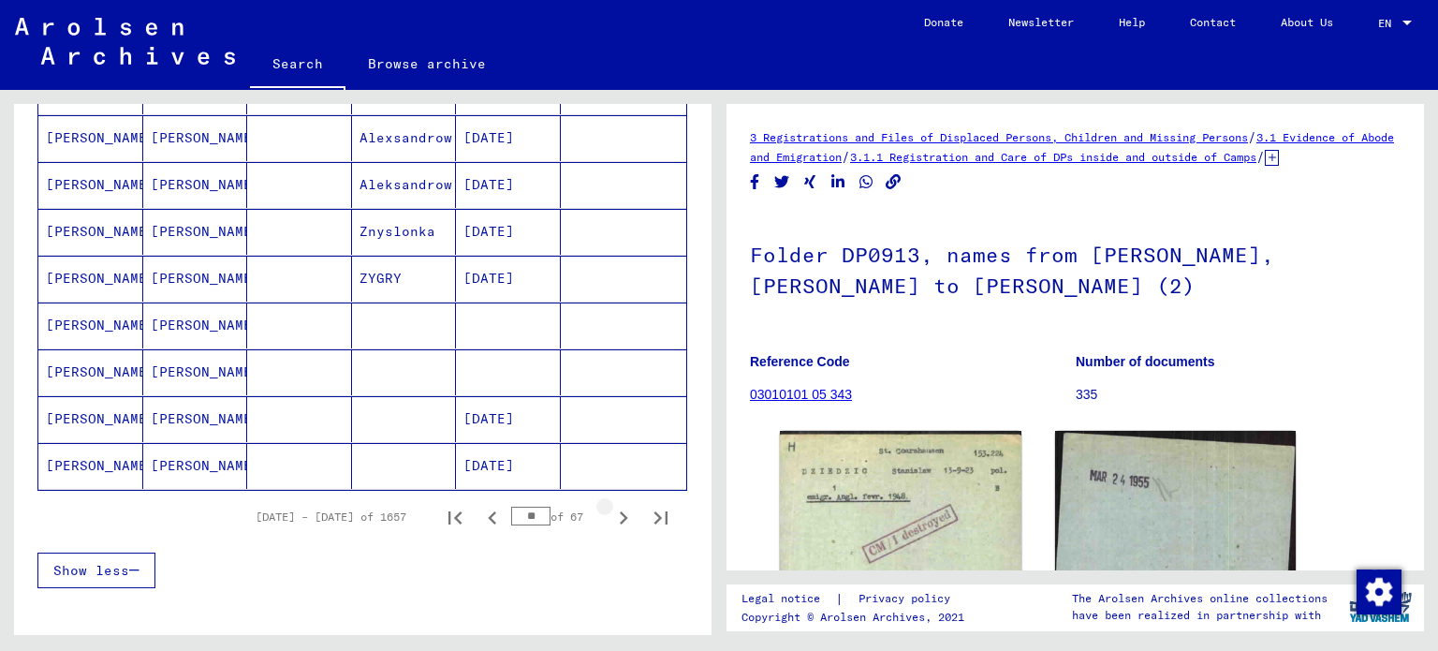
click at [611, 505] on icon "Next page" at bounding box center [623, 518] width 26 height 26
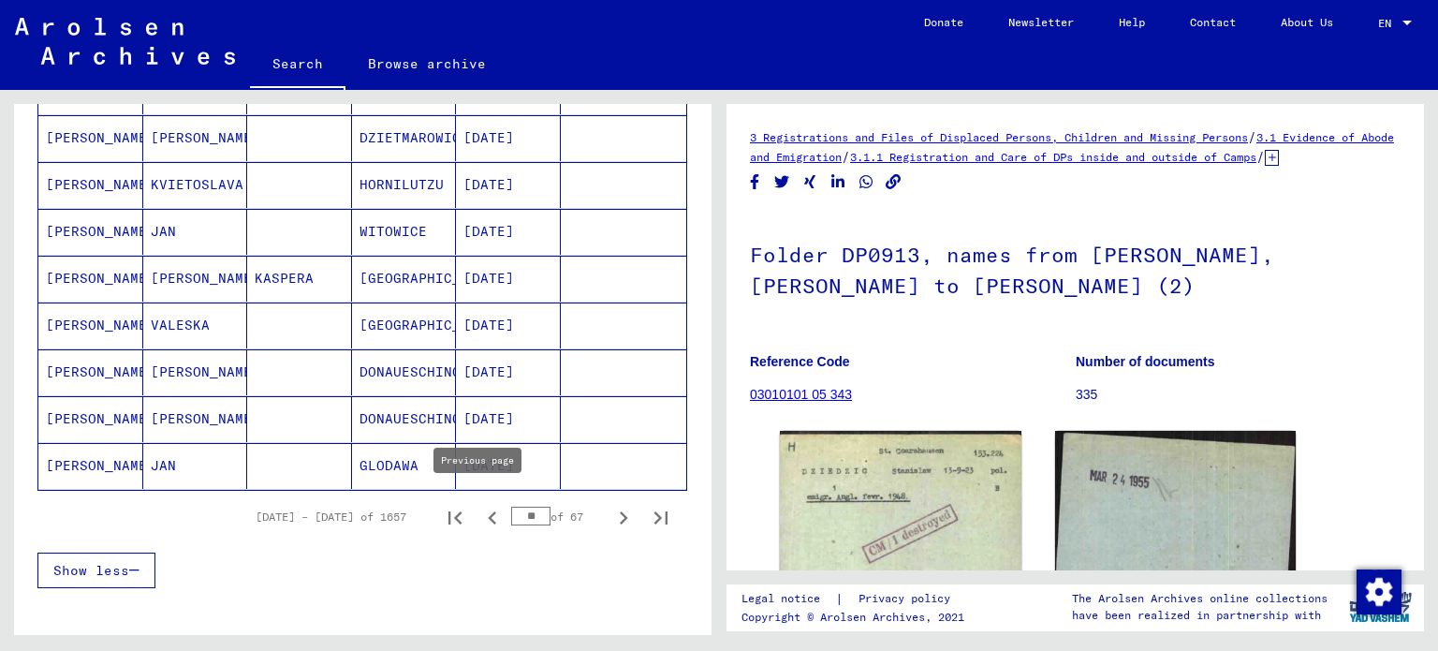
click at [479, 508] on icon "Previous page" at bounding box center [492, 518] width 26 height 26
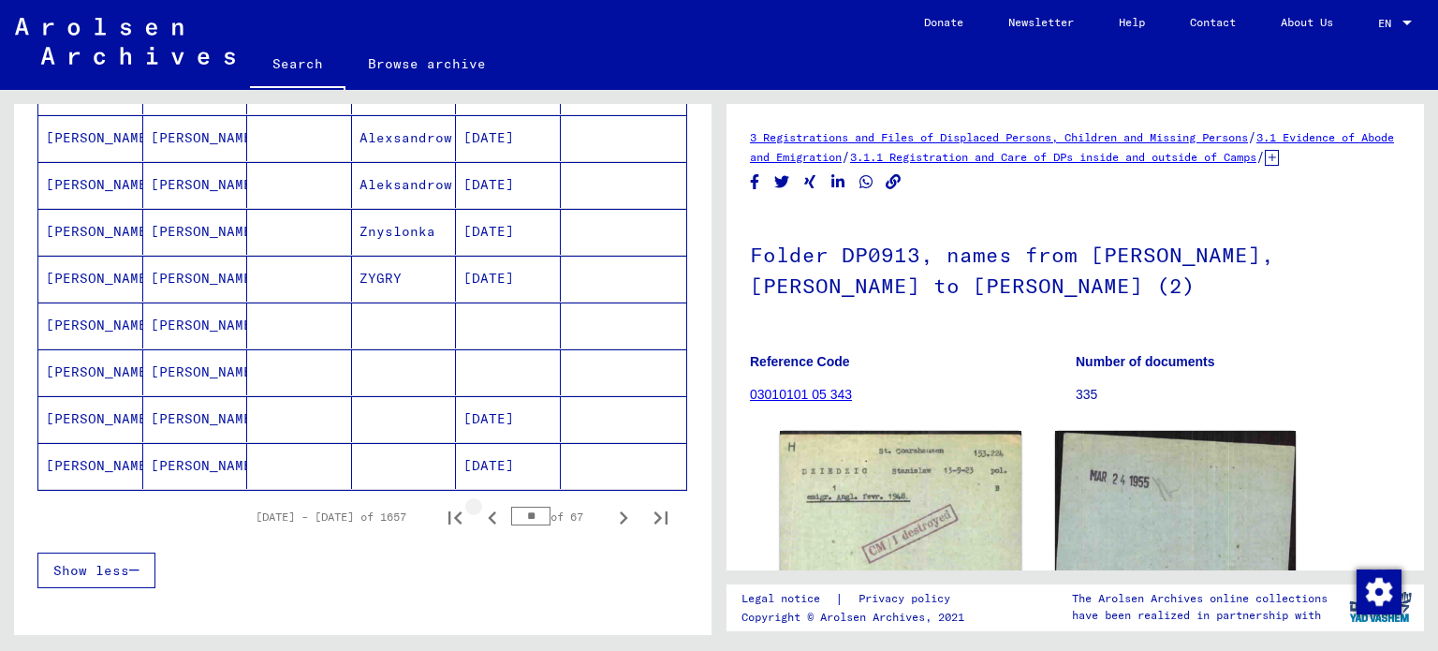
click at [479, 508] on icon "Previous page" at bounding box center [492, 518] width 26 height 26
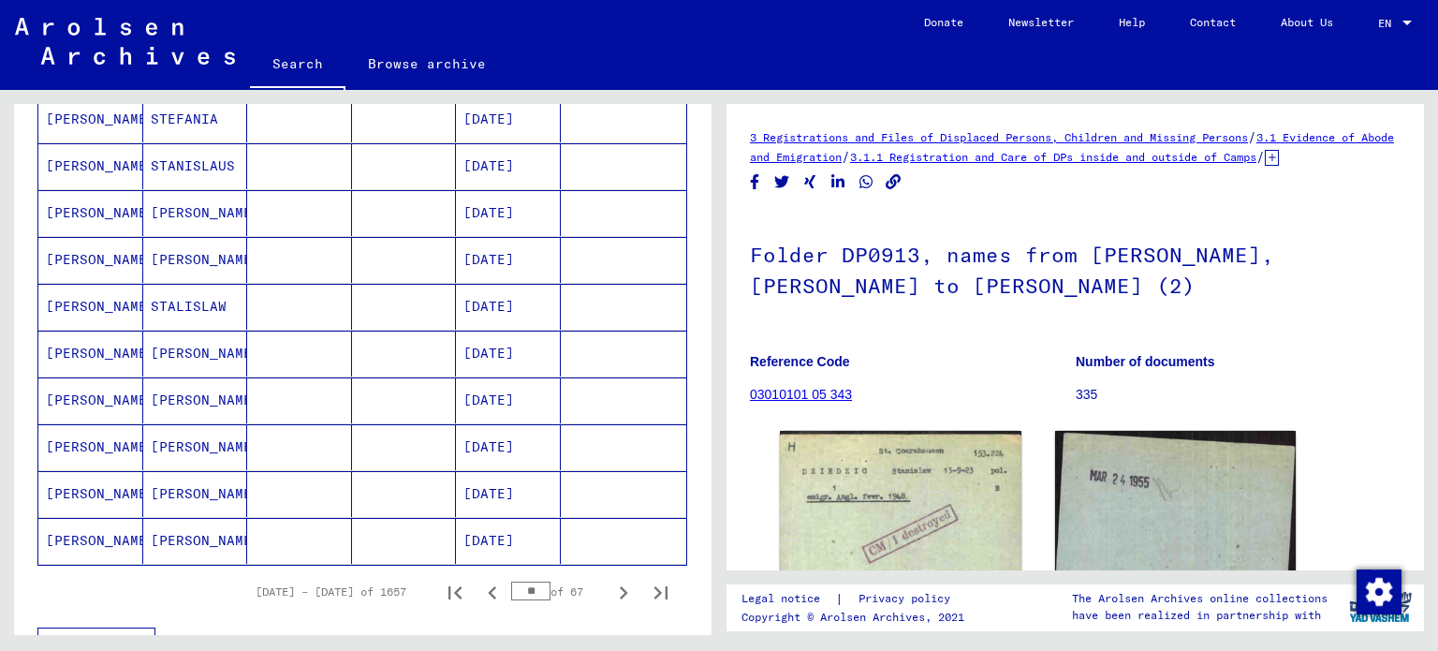
scroll to position [977, 0]
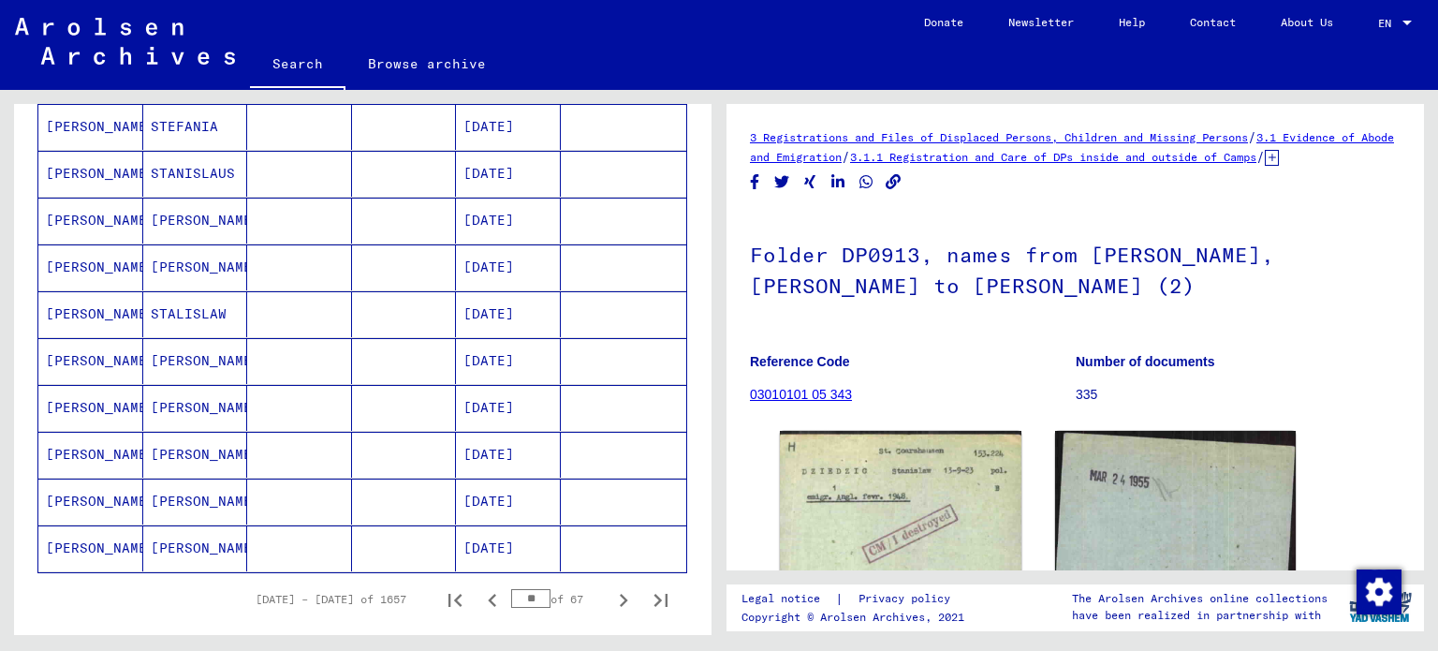
click at [474, 345] on mat-cell "[DATE]" at bounding box center [508, 361] width 105 height 46
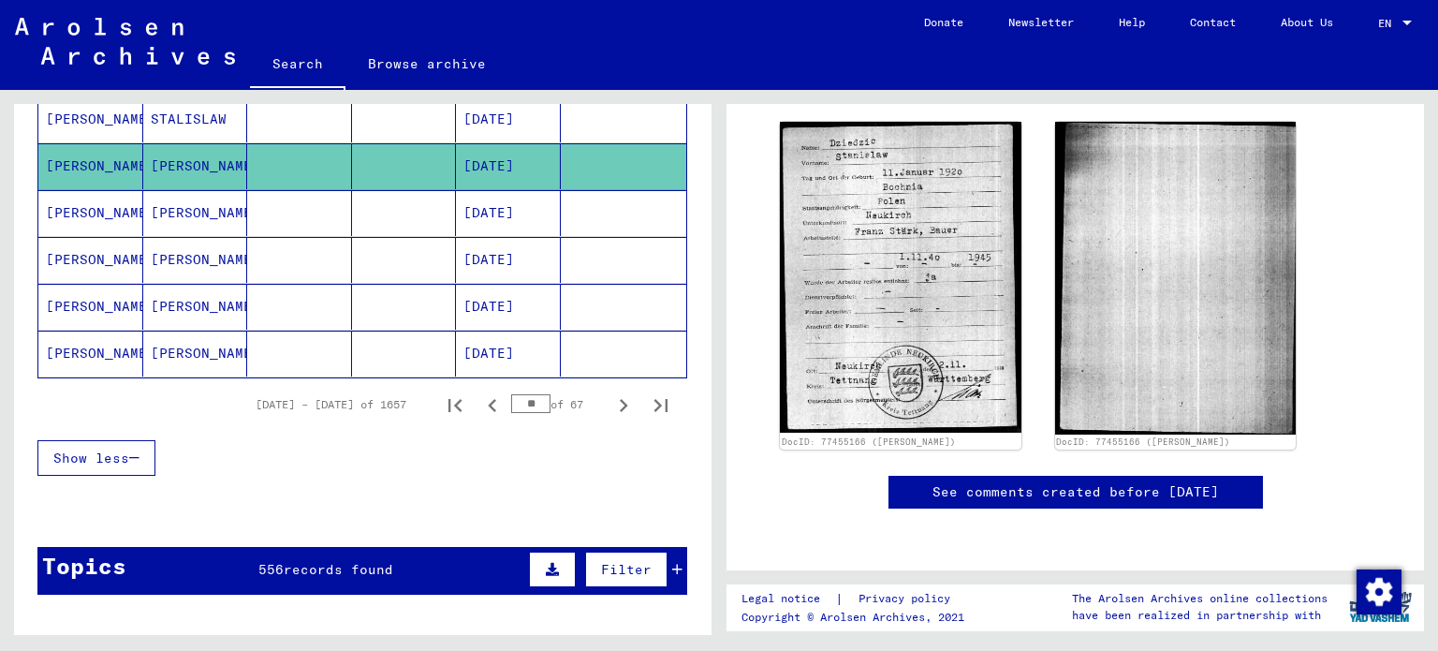
scroll to position [1170, 0]
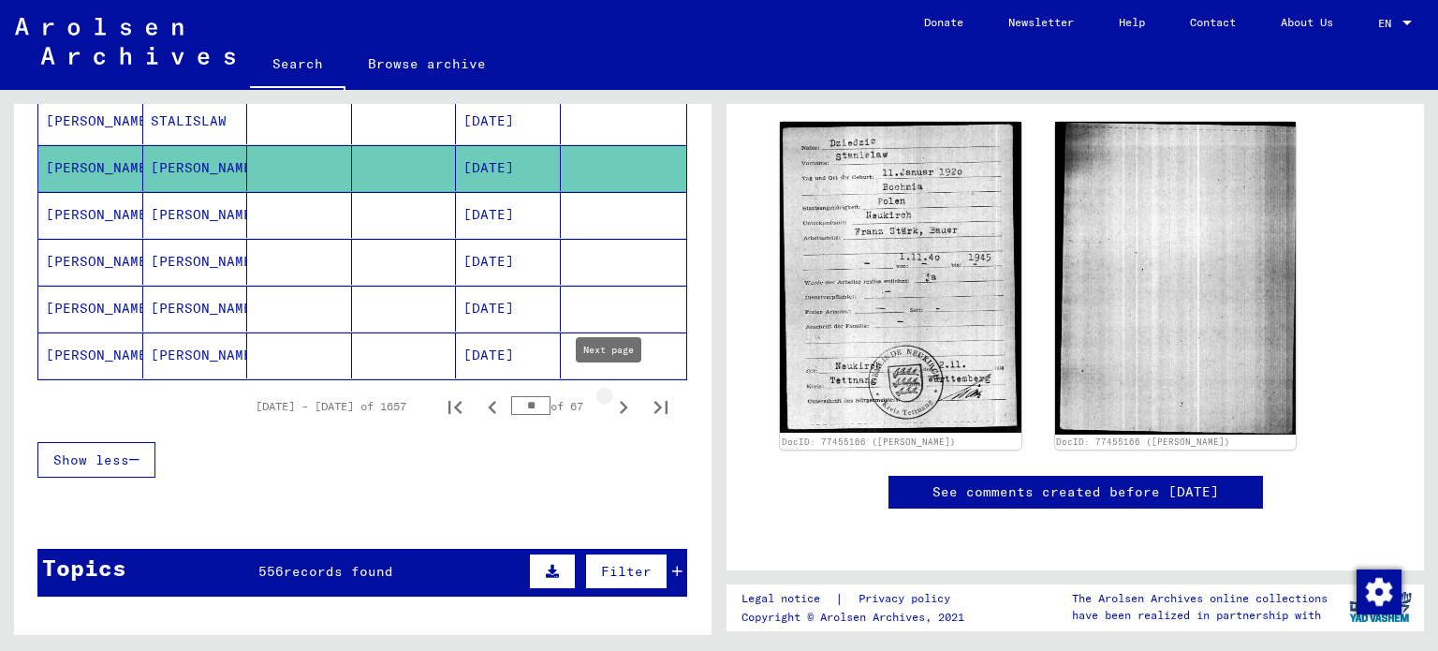
click at [610, 399] on icon "Next page" at bounding box center [623, 407] width 26 height 26
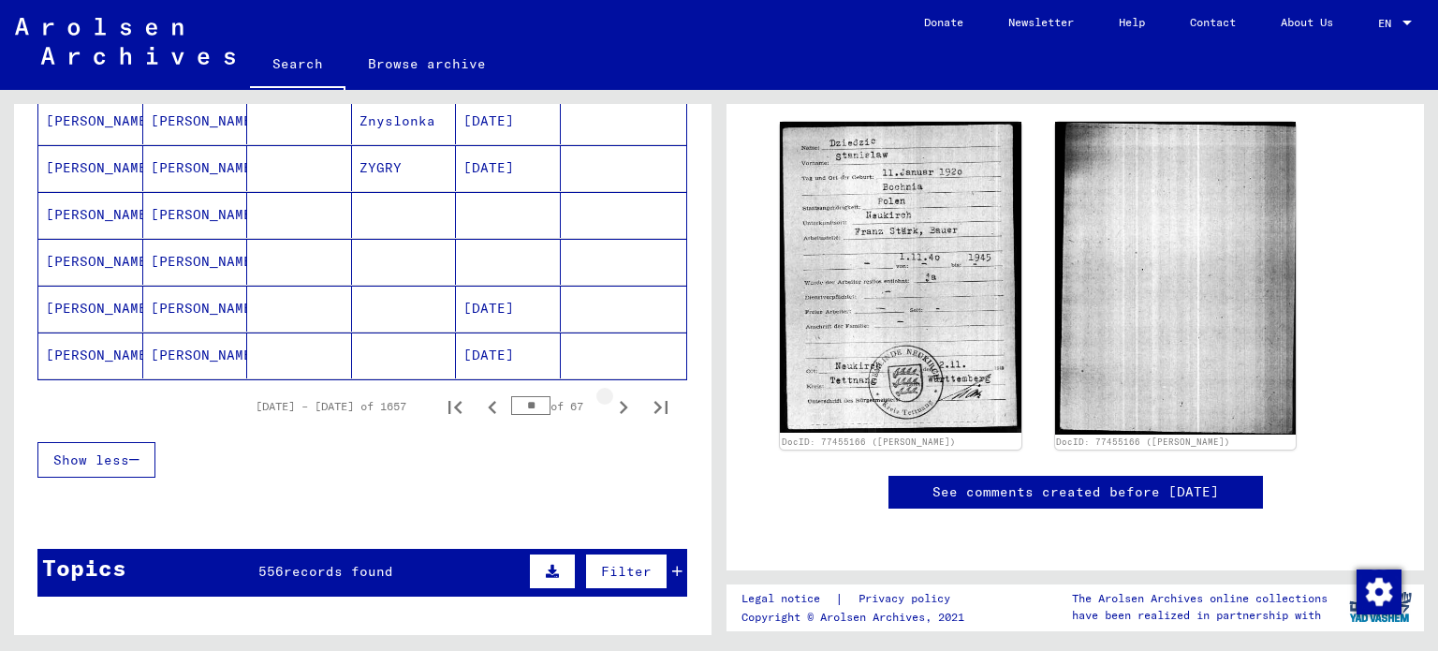
click at [610, 399] on icon "Next page" at bounding box center [623, 407] width 26 height 26
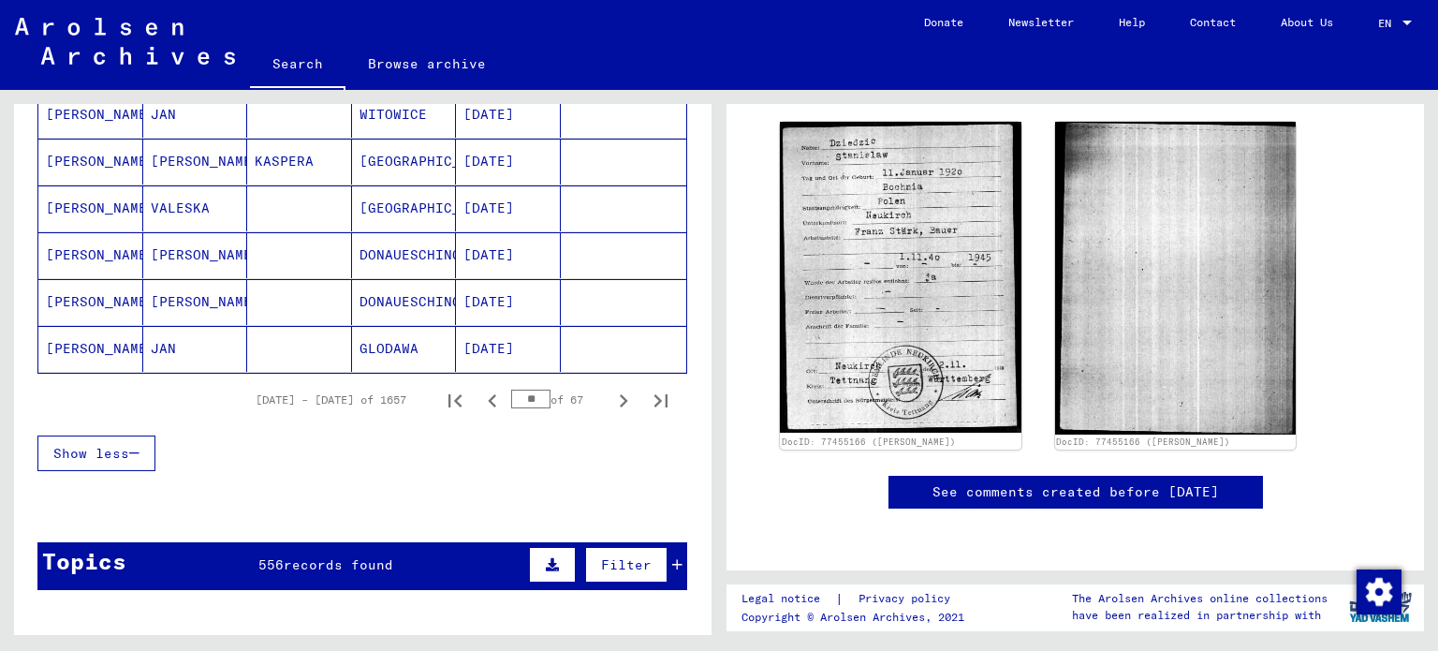
scroll to position [1176, 0]
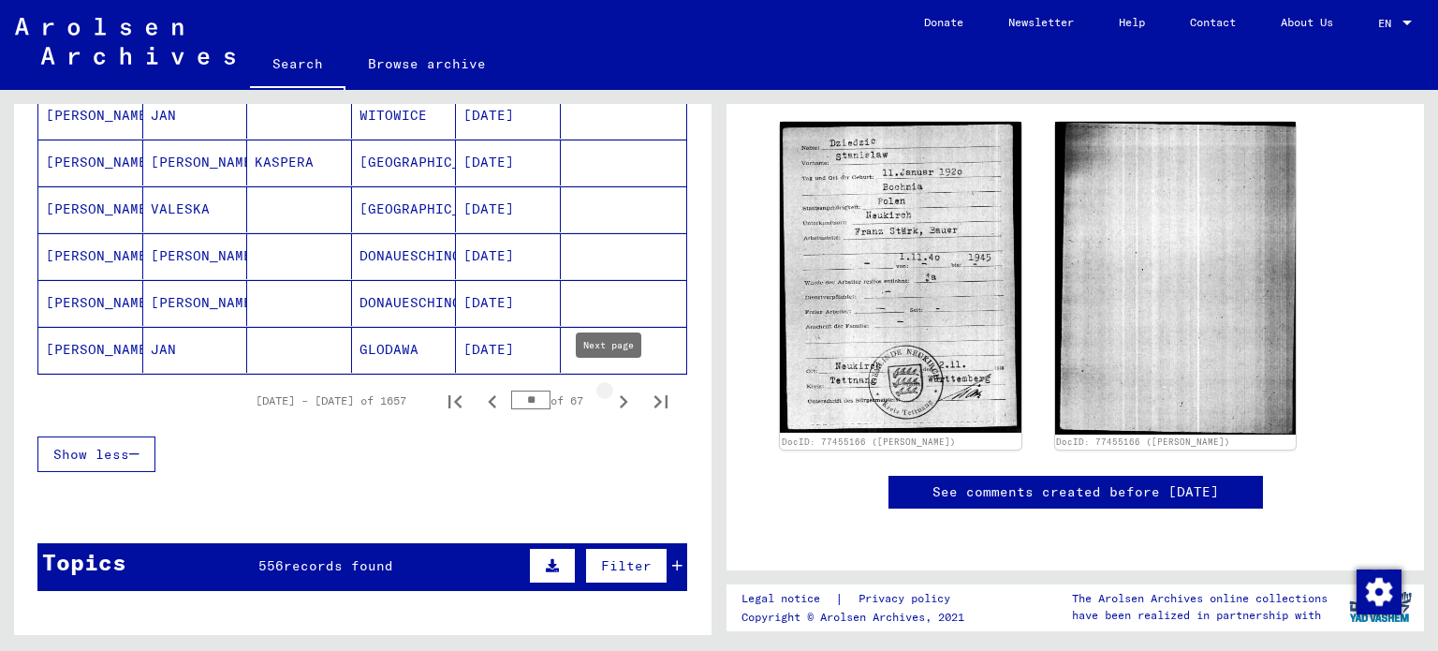
click at [610, 389] on icon "Next page" at bounding box center [623, 402] width 26 height 26
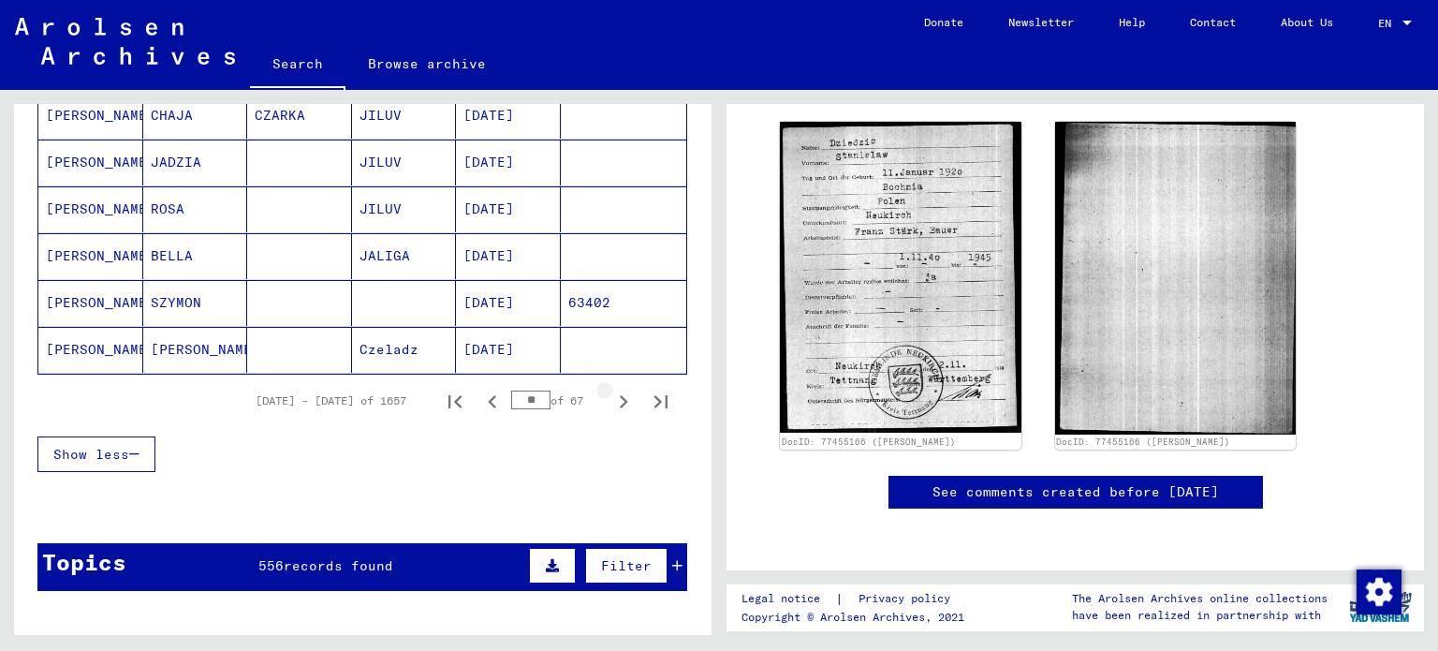
click at [610, 389] on icon "Next page" at bounding box center [623, 402] width 26 height 26
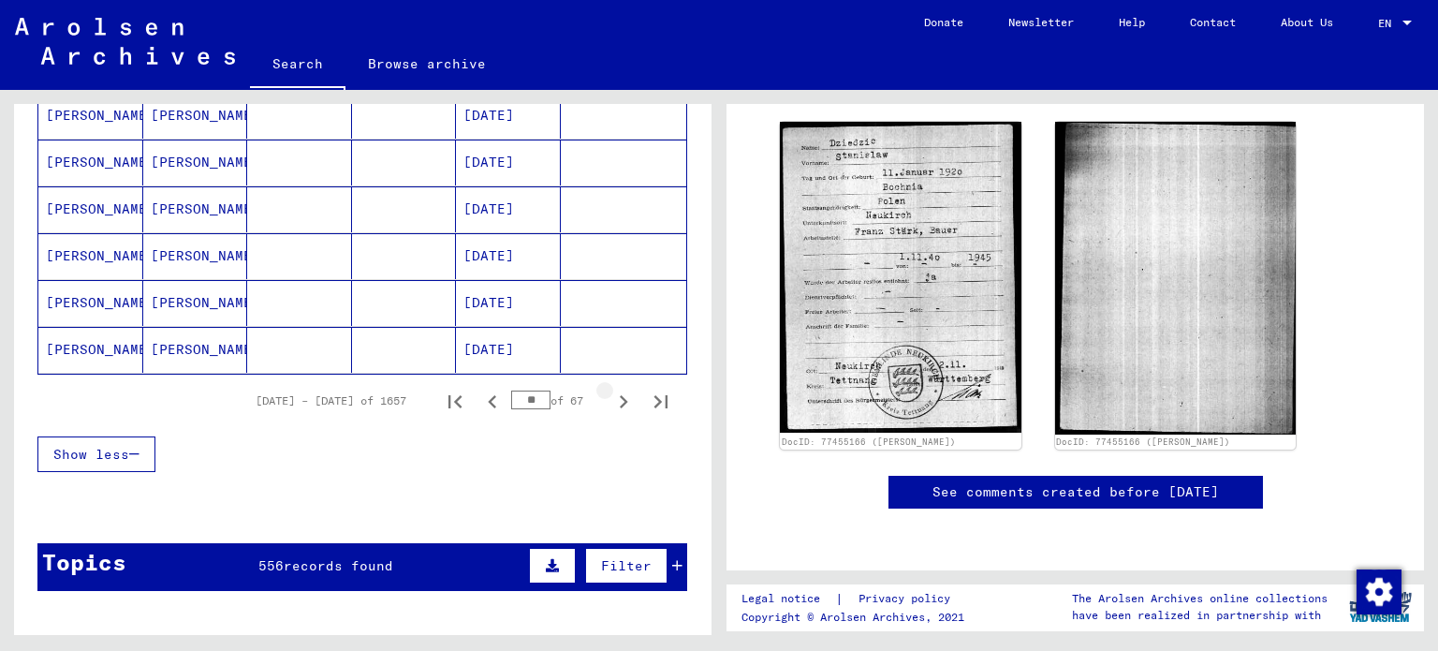
click at [610, 389] on icon "Next page" at bounding box center [623, 402] width 26 height 26
click at [388, 327] on mat-cell at bounding box center [404, 350] width 105 height 46
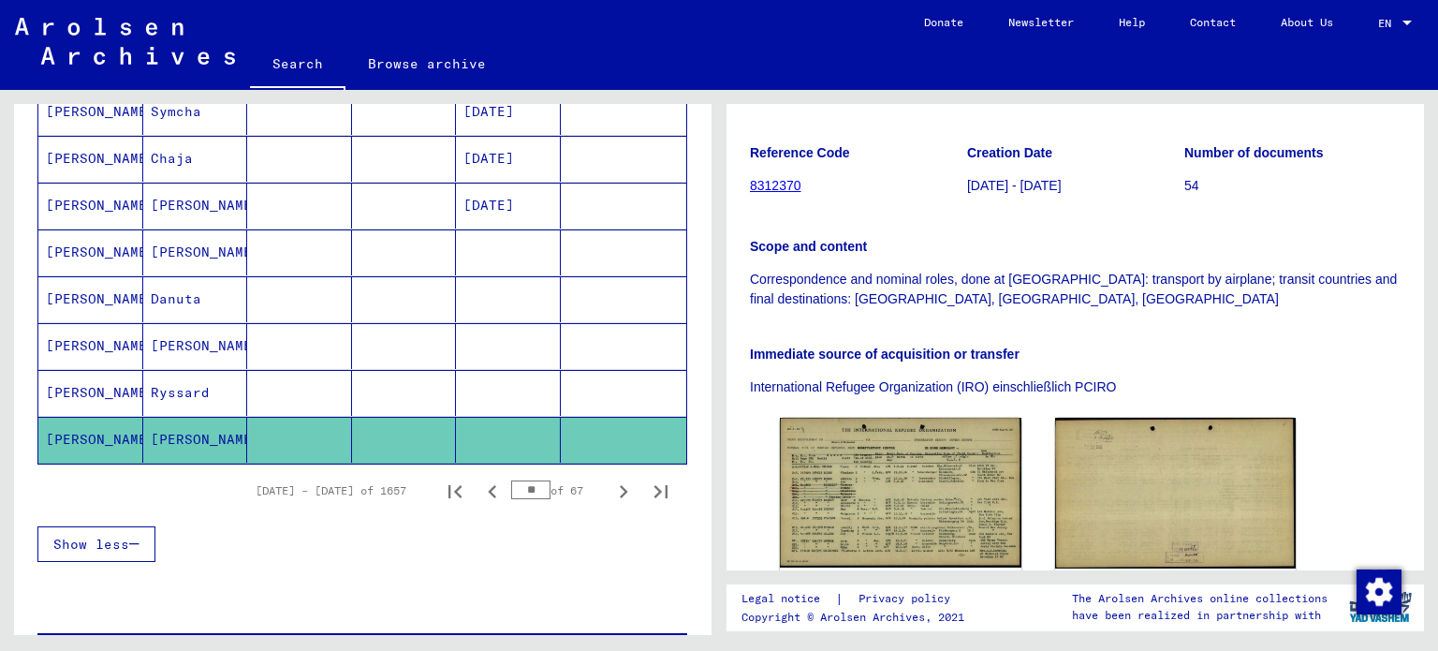
scroll to position [1093, 0]
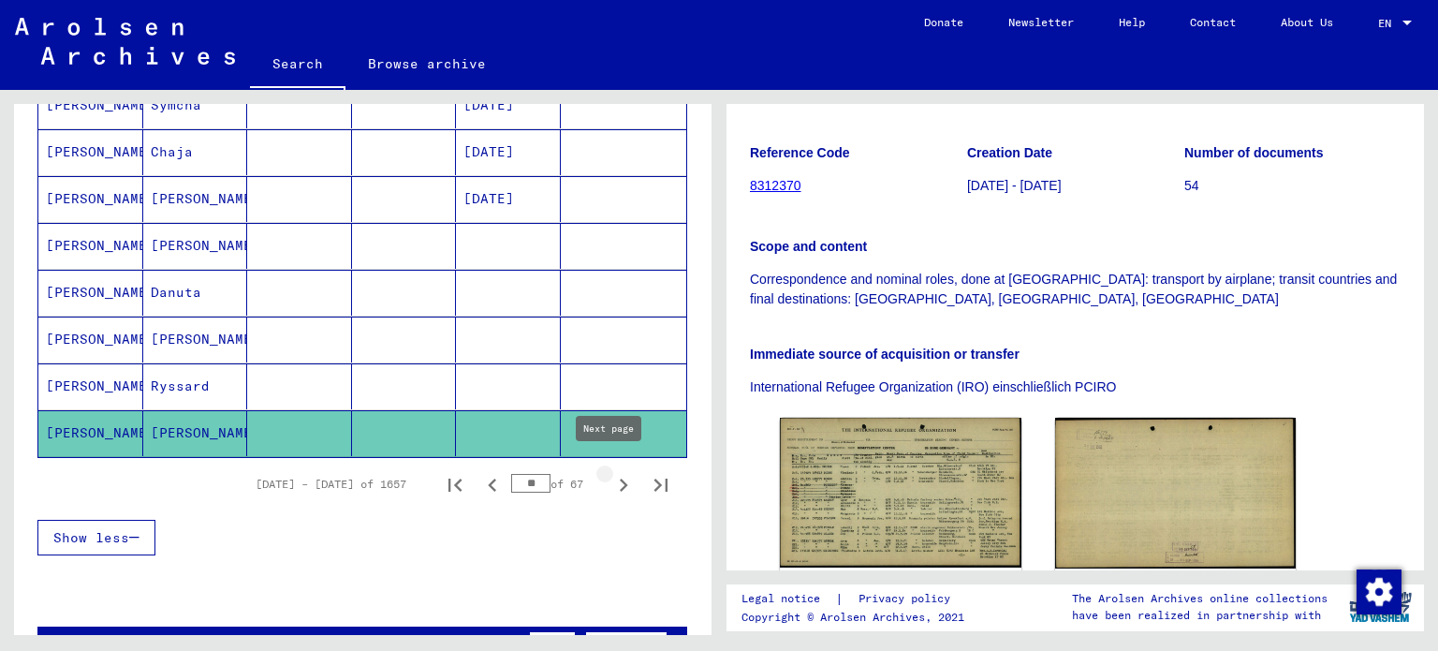
click at [610, 479] on icon "Next page" at bounding box center [623, 485] width 26 height 26
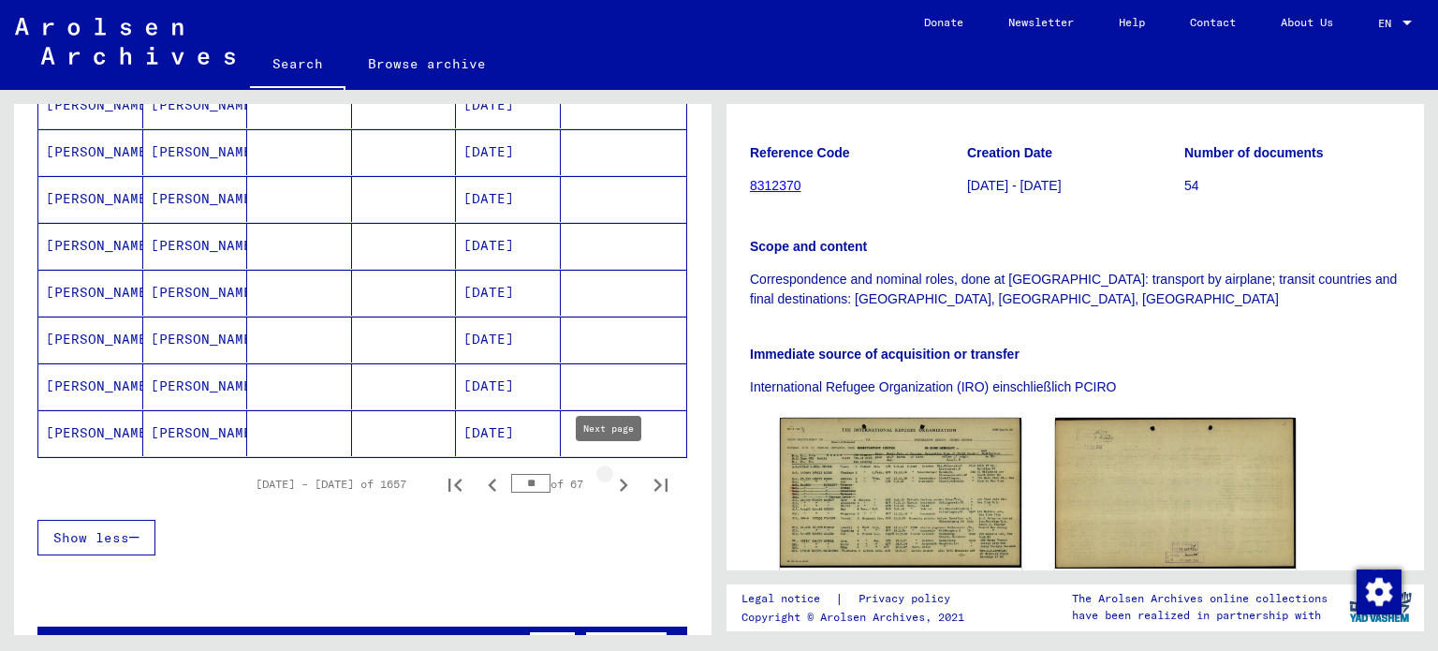
click at [618, 481] on icon "Next page" at bounding box center [623, 485] width 26 height 26
type input "**"
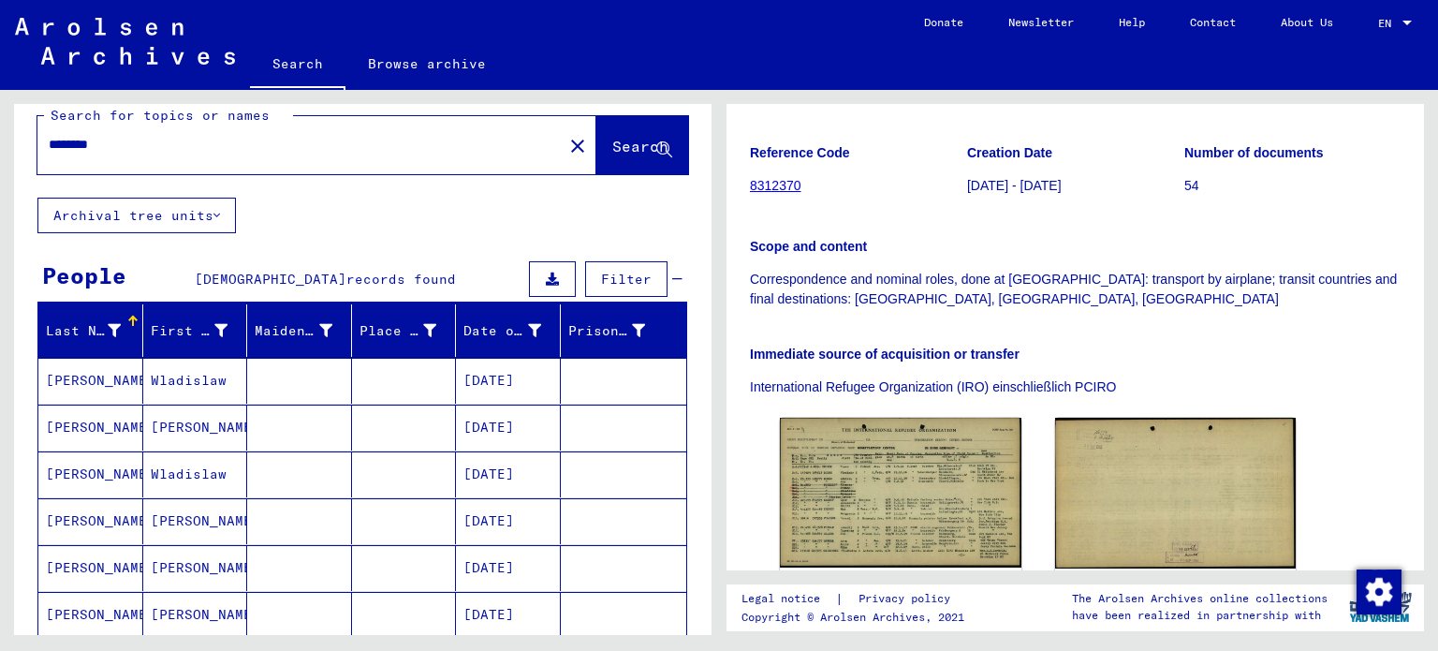
scroll to position [18, 0]
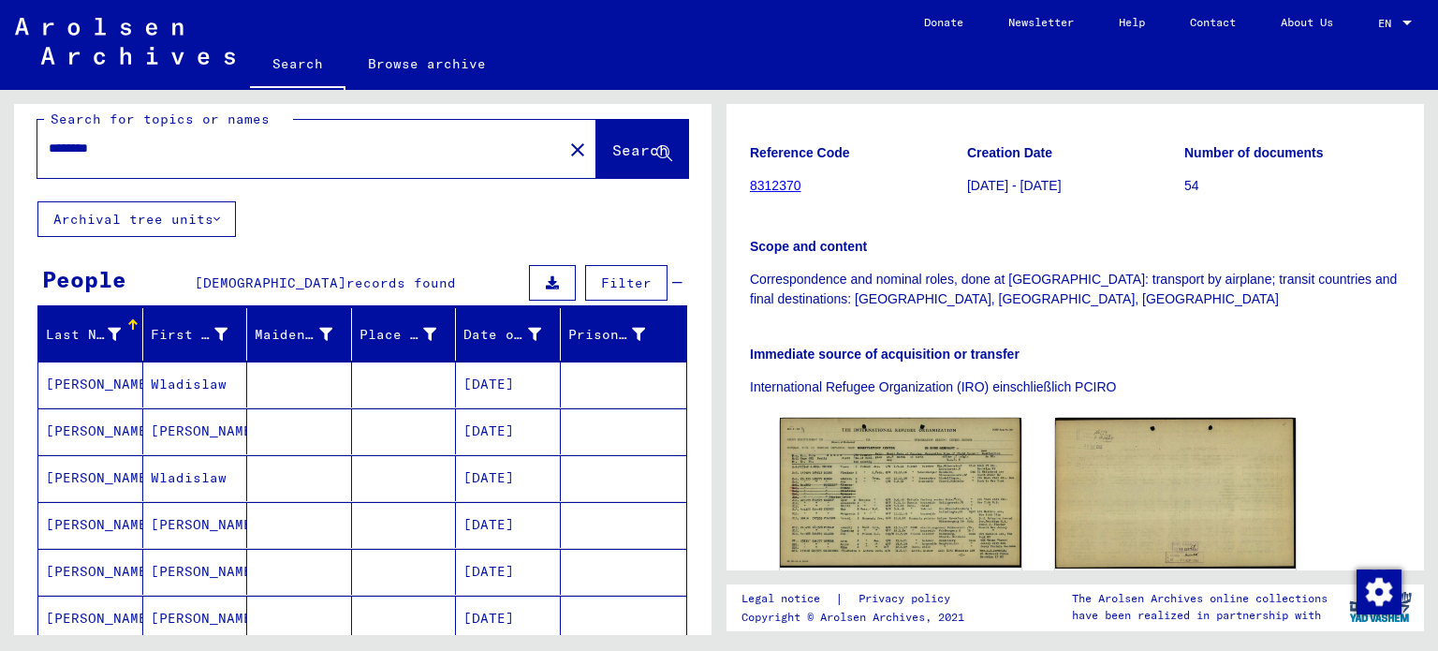
click at [280, 154] on input "********" at bounding box center [300, 149] width 503 height 20
type input "**********"
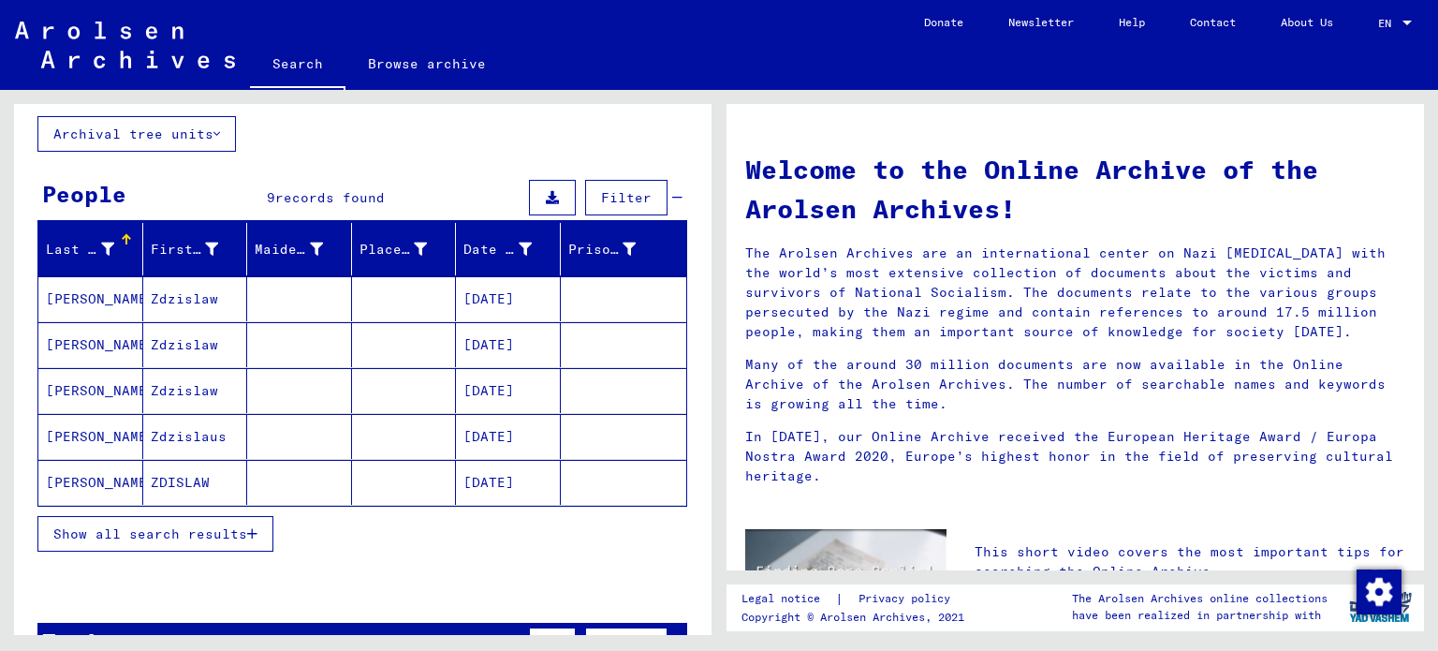
scroll to position [104, 0]
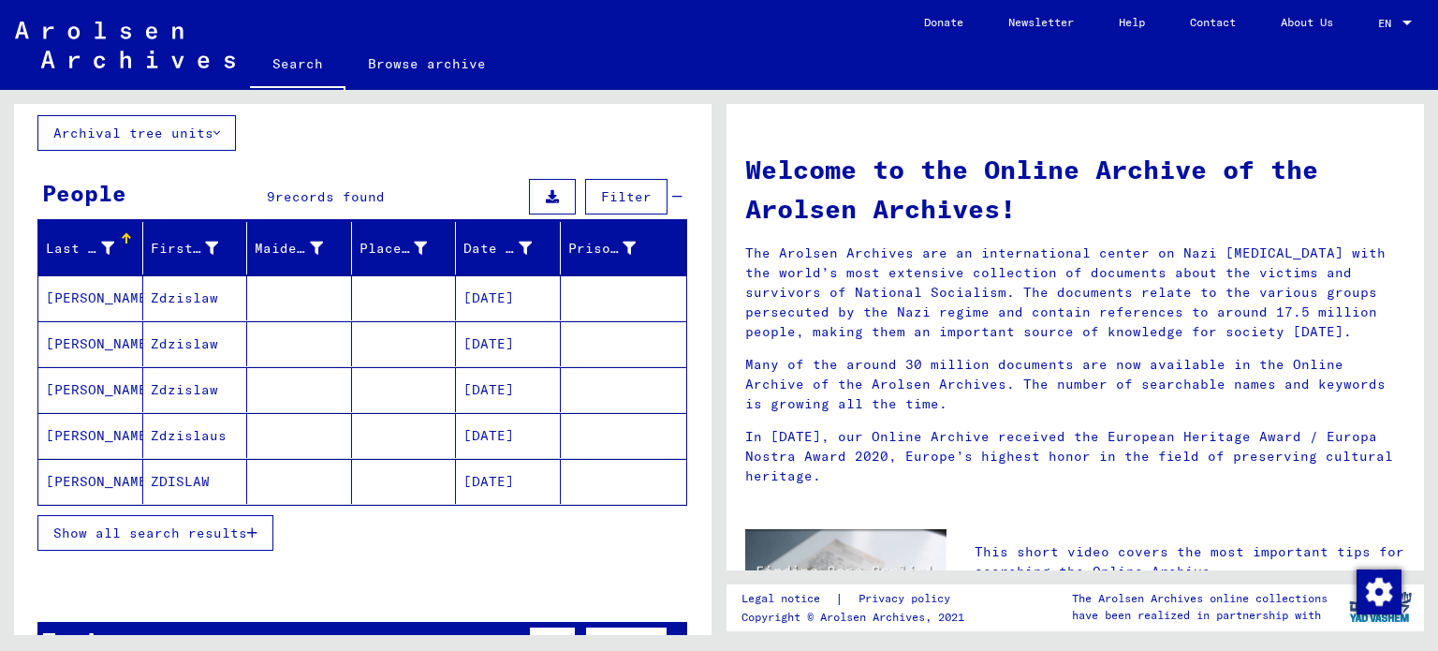
click at [503, 476] on mat-cell "[DATE]" at bounding box center [508, 481] width 105 height 45
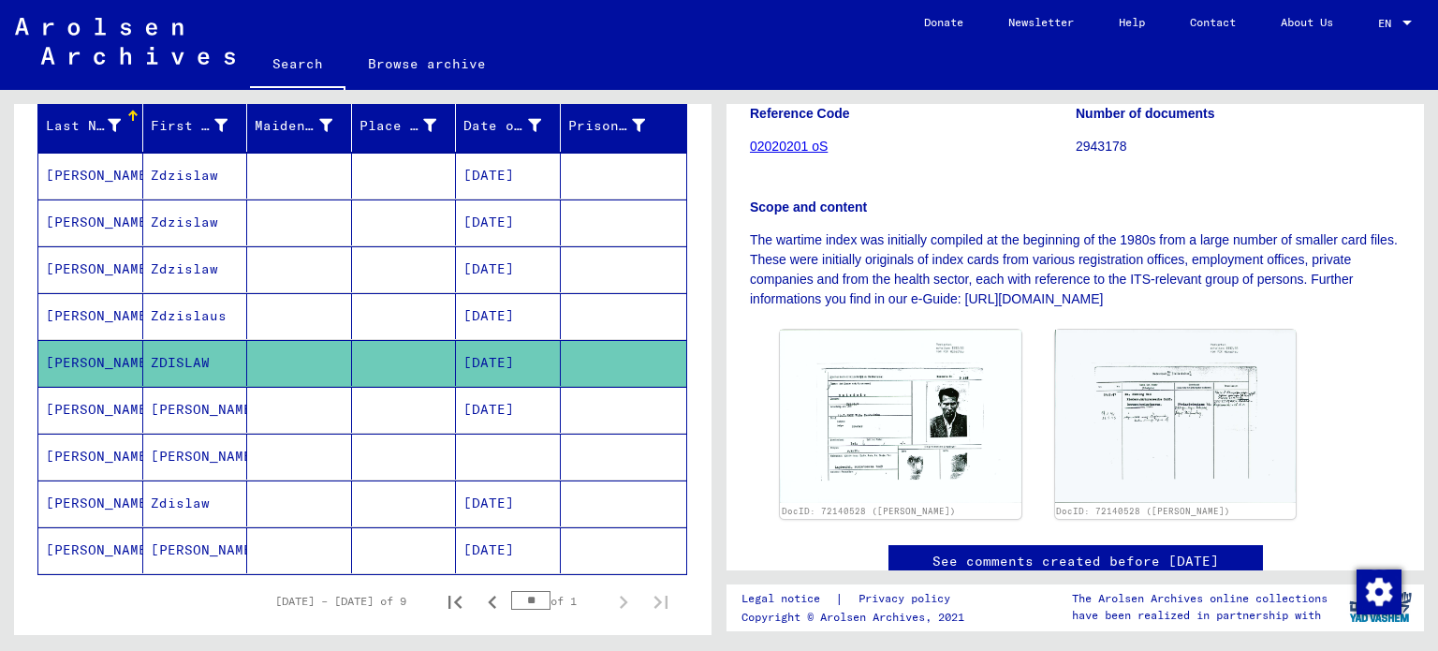
scroll to position [321, 0]
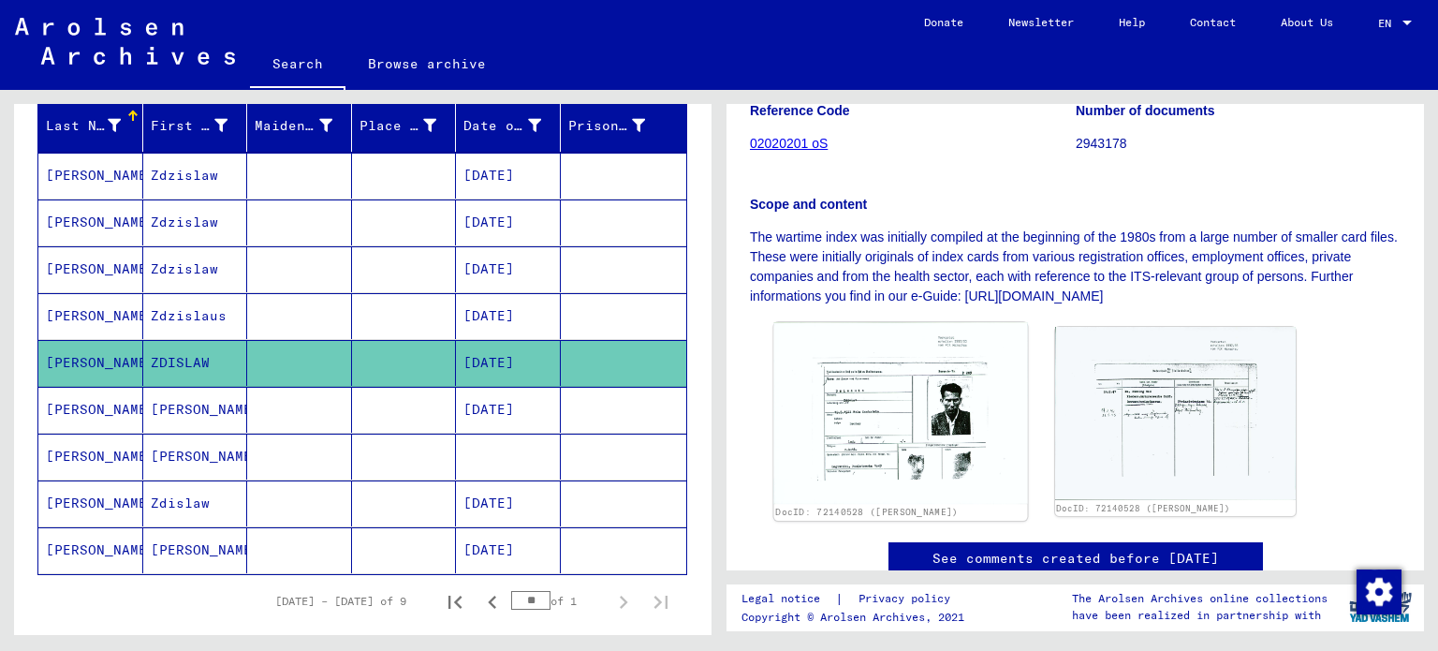
click at [911, 433] on img at bounding box center [900, 413] width 253 height 182
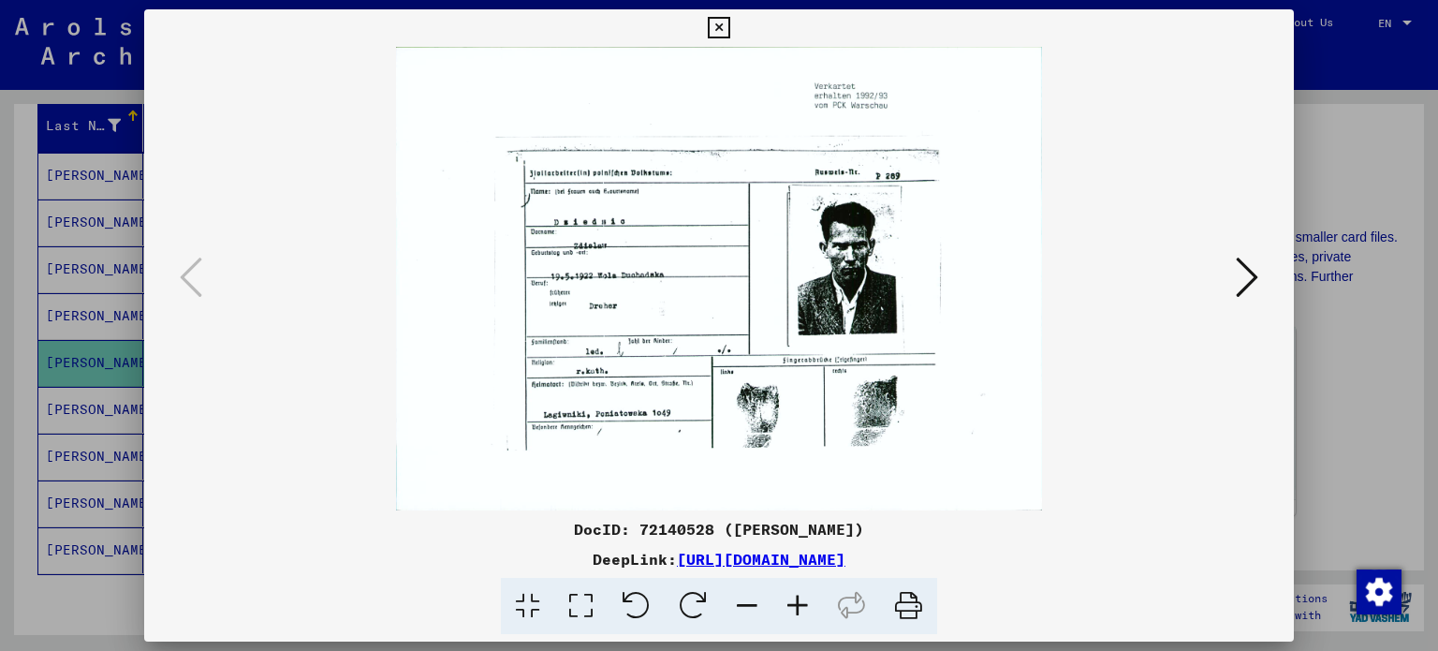
click at [1309, 153] on div at bounding box center [719, 325] width 1438 height 651
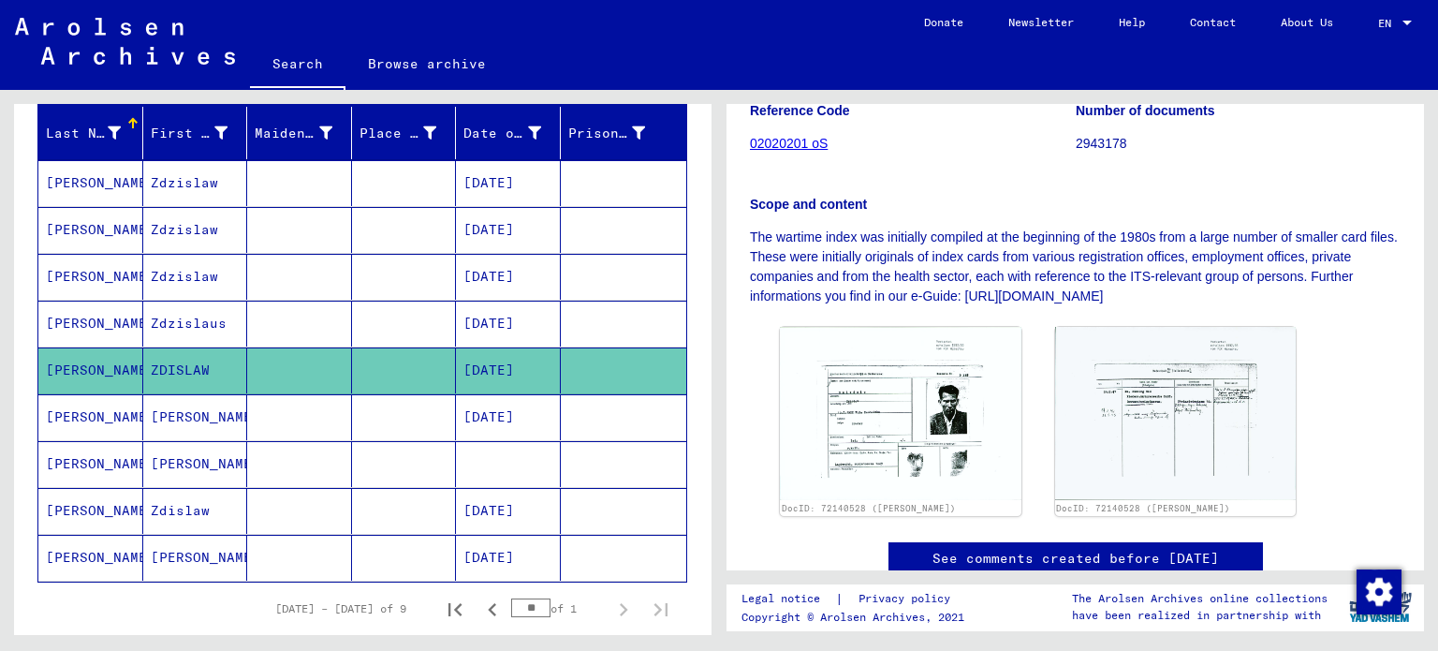
scroll to position [220, 0]
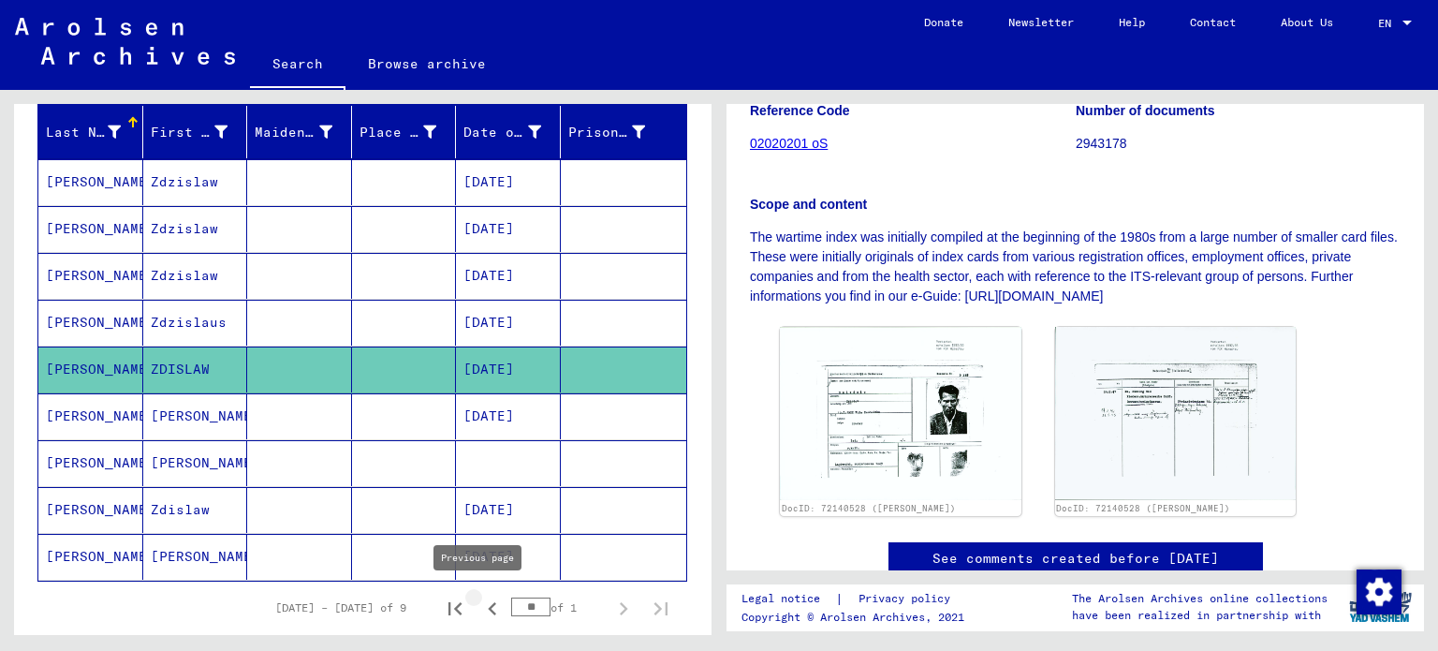
click at [479, 595] on icon "Previous page" at bounding box center [492, 608] width 26 height 26
type input "**"
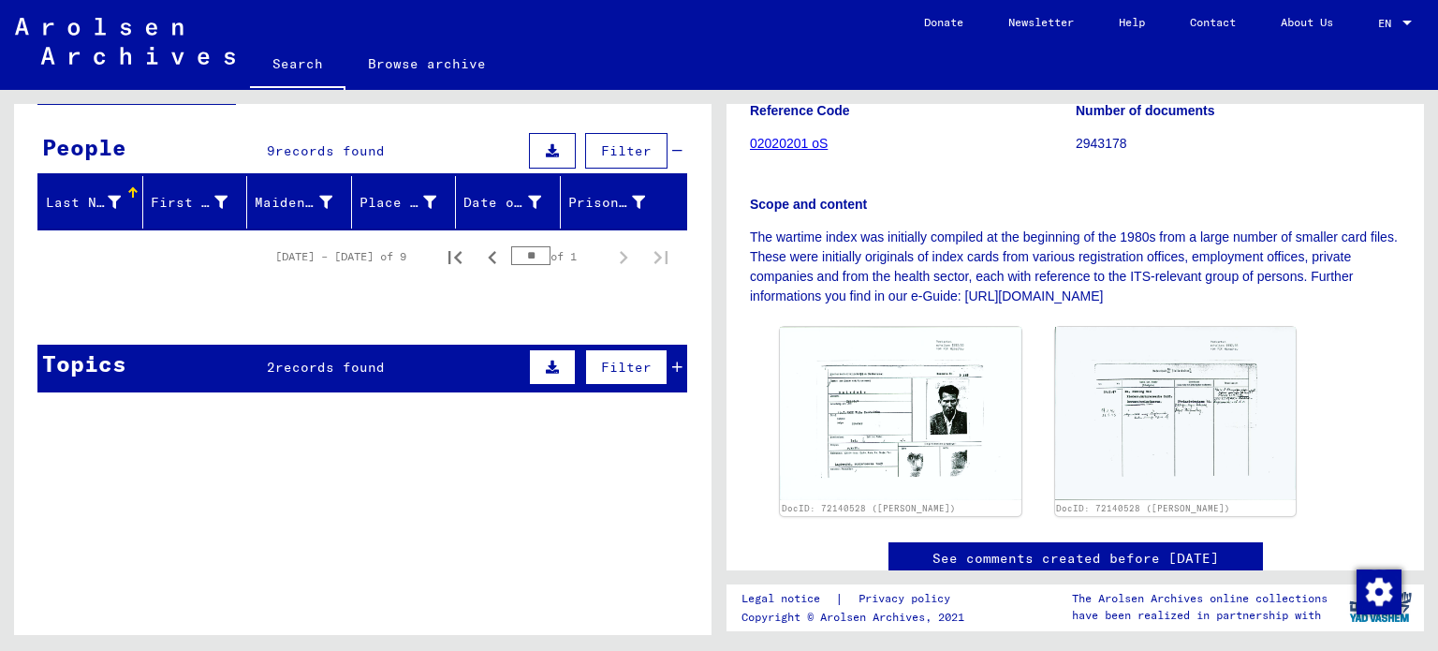
scroll to position [0, 0]
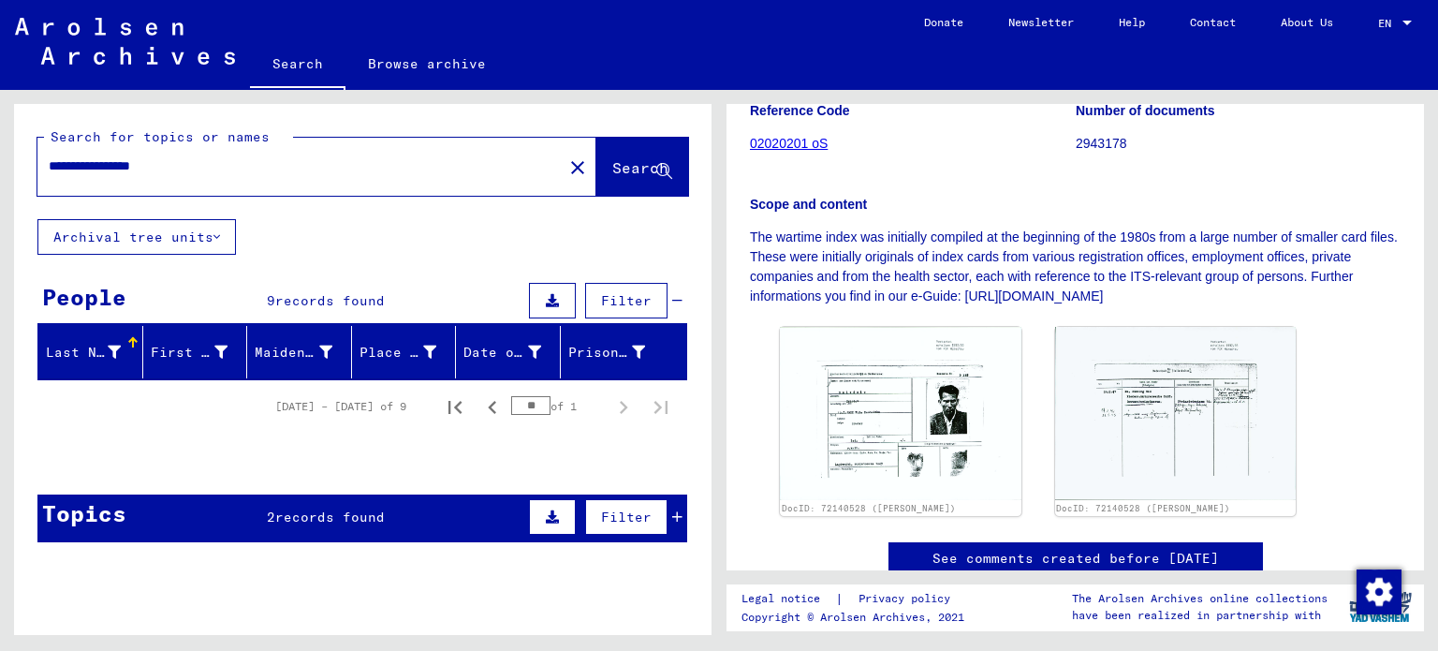
click at [436, 151] on div "**********" at bounding box center [294, 166] width 514 height 42
click at [436, 153] on div "**********" at bounding box center [294, 166] width 514 height 42
click at [433, 157] on input "**********" at bounding box center [300, 166] width 503 height 20
type input "********"
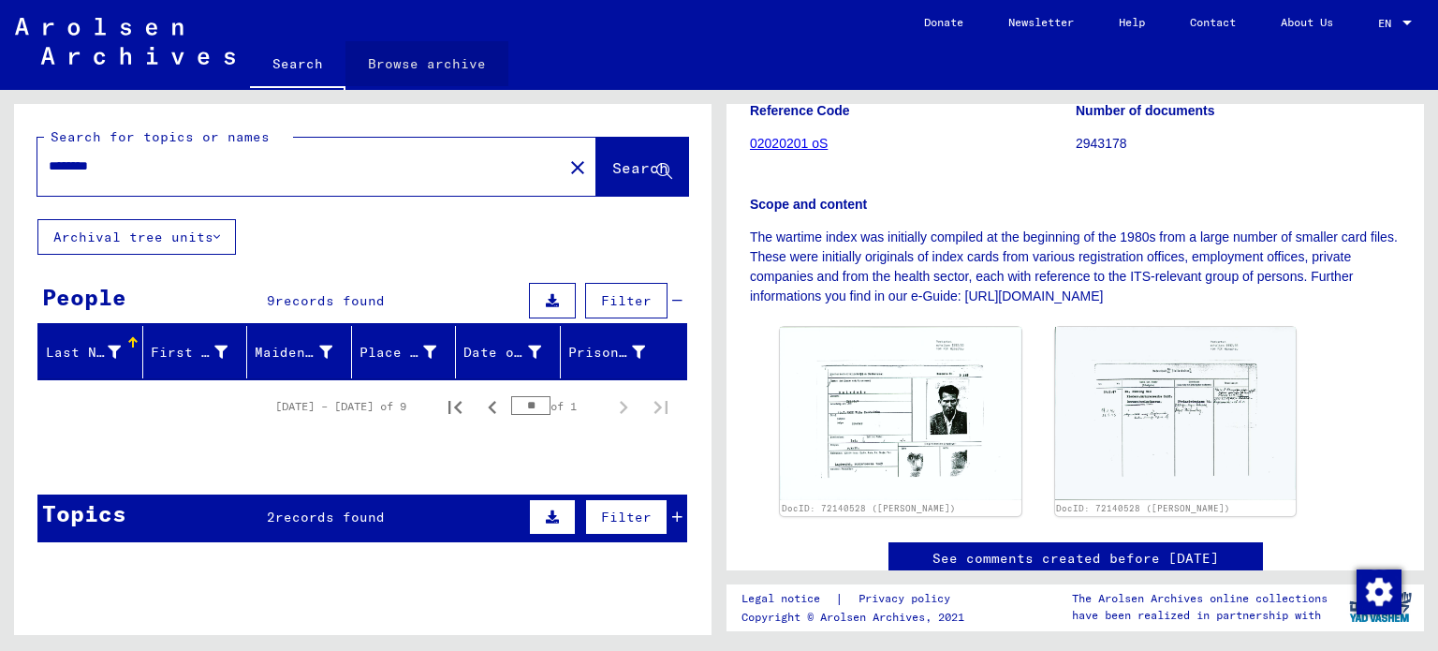
click at [431, 68] on link "Browse archive" at bounding box center [426, 63] width 163 height 45
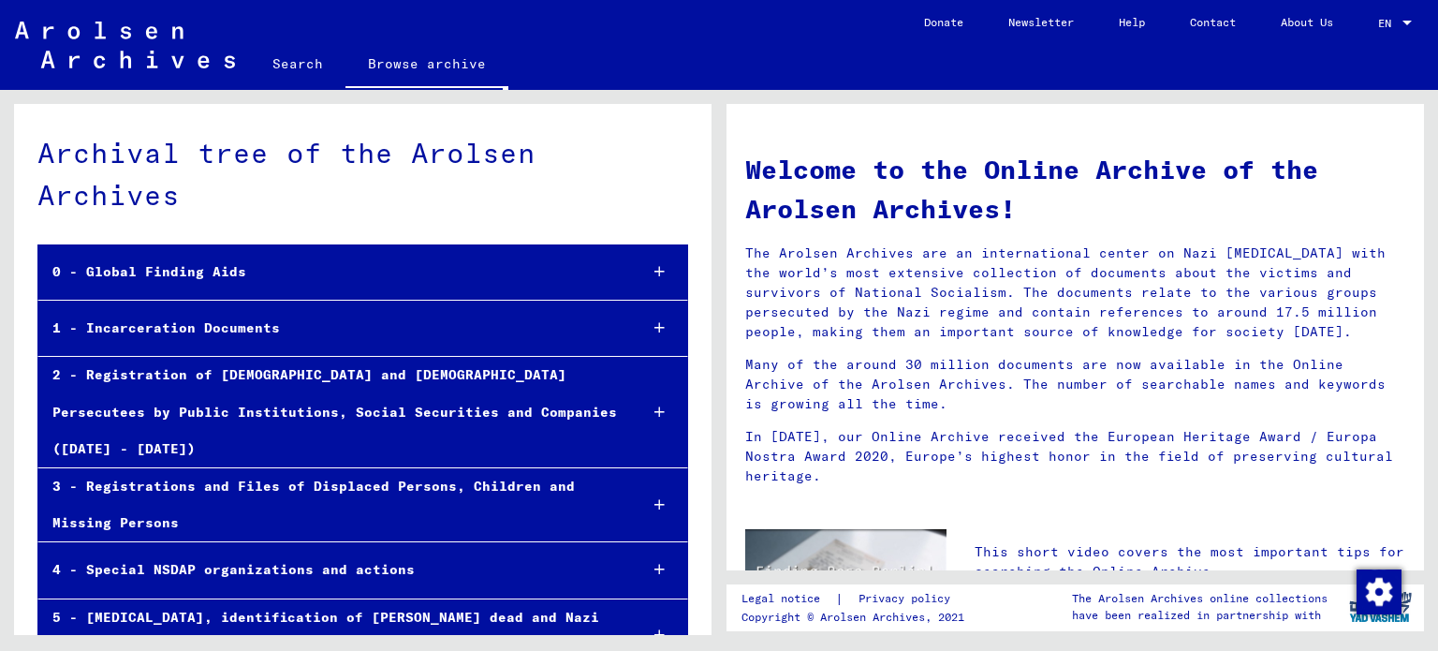
click at [302, 68] on link "Search" at bounding box center [297, 63] width 95 height 45
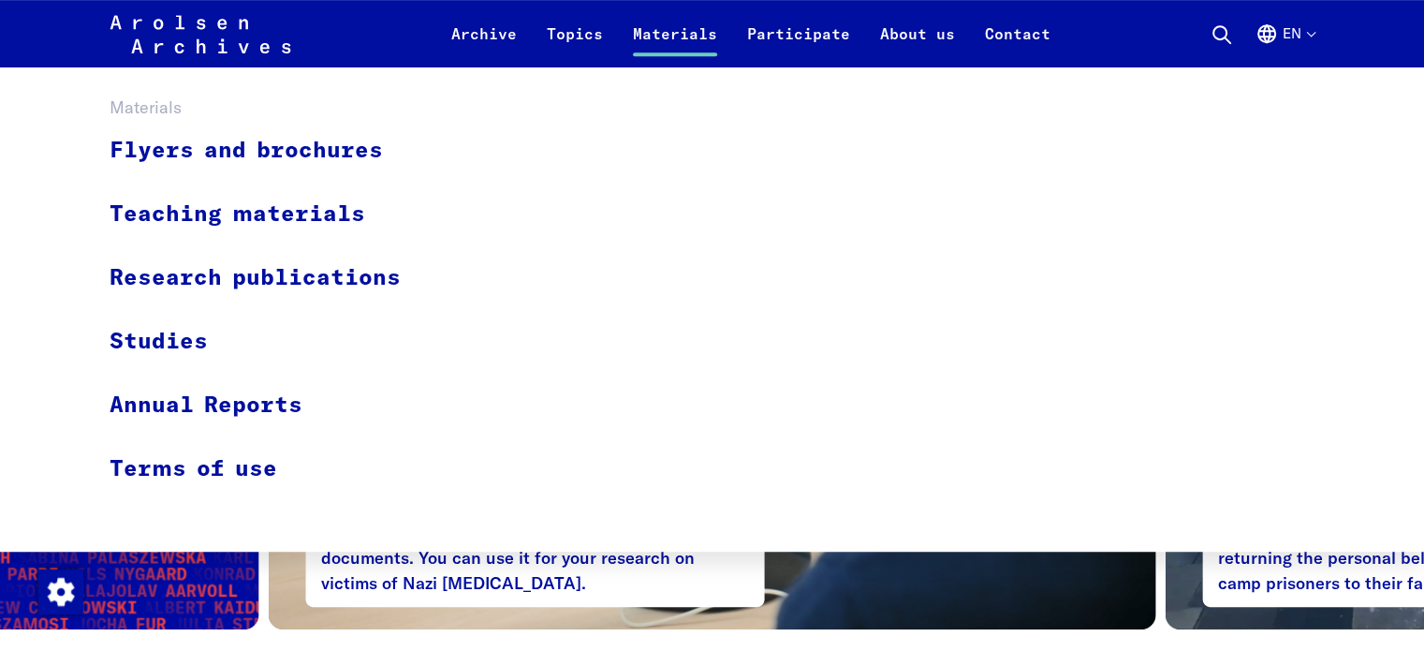
scroll to position [908, 0]
